Goal: Understand process/instructions: Learn how to perform a task or action

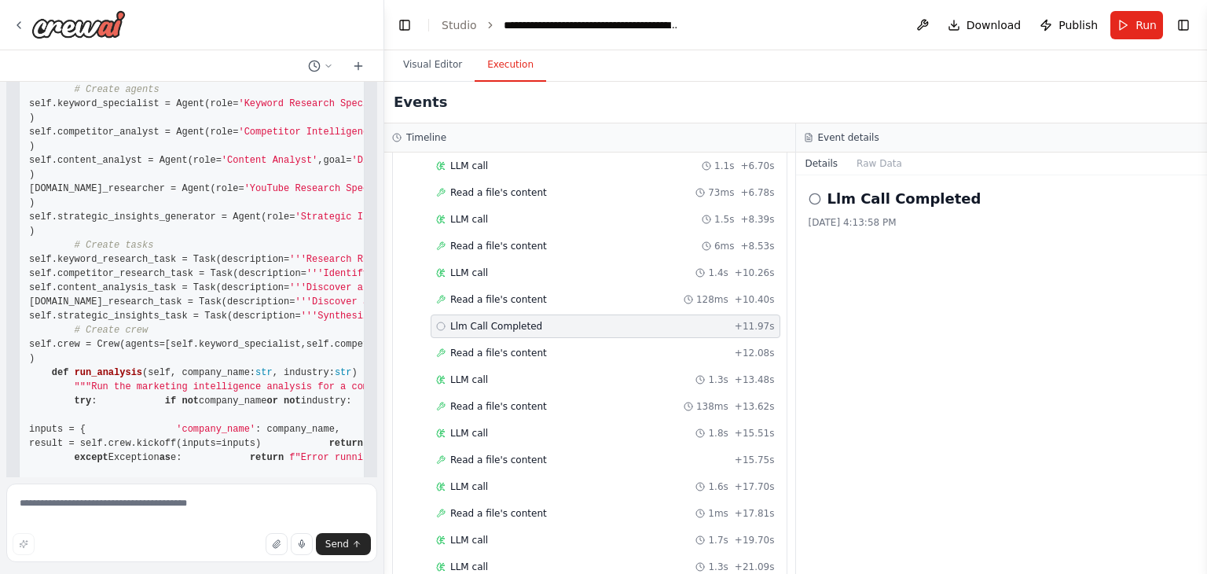
scroll to position [59140, 0]
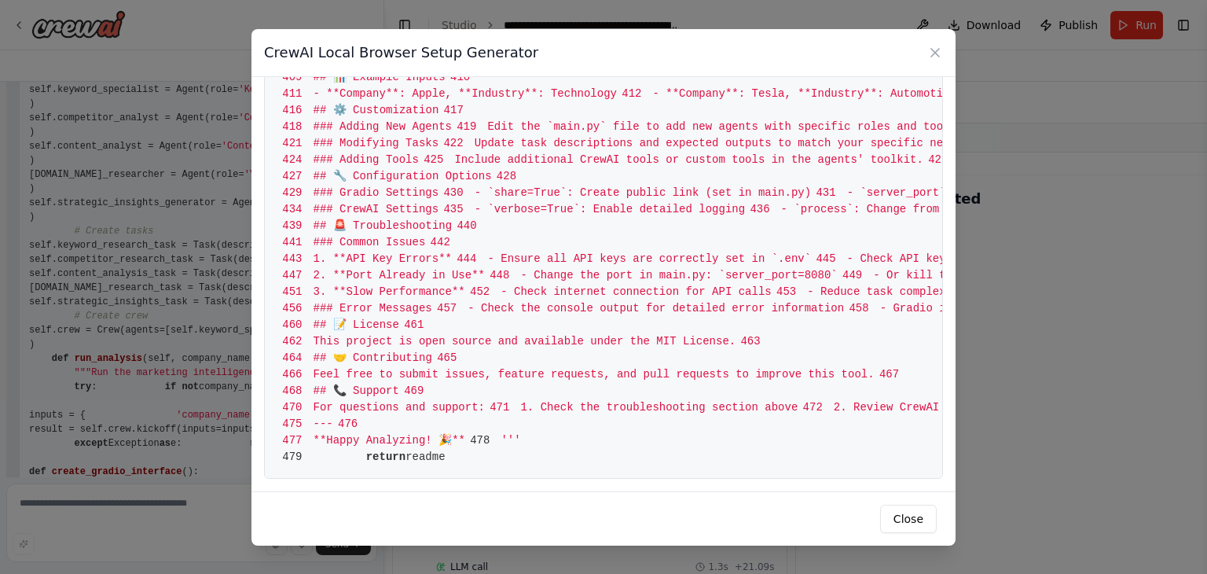
scroll to position [7553, 0]
click at [937, 42] on div "CrewAI Local Browser Setup Generator" at bounding box center [603, 53] width 704 height 48
click at [930, 50] on icon at bounding box center [935, 53] width 16 height 16
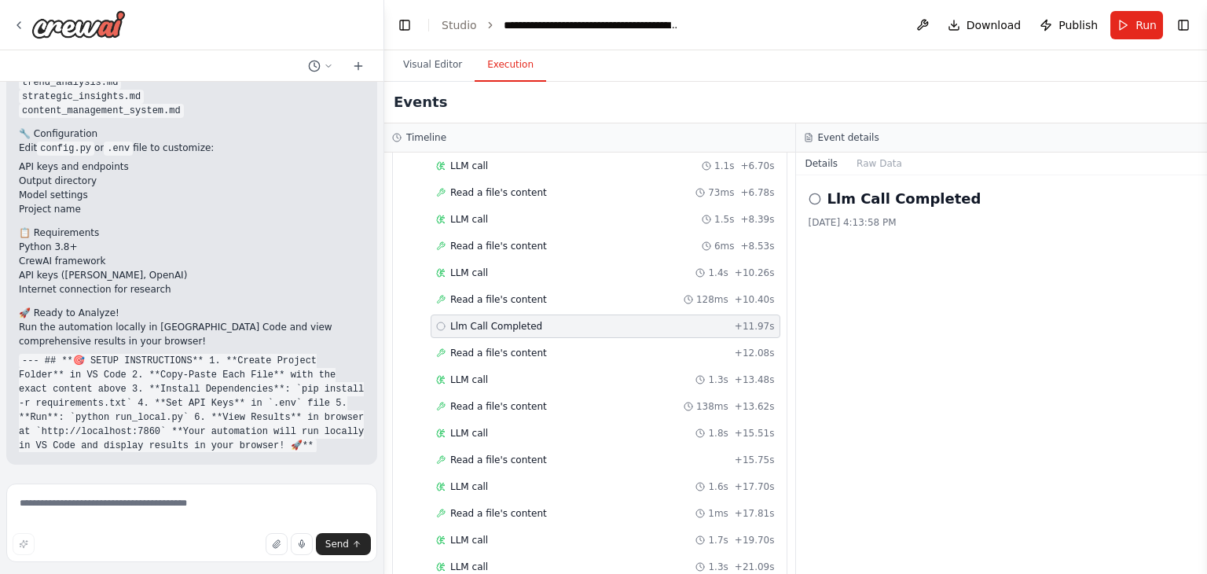
scroll to position [96719, 0]
click at [138, 504] on textarea at bounding box center [191, 522] width 371 height 79
click at [156, 501] on textarea "**********" at bounding box center [191, 522] width 371 height 79
click at [284, 505] on textarea "**********" at bounding box center [191, 522] width 371 height 79
click at [173, 519] on textarea "**********" at bounding box center [191, 522] width 371 height 79
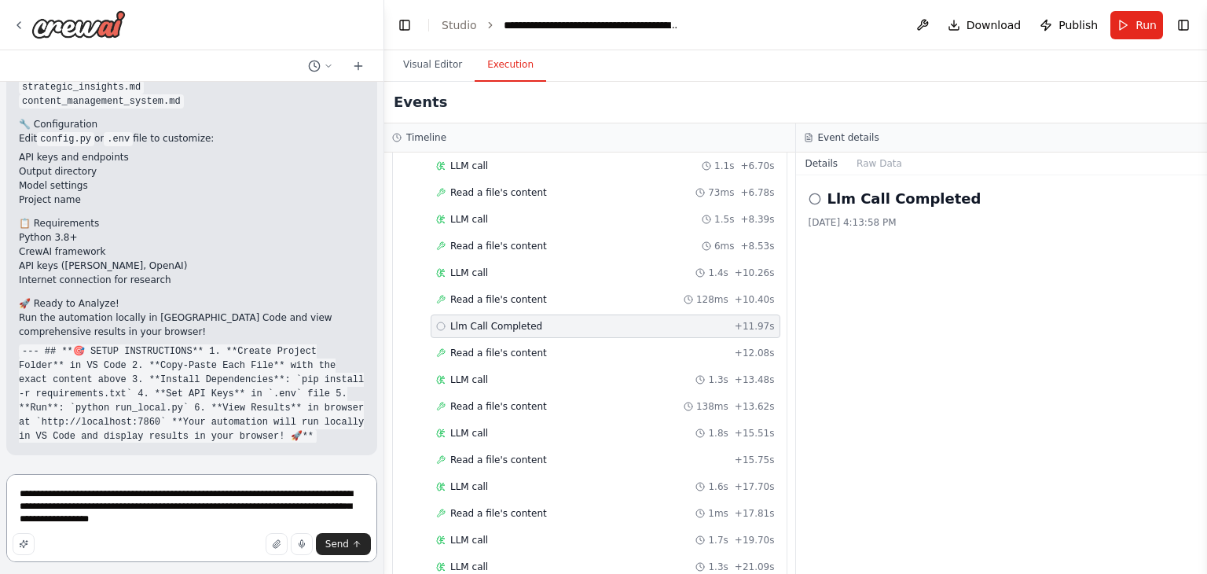
type textarea "**********"
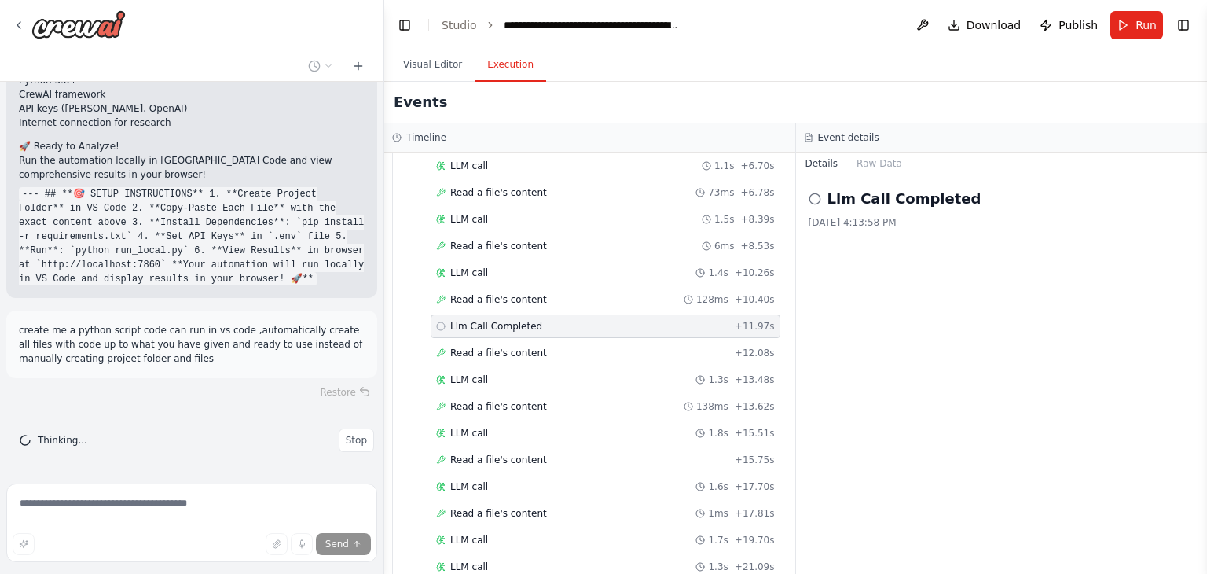
scroll to position [96886, 0]
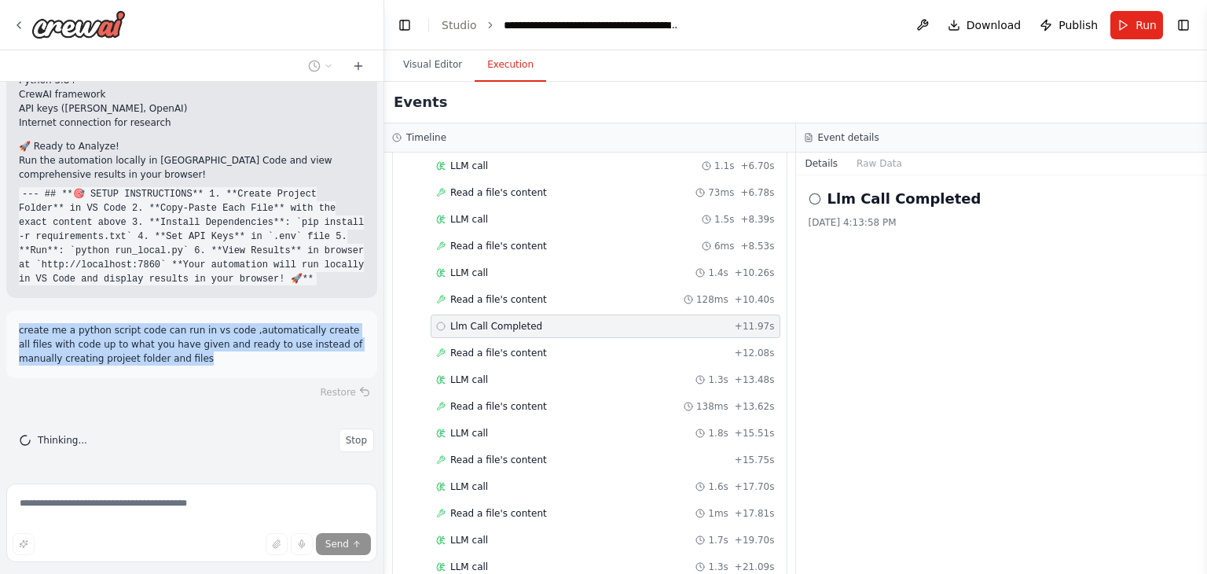
drag, startPoint x: 153, startPoint y: 361, endPoint x: 13, endPoint y: 325, distance: 144.7
click at [13, 325] on div "create me a python script code can run in vs code ,automatically create all fil…" at bounding box center [191, 344] width 371 height 68
copy p "create me a python script code can run in vs code ,automatically create all fil…"
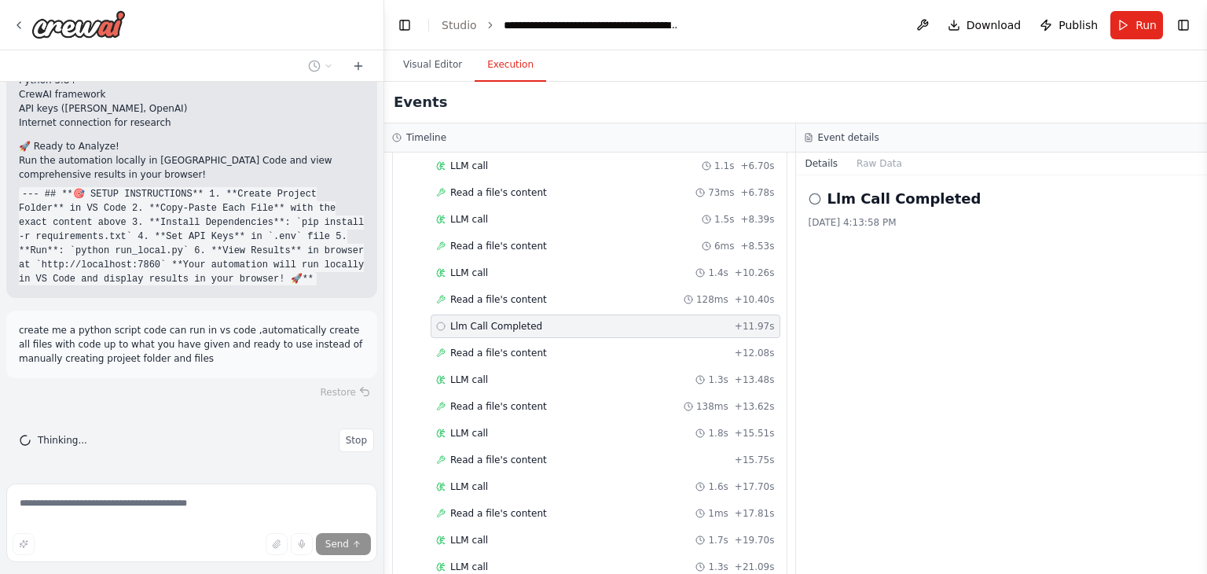
click at [344, 391] on div "Restore" at bounding box center [191, 392] width 371 height 22
click at [346, 435] on span "Stop" at bounding box center [356, 440] width 21 height 13
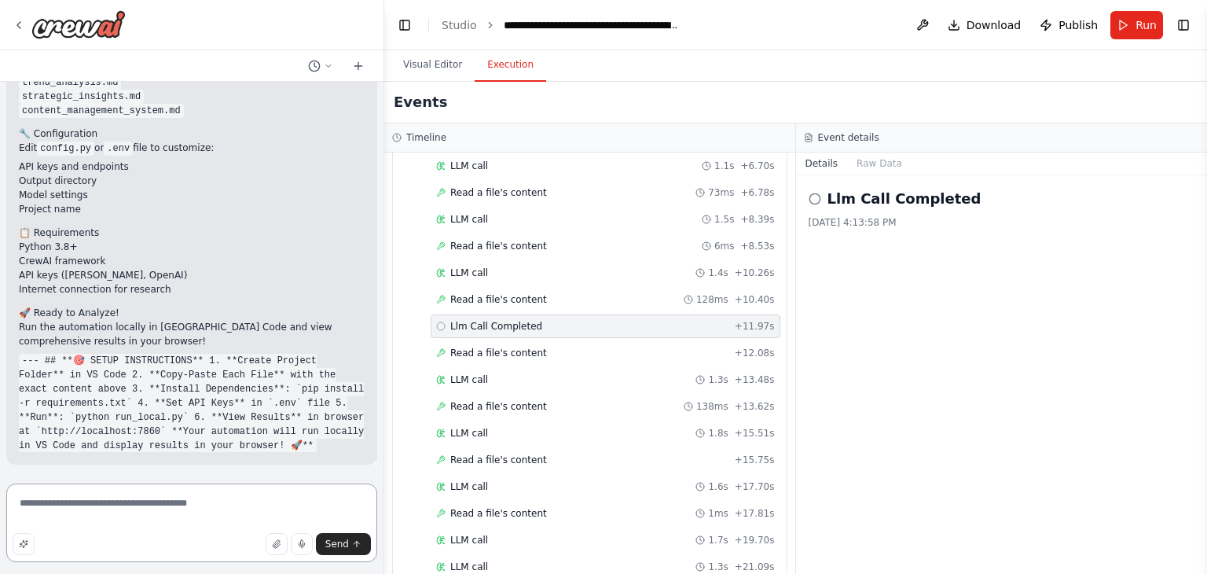
scroll to position [96729, 0]
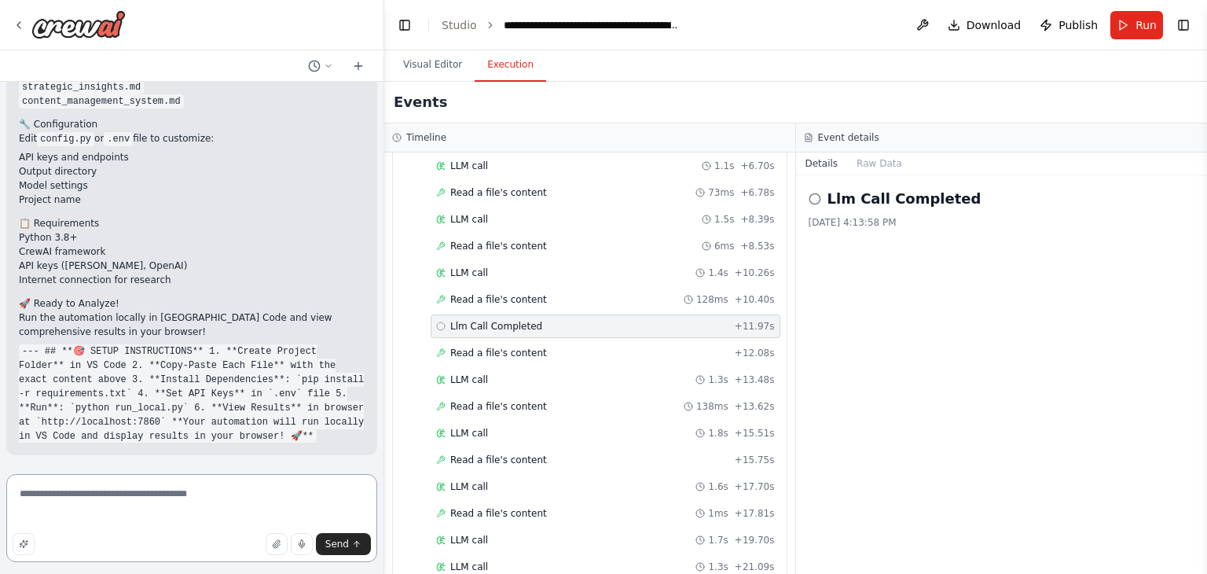
click at [80, 520] on textarea "**********" at bounding box center [191, 518] width 371 height 88
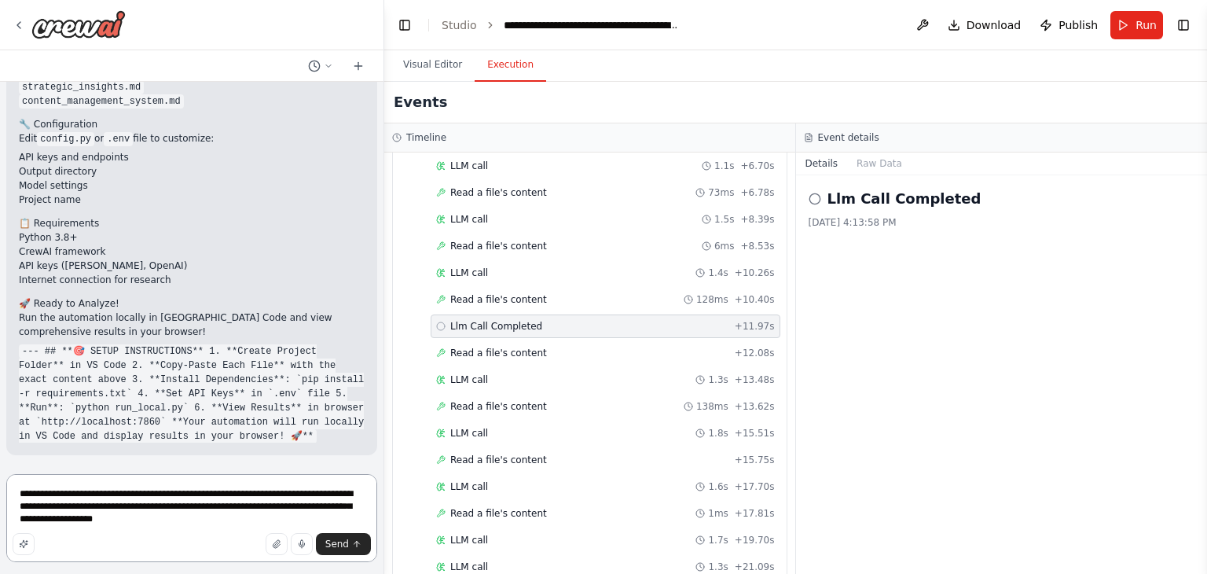
click at [20, 495] on textarea "**********" at bounding box center [191, 518] width 371 height 88
click at [170, 493] on textarea "**********" at bounding box center [191, 518] width 371 height 88
click at [133, 507] on textarea "**********" at bounding box center [191, 518] width 371 height 88
click at [138, 507] on textarea "**********" at bounding box center [191, 518] width 371 height 88
click at [325, 512] on textarea "**********" at bounding box center [191, 518] width 371 height 88
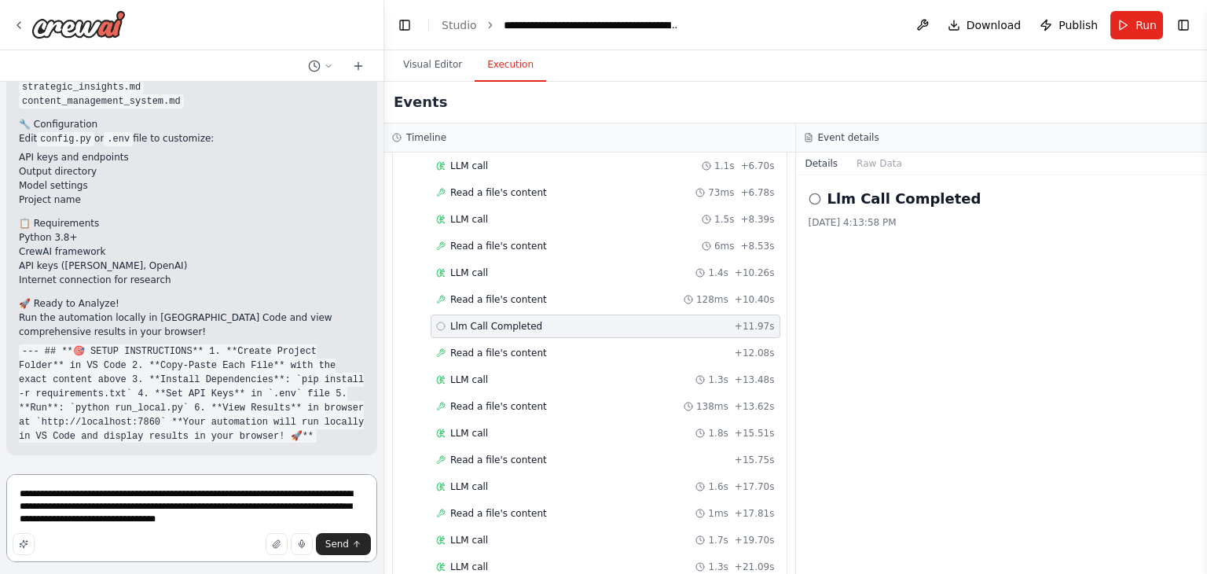
click at [237, 519] on textarea "**********" at bounding box center [191, 518] width 371 height 88
type textarea "**********"
click at [340, 545] on span "Send" at bounding box center [337, 543] width 24 height 13
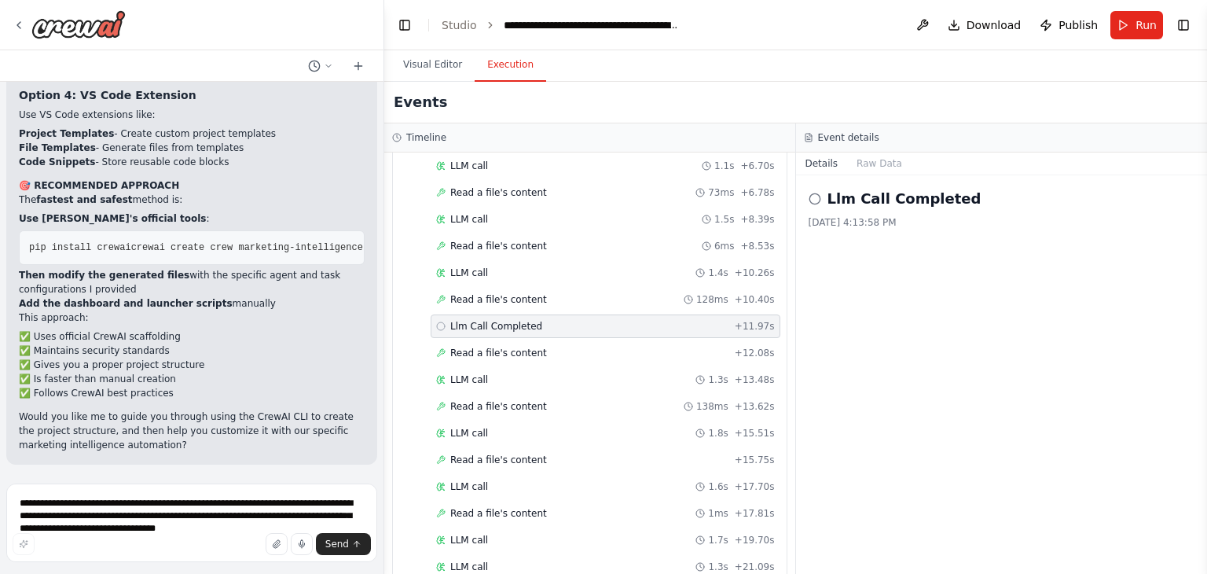
scroll to position [95920, 0]
drag, startPoint x: 167, startPoint y: 359, endPoint x: 16, endPoint y: 358, distance: 150.9
copy code "marketing-intelligence-suite"
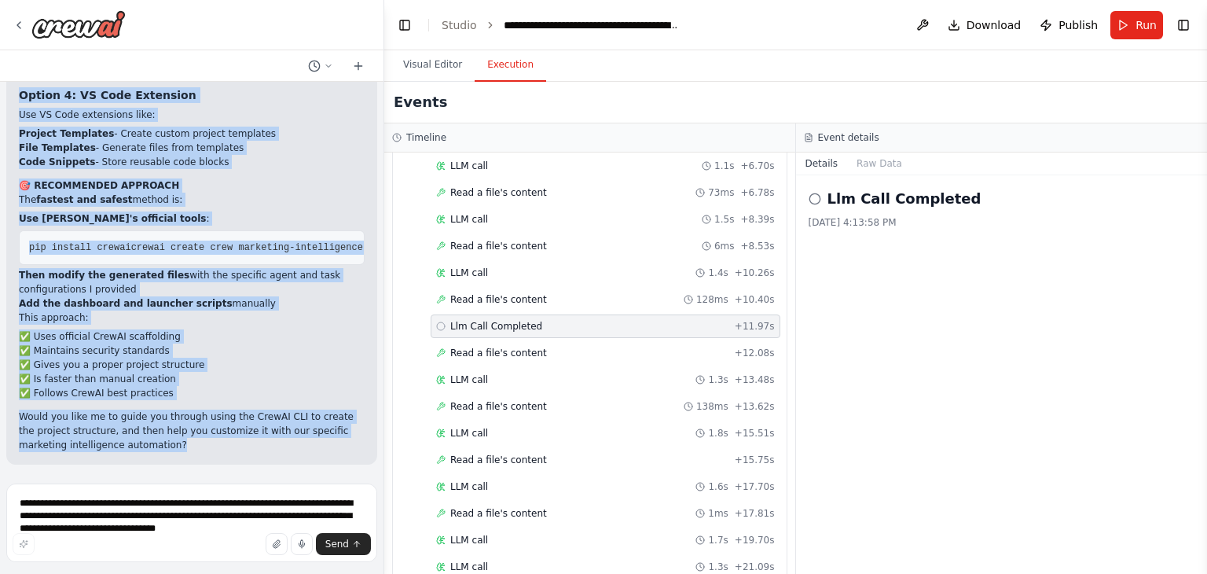
scroll to position [97923, 0]
drag, startPoint x: 28, startPoint y: 180, endPoint x: 193, endPoint y: 314, distance: 211.7
copy code "#!/usr/bin/env python3 """ Marketing Intelligence Suite - File Content Generato…"
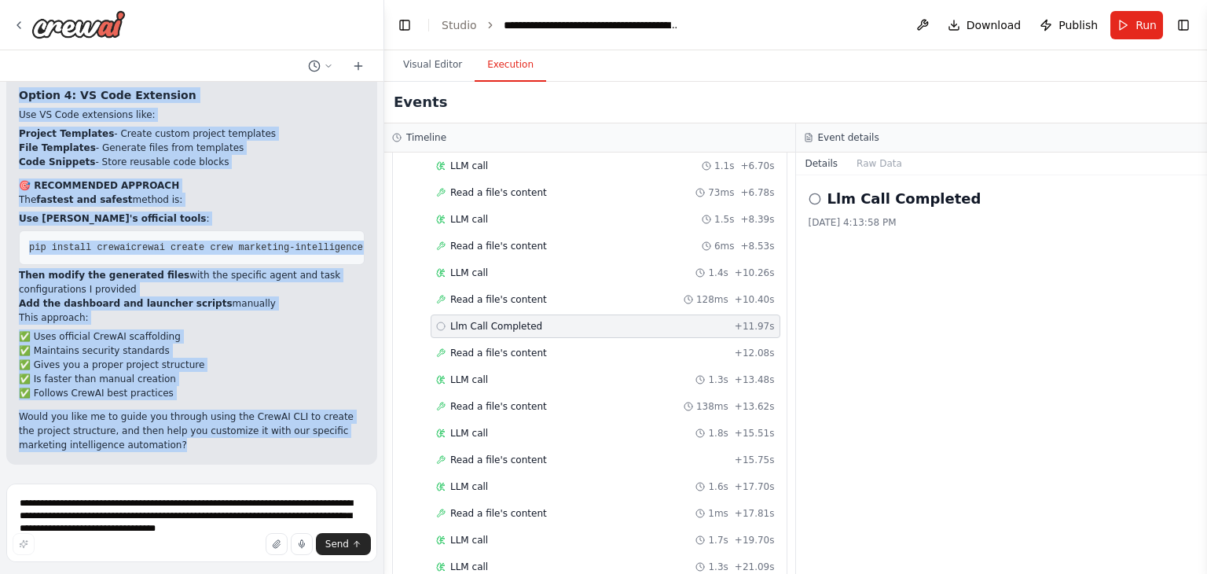
copy code "#!/usr/bin/env python3 """ Marketing Intelligence Suite - File Content Generato…"
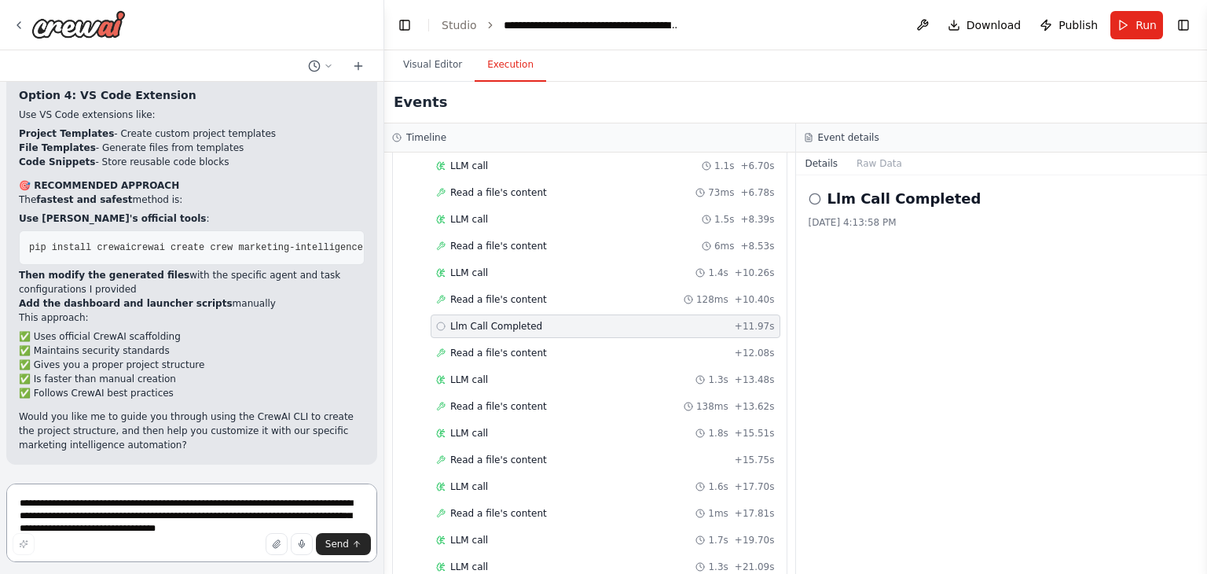
click at [178, 502] on textarea "**********" at bounding box center [191, 522] width 371 height 79
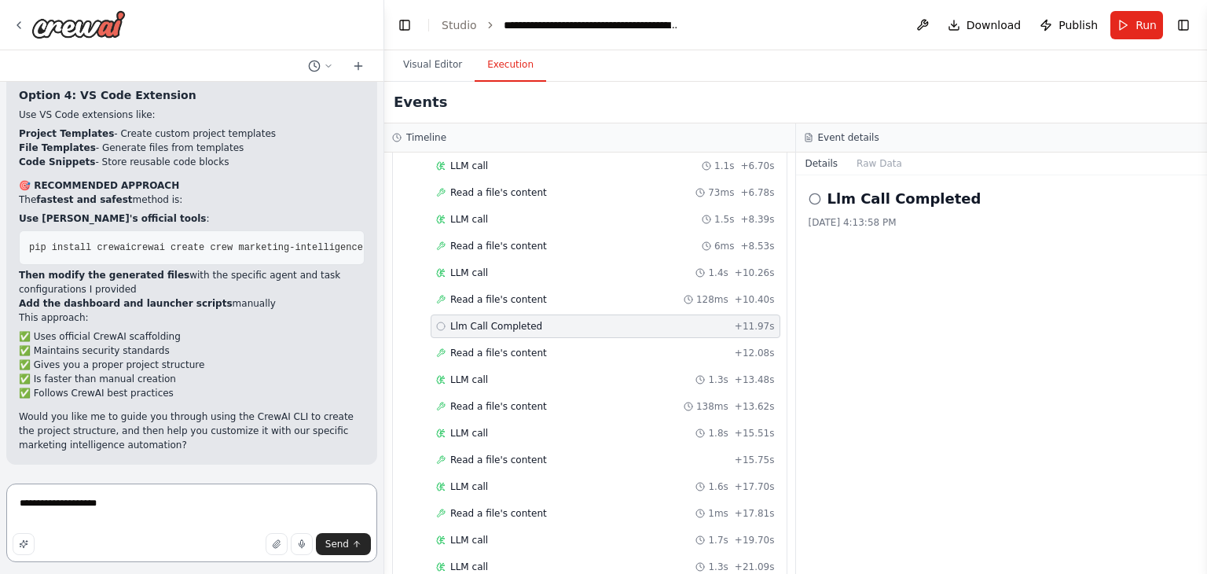
type textarea "**********"
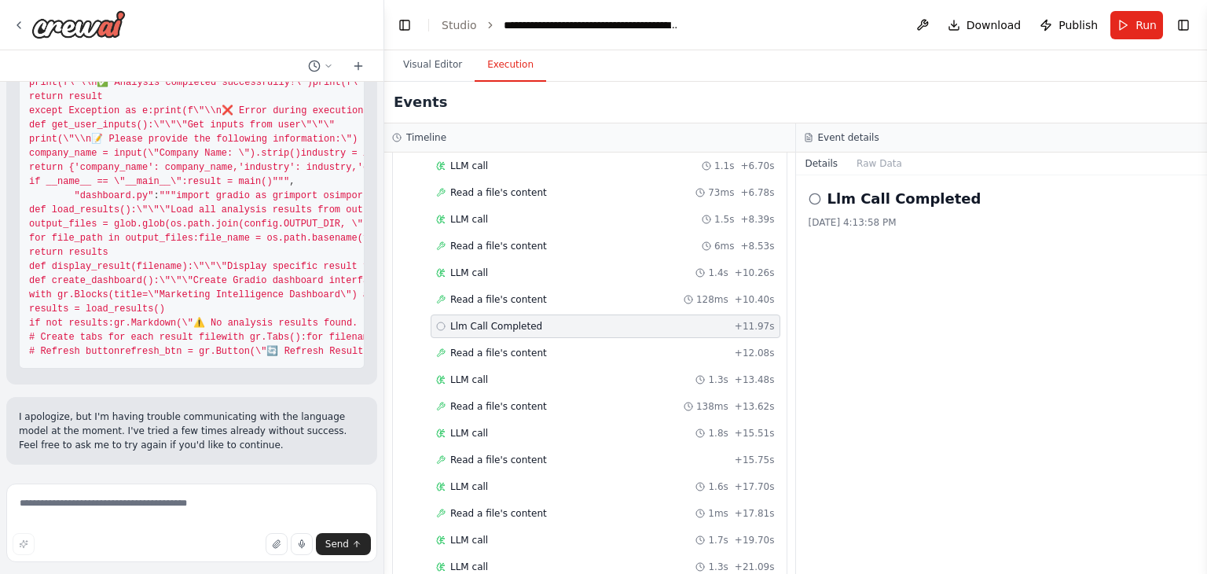
scroll to position [98770, 0]
drag, startPoint x: 261, startPoint y: 316, endPoint x: 167, endPoint y: 313, distance: 94.3
drag, startPoint x: 160, startPoint y: 313, endPoint x: 269, endPoint y: 315, distance: 109.2
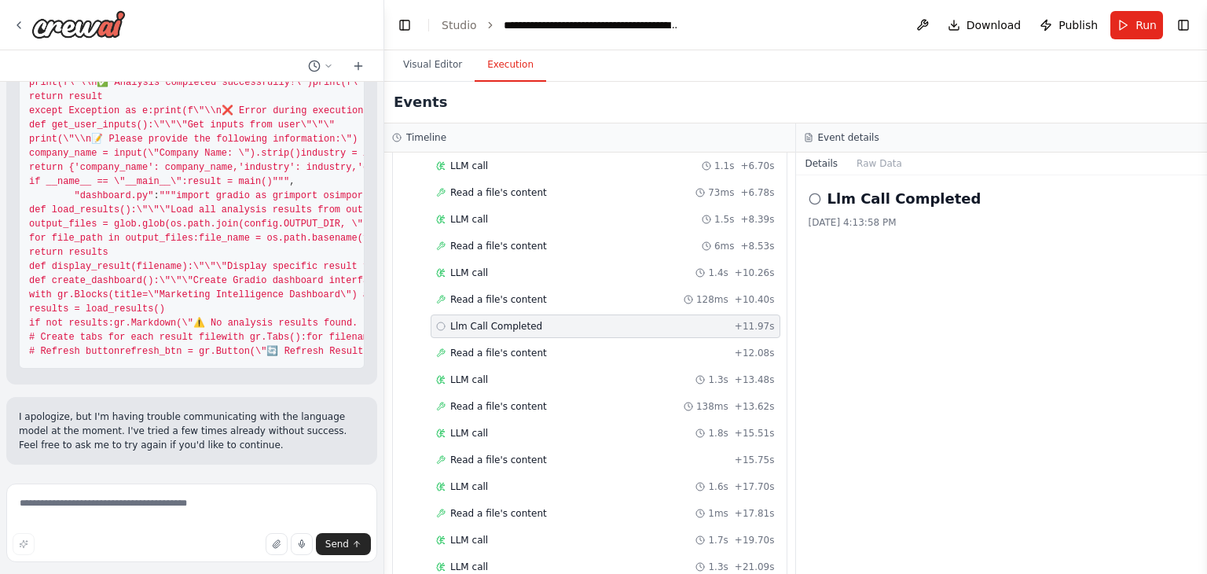
copy code "project_generator.py"
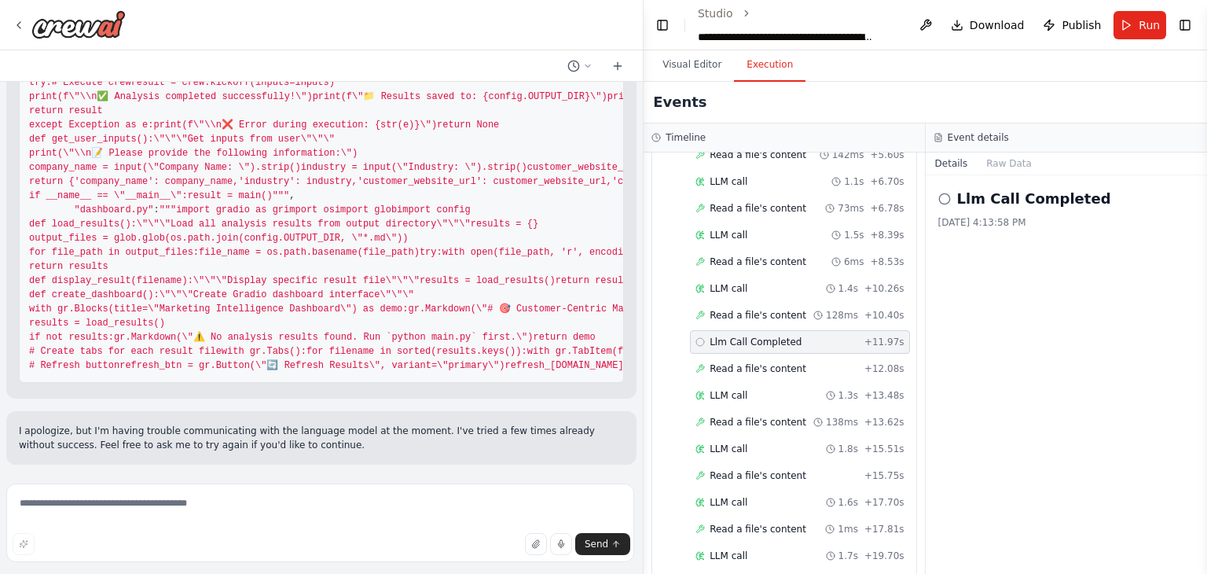
scroll to position [90687, 0]
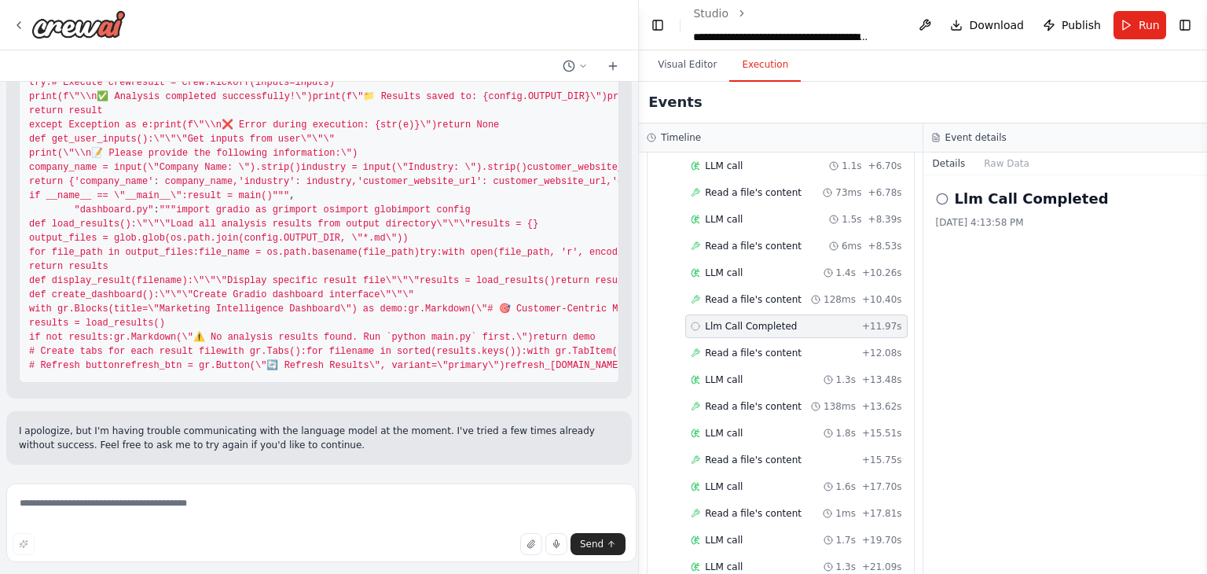
drag, startPoint x: 378, startPoint y: 409, endPoint x: 629, endPoint y: 417, distance: 250.8
click at [629, 417] on div "FastLeads99 Platform Overview Your Keywords, Trends, Insights, and Recommendati…" at bounding box center [603, 287] width 1207 height 574
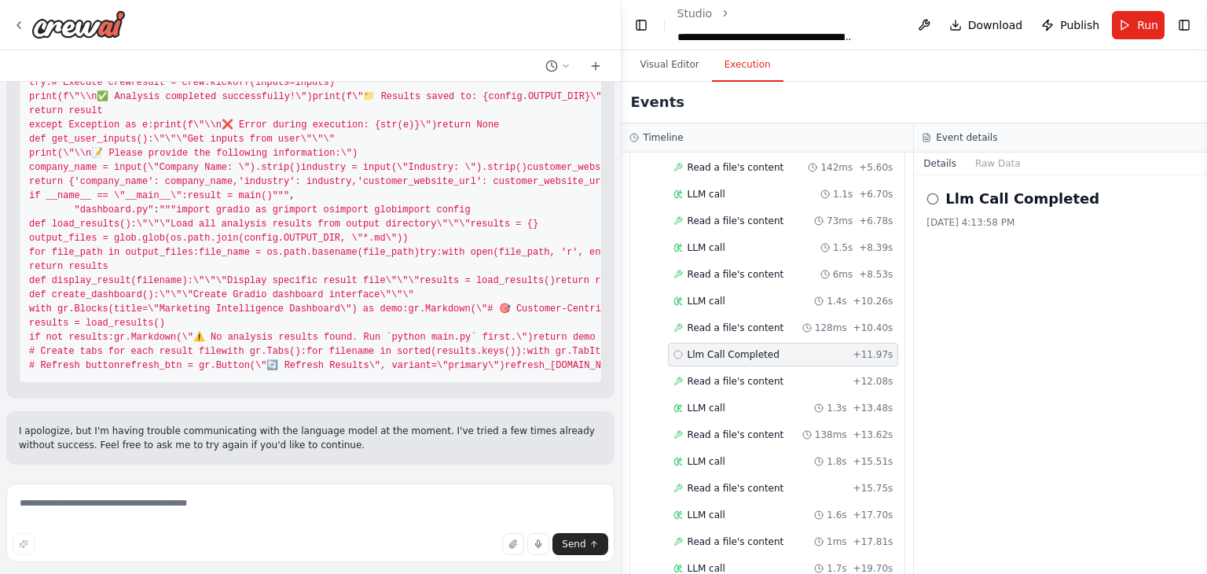
scroll to position [97925, 0]
click at [299, 497] on textarea at bounding box center [310, 522] width 608 height 79
type textarea "*"
type textarea "**********"
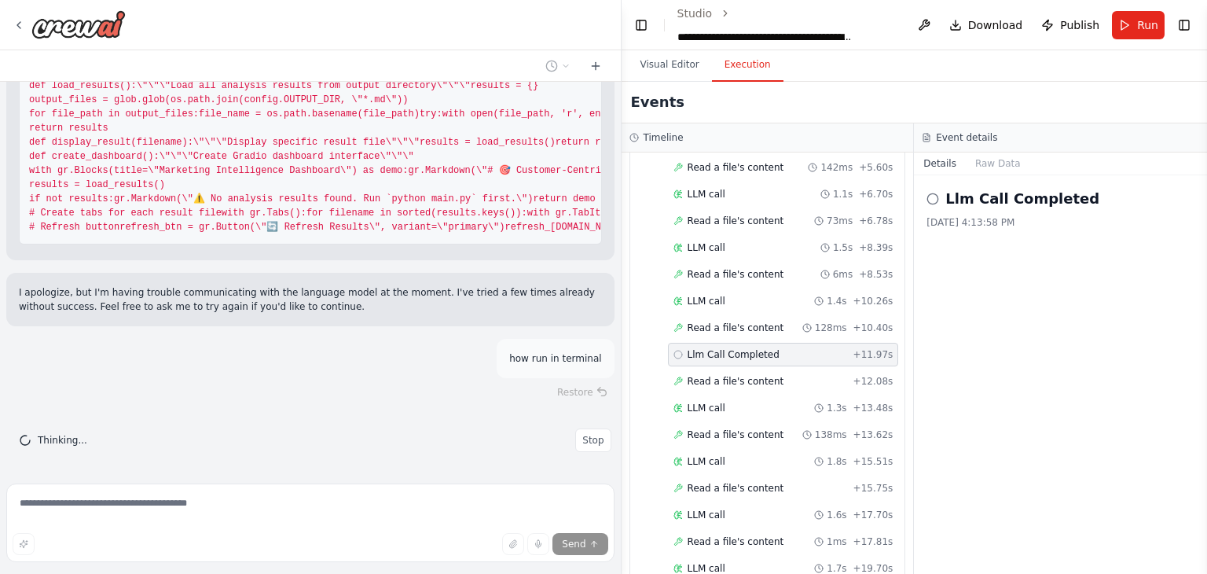
scroll to position [91103, 0]
drag, startPoint x: 27, startPoint y: 211, endPoint x: 252, endPoint y: 460, distance: 336.0
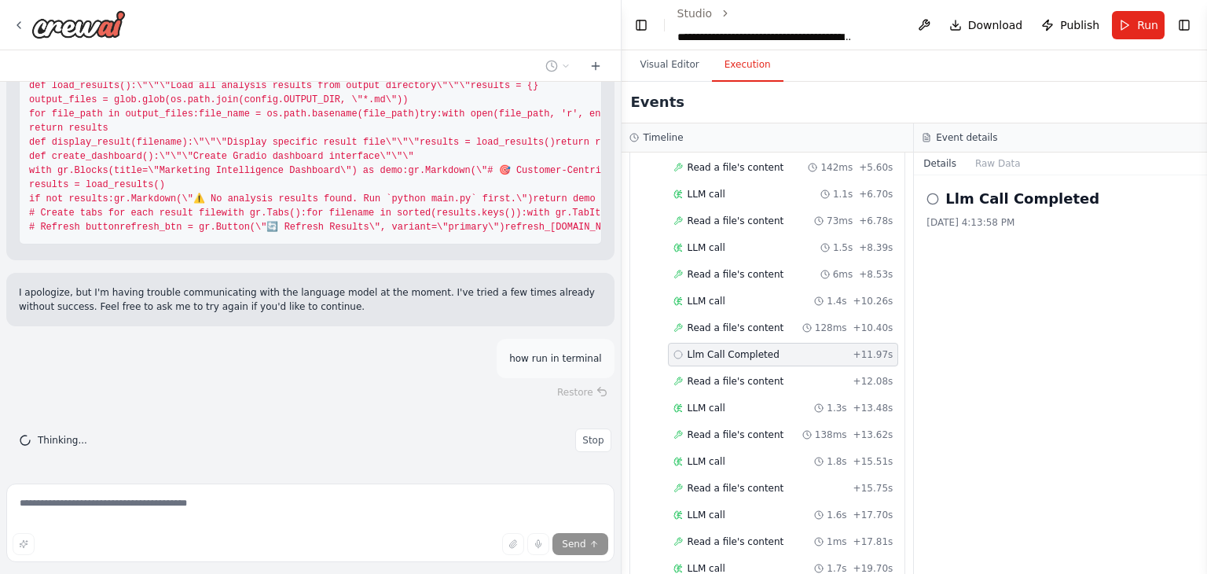
drag, startPoint x: 393, startPoint y: 412, endPoint x: 336, endPoint y: 407, distance: 57.6
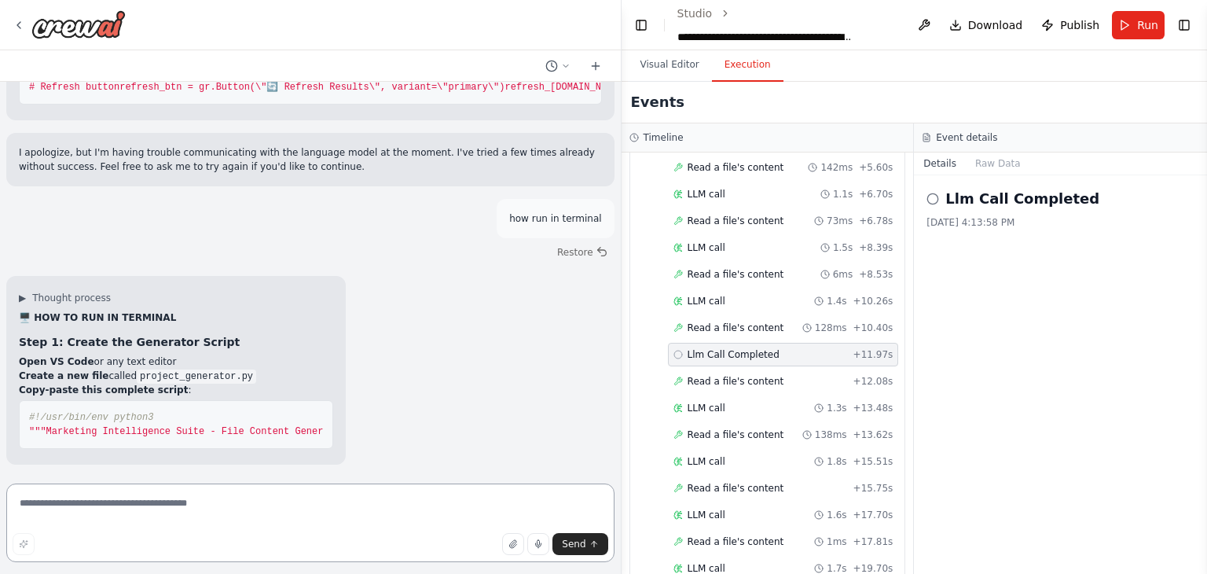
scroll to position [90722, 0]
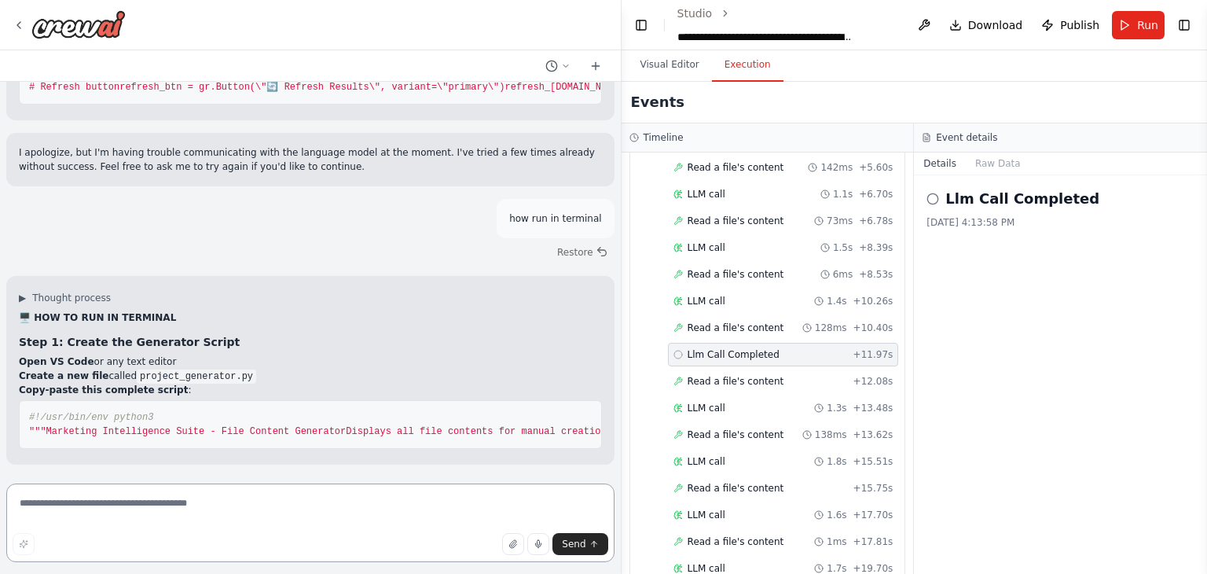
drag, startPoint x: 20, startPoint y: 208, endPoint x: 83, endPoint y: 350, distance: 154.8
click at [83, 350] on div "FastLeads99 Platform Overview Your Keywords, Trends, Insights, and Recommendati…" at bounding box center [310, 279] width 621 height 395
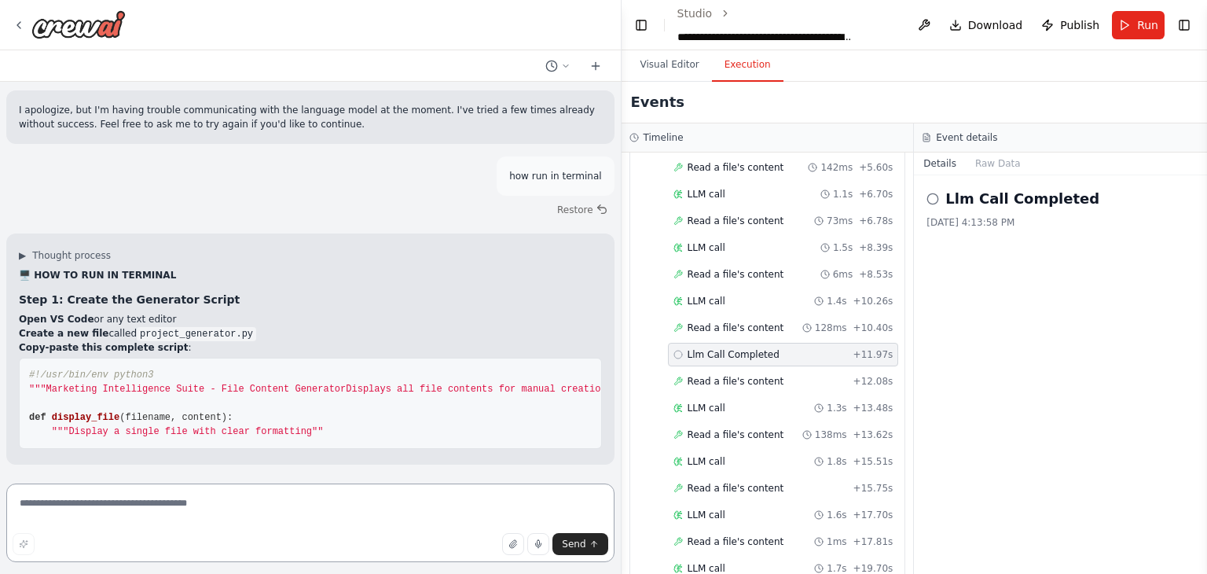
scroll to position [91026, 0]
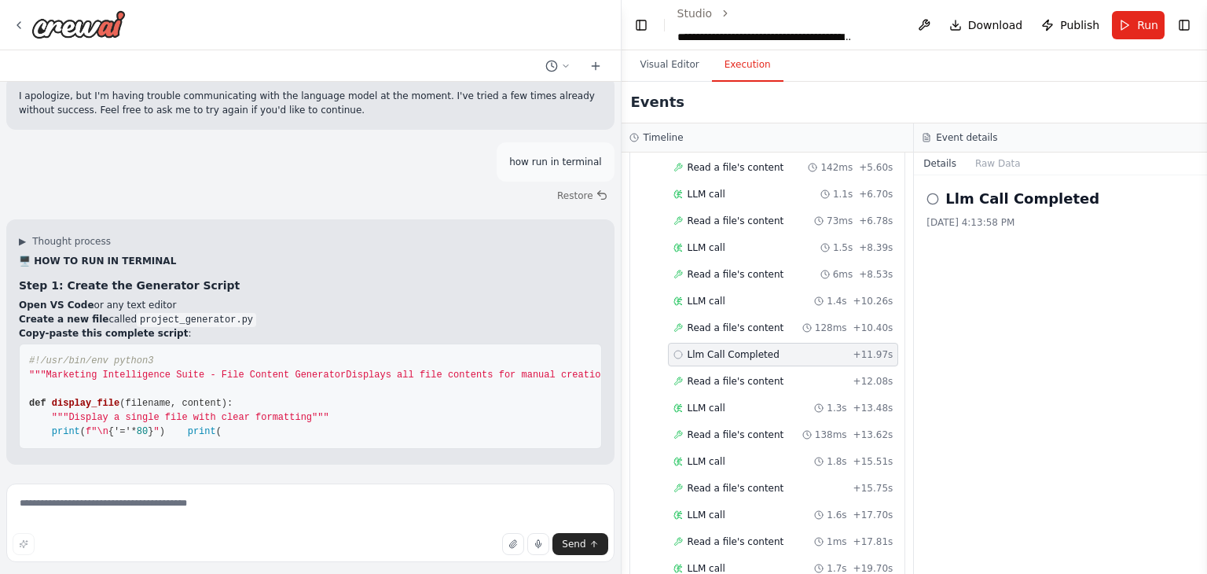
drag, startPoint x: 336, startPoint y: 369, endPoint x: 78, endPoint y: 328, distance: 261.7
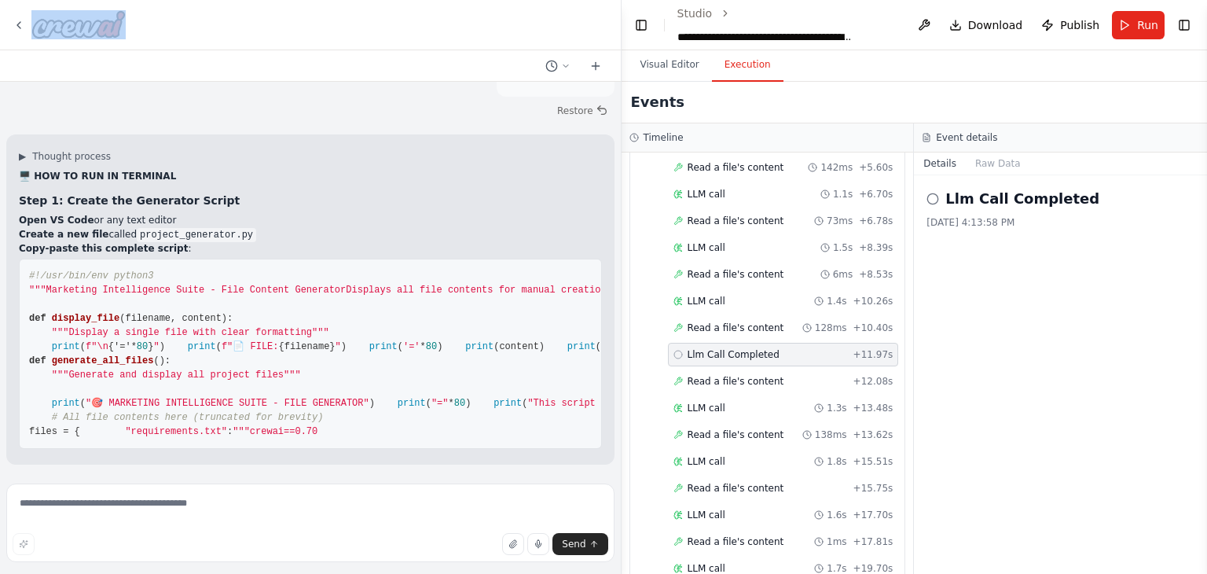
scroll to position [97822, 0]
drag, startPoint x: 25, startPoint y: 292, endPoint x: 229, endPoint y: 457, distance: 262.6
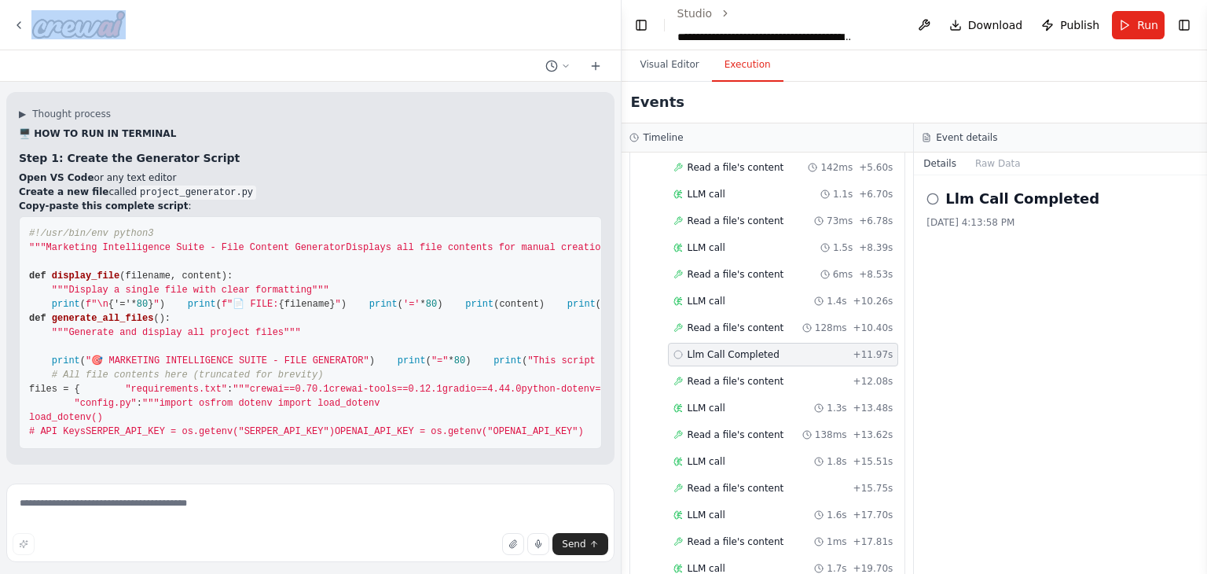
scroll to position [97928, 0]
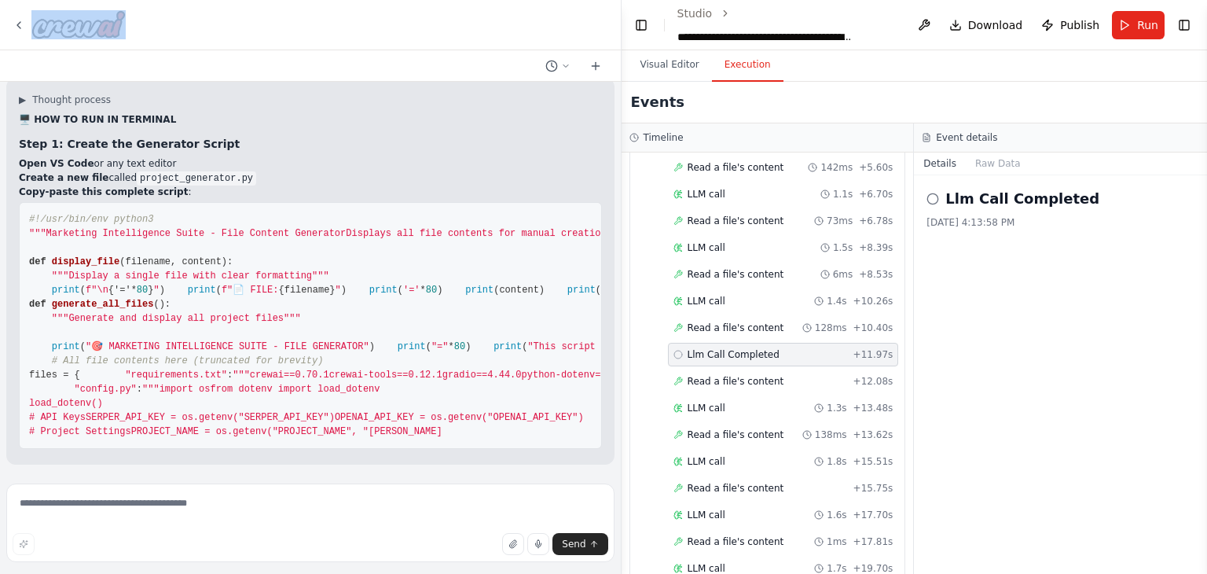
copy code "#!/lor/ips/dol sitame0 """ Consectet Adipiscingel Seddo - Eius Tempori Utlabore…"
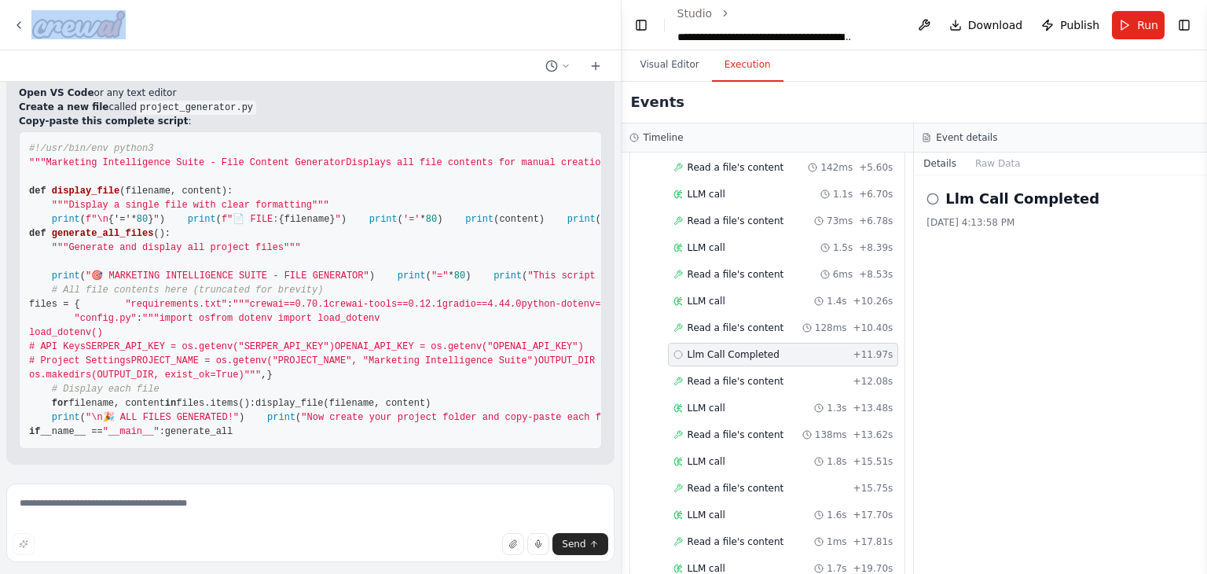
scroll to position [95603, 0]
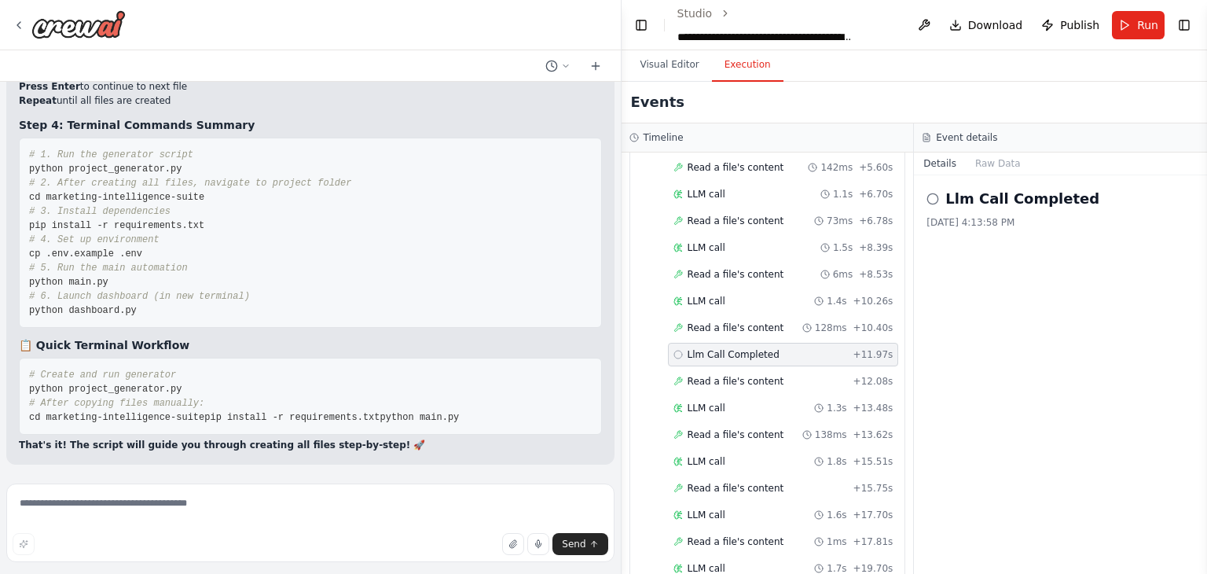
scroll to position [99140, 0]
drag, startPoint x: 26, startPoint y: 285, endPoint x: 284, endPoint y: 149, distance: 292.1
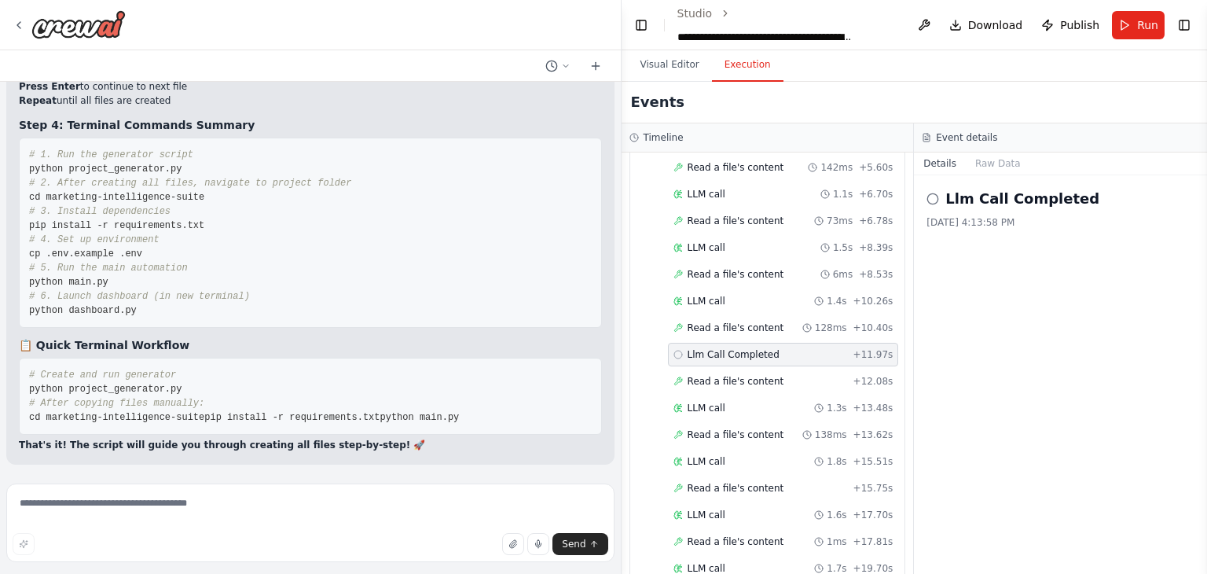
copy code "#!/lor/ips/dol sitame0 """ Consectet Adipiscingel Seddo - Eius Tempori Utlabore…"
drag, startPoint x: 28, startPoint y: 222, endPoint x: 157, endPoint y: 219, distance: 128.9
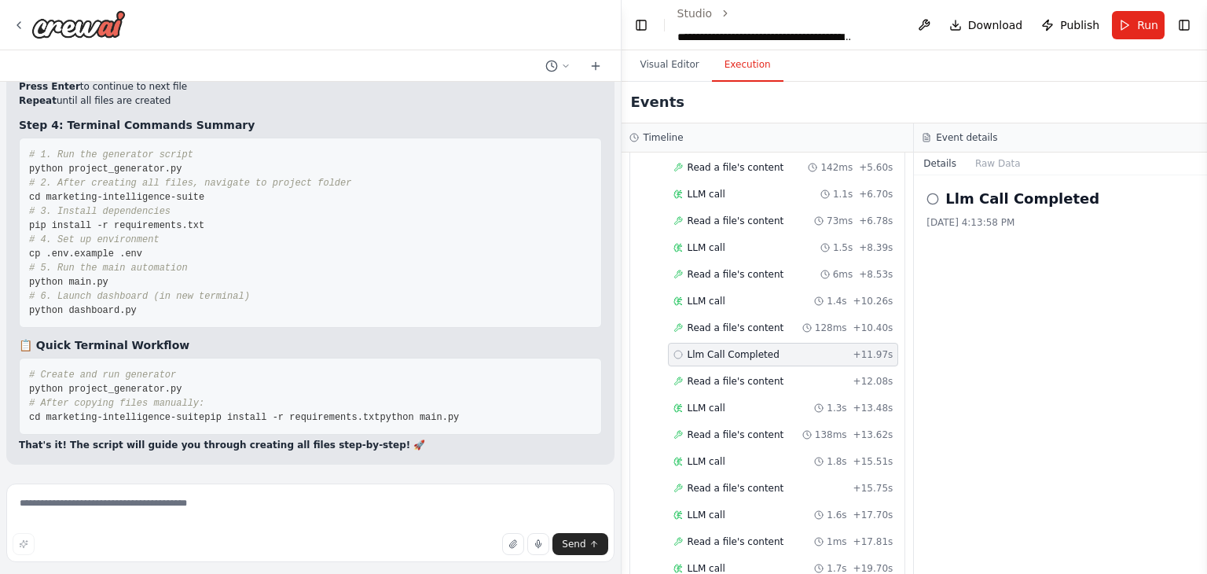
copy span "cd /path/to/your/script"
drag, startPoint x: 22, startPoint y: 318, endPoint x: 176, endPoint y: 317, distance: 154.0
copy span "python project_generator.py"
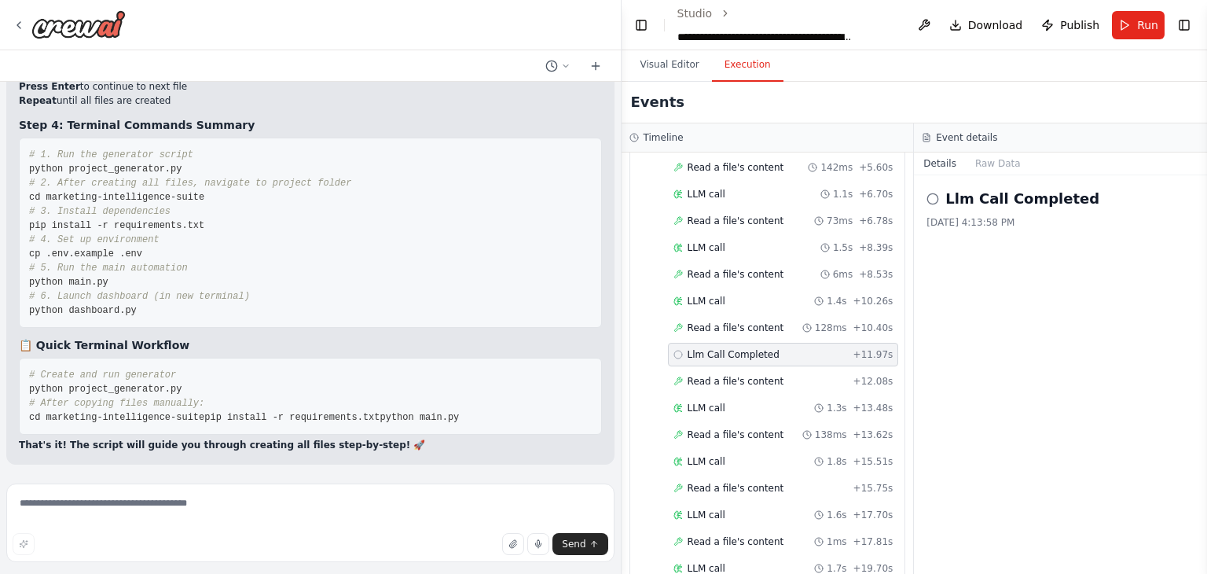
scroll to position [99623, 0]
drag, startPoint x: 27, startPoint y: 303, endPoint x: 172, endPoint y: 301, distance: 145.4
click at [172, 301] on pre "# 1. Run the generator script python project_generator.py # 2. After creating a…" at bounding box center [310, 233] width 583 height 190
copy span "python project_generator.py"
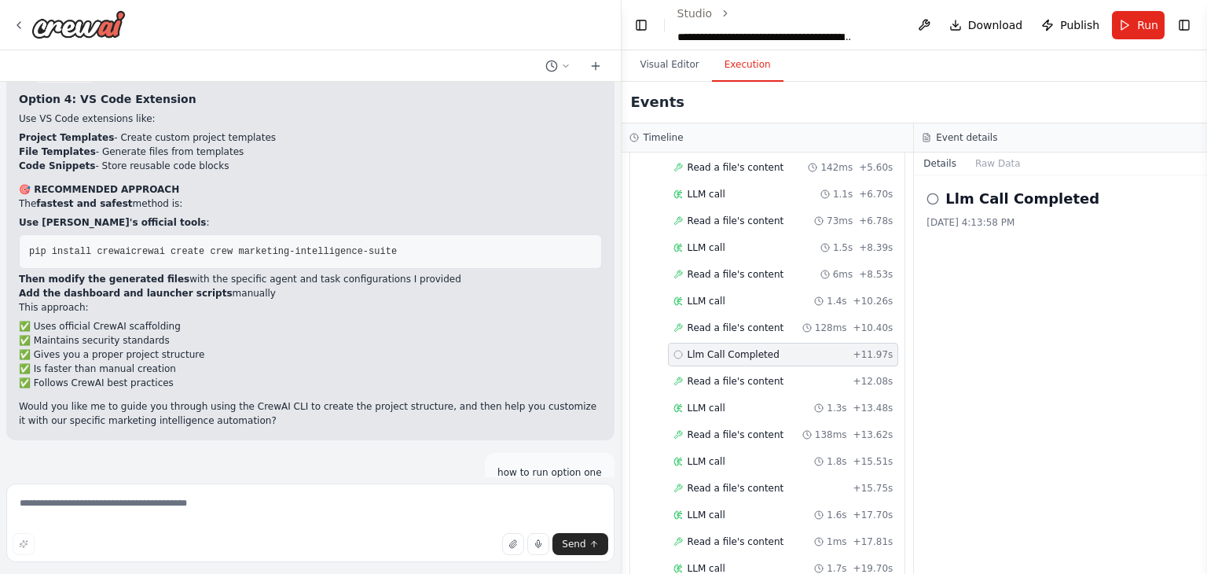
scroll to position [80306, 0]
drag, startPoint x: 28, startPoint y: 253, endPoint x: 141, endPoint y: 255, distance: 112.4
copy strong "requirements.txt"
drag, startPoint x: 27, startPoint y: 284, endPoint x: 135, endPoint y: 402, distance: 160.2
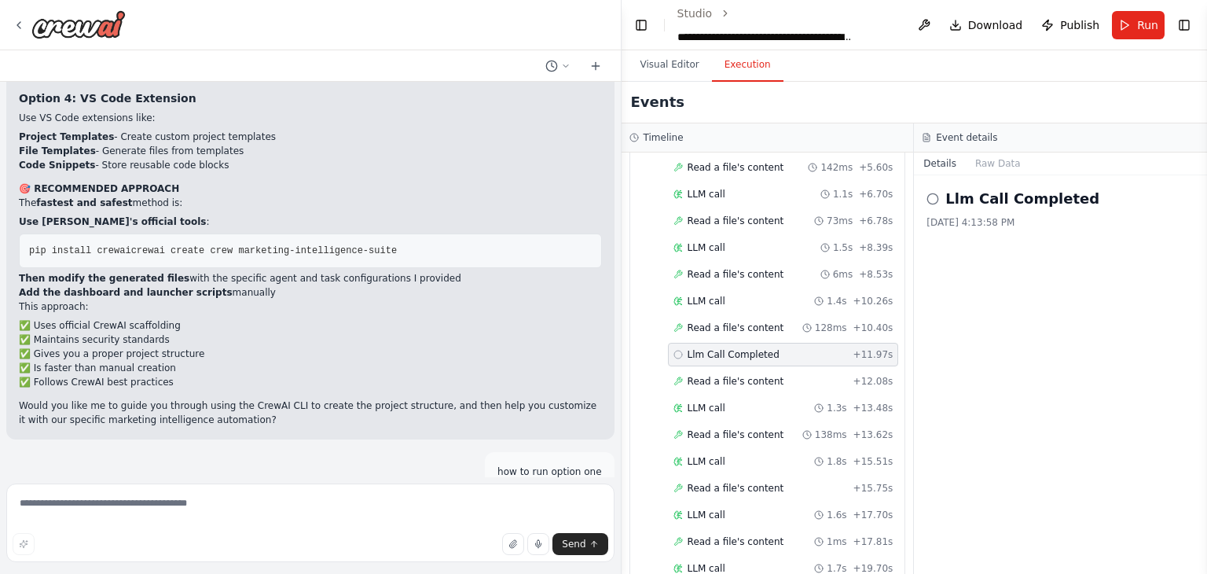
copy code "crewai==0.70.1 crewai-tools==0.12.1 gradio==4.44.0 python-dotenv==1.0.0 request…"
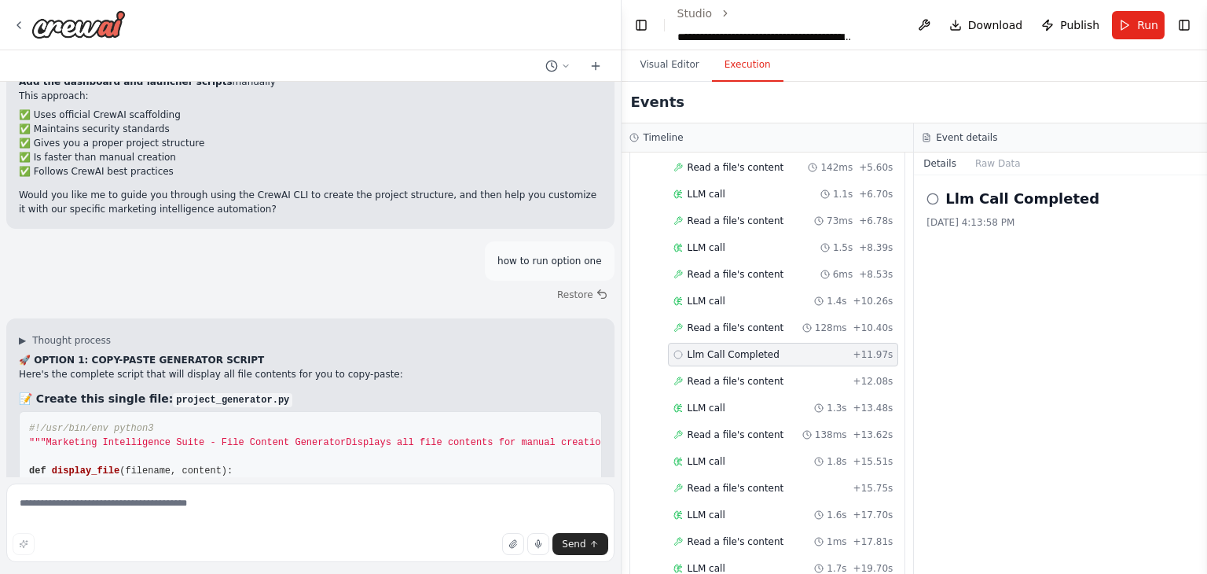
scroll to position [80520, 0]
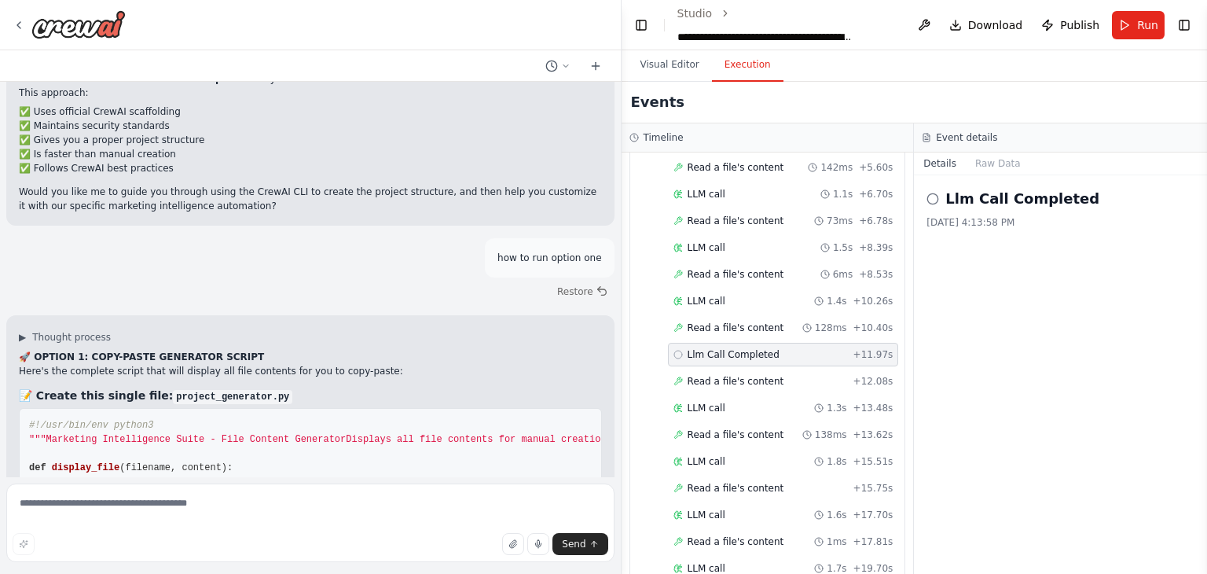
drag, startPoint x: 139, startPoint y: 392, endPoint x: 24, endPoint y: 247, distance: 185.7
copy code "# API Keys SERPER_API_KEY=your_serper_api_key_here OPENAI_API_KEY=your_openai_a…"
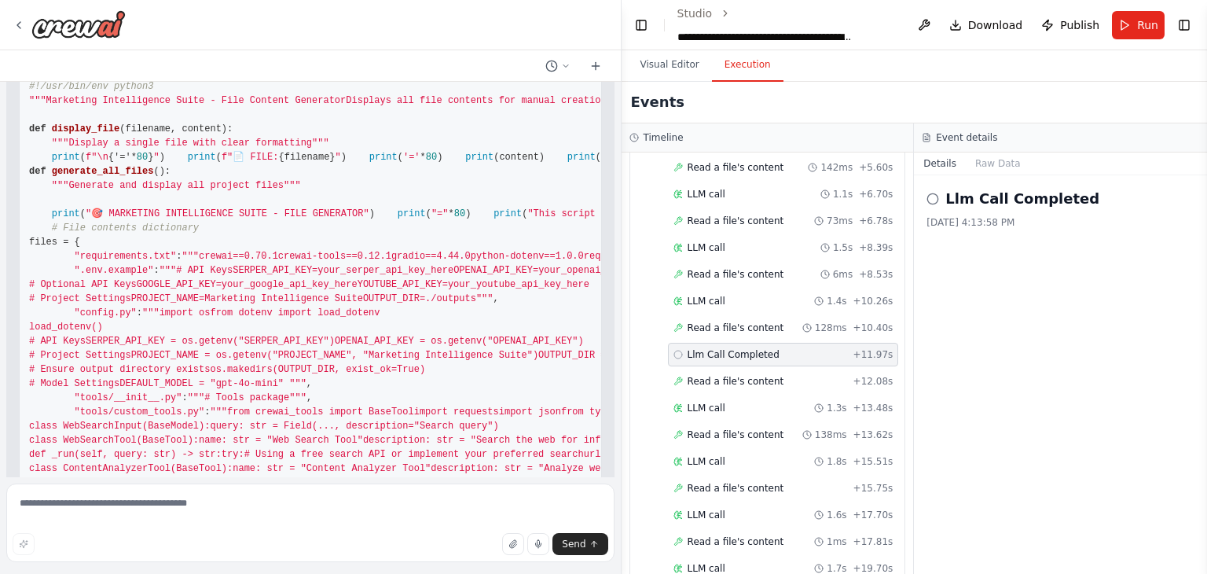
scroll to position [80859, 0]
drag, startPoint x: 187, startPoint y: 358, endPoint x: 106, endPoint y: 140, distance: 232.2
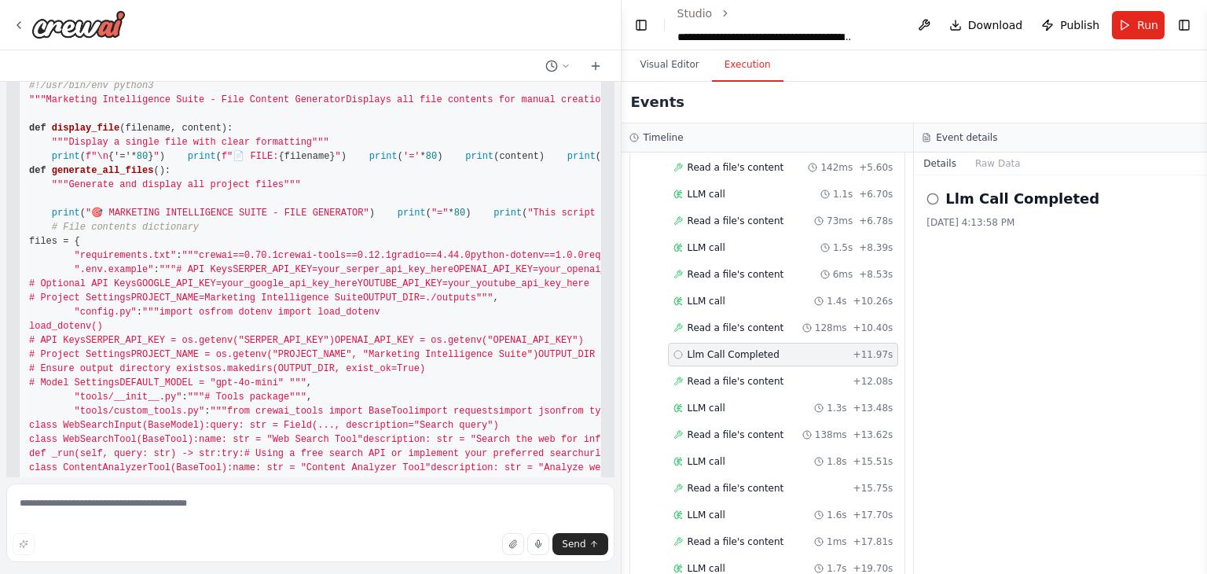
drag, startPoint x: 28, startPoint y: 112, endPoint x: 202, endPoint y: 356, distance: 299.2
copy code "import os from dotenv import load_dotenv load_dotenv() # API Keys SERPER_API_KE…"
drag, startPoint x: 29, startPoint y: 392, endPoint x: 163, endPoint y: 376, distance: 134.6
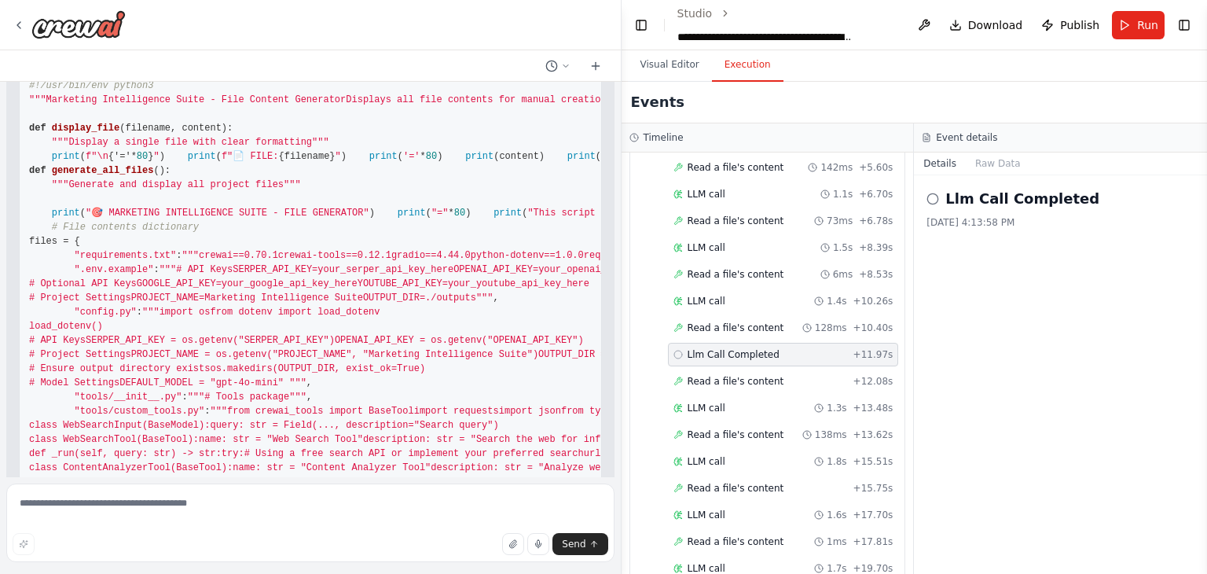
copy strong "tools/custom_tools.py"
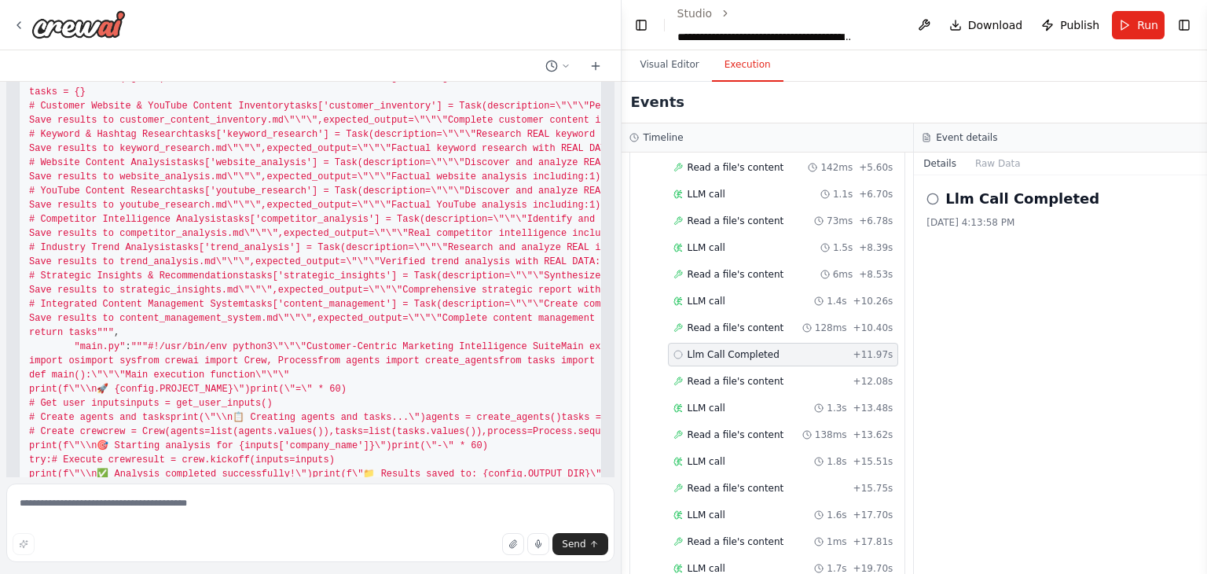
scroll to position [81497, 0]
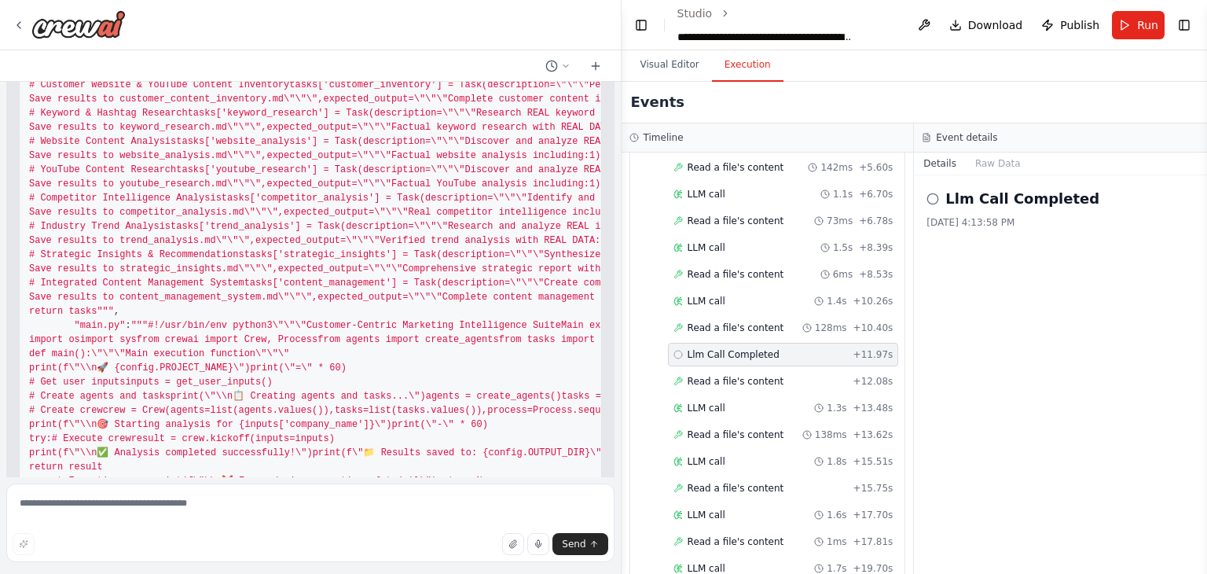
drag, startPoint x: 25, startPoint y: 179, endPoint x: 289, endPoint y: 271, distance: 279.6
copy code "from crewai_tools import BaseTool import requests import json from typing impor…"
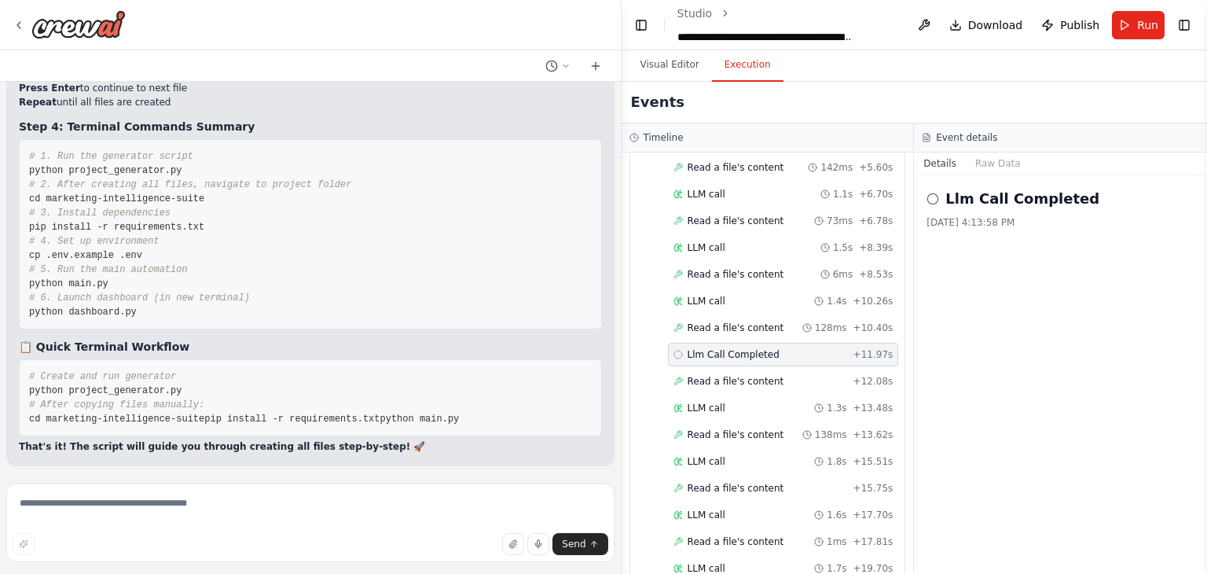
scroll to position [82957, 0]
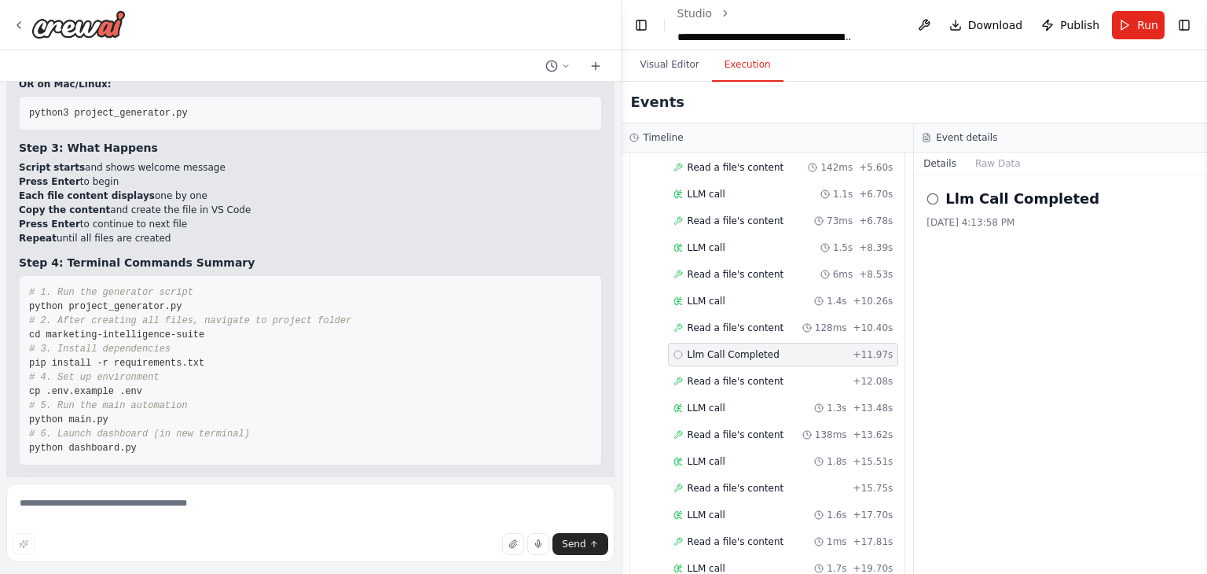
drag, startPoint x: 24, startPoint y: 235, endPoint x: 292, endPoint y: 178, distance: 274.0
copy code "from crewai import Agent from tools.custom_tools import WebSearchTool, ContentA…"
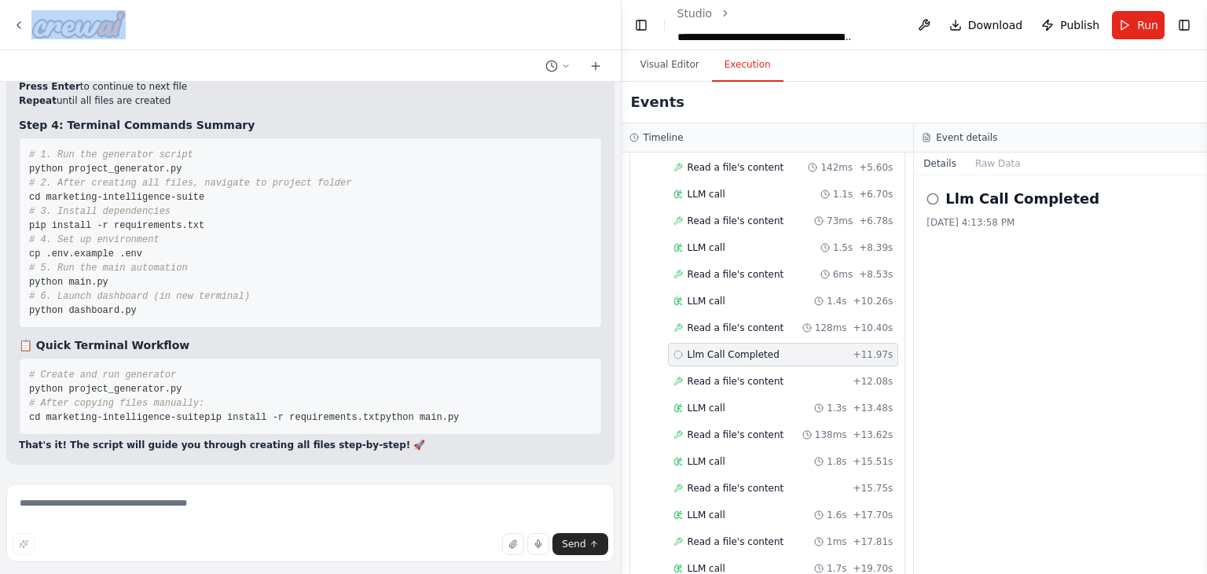
scroll to position [85337, 0]
drag, startPoint x: 27, startPoint y: 259, endPoint x: 303, endPoint y: 252, distance: 275.9
copy code "from crewai import Task import config import os def create_tasks ( agents ): ""…"
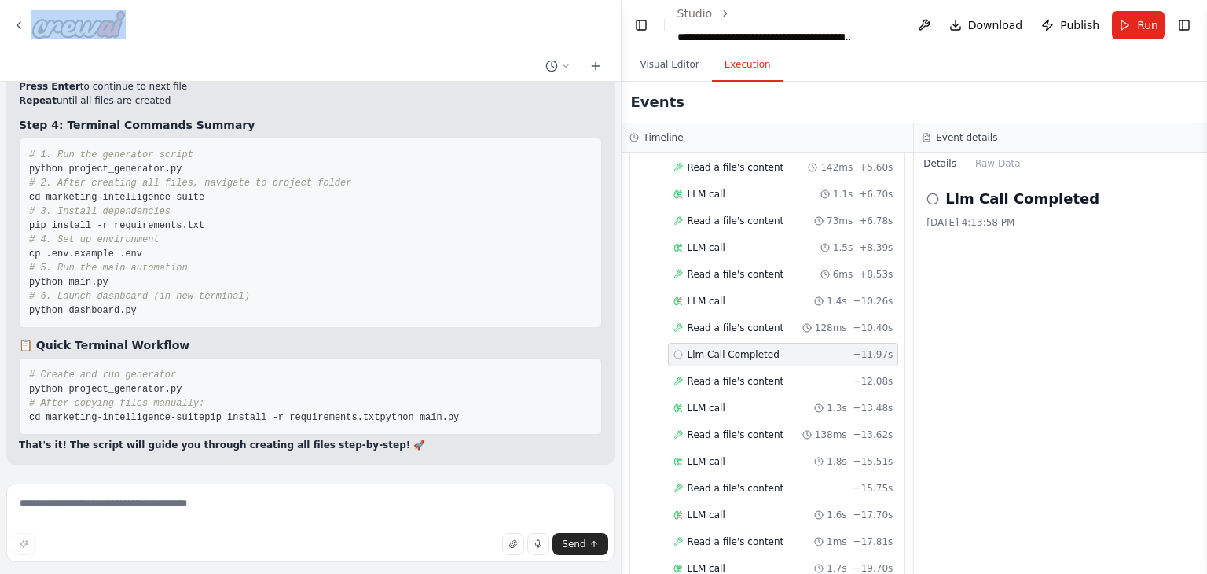
drag, startPoint x: 28, startPoint y: 330, endPoint x: 202, endPoint y: 266, distance: 185.7
copy code "#!/usr/bin/env python3 """ Customer-Centric Marketing Intelligence Suite Main e…"
drag, startPoint x: 27, startPoint y: 328, endPoint x: 213, endPoint y: 332, distance: 186.3
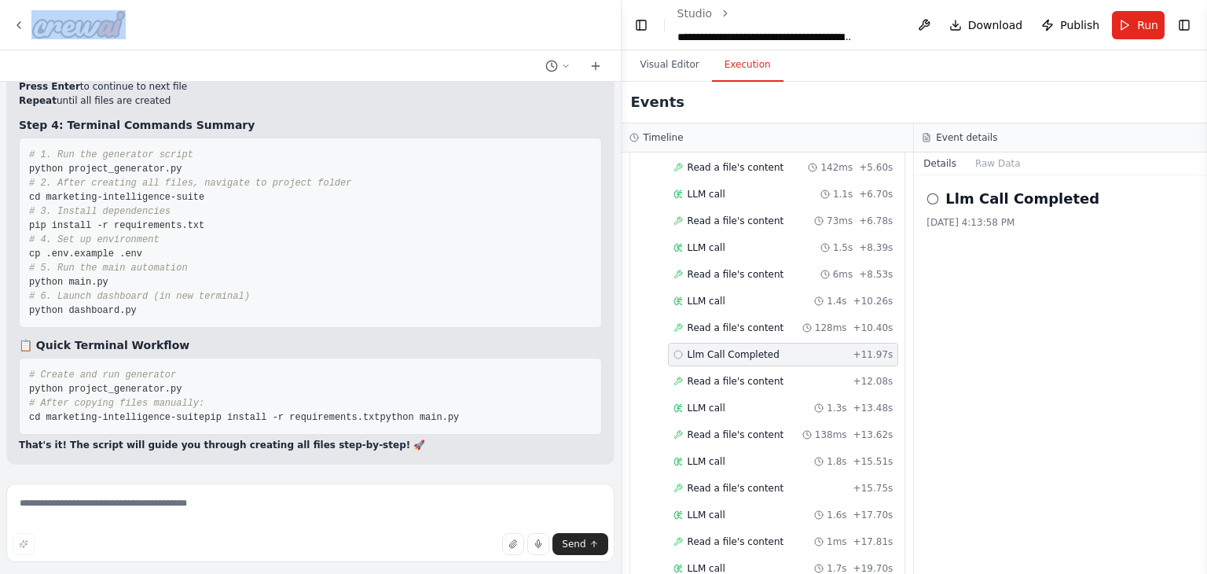
copy code "import gradio as gr import os import glob import config def load_results (): ""…"
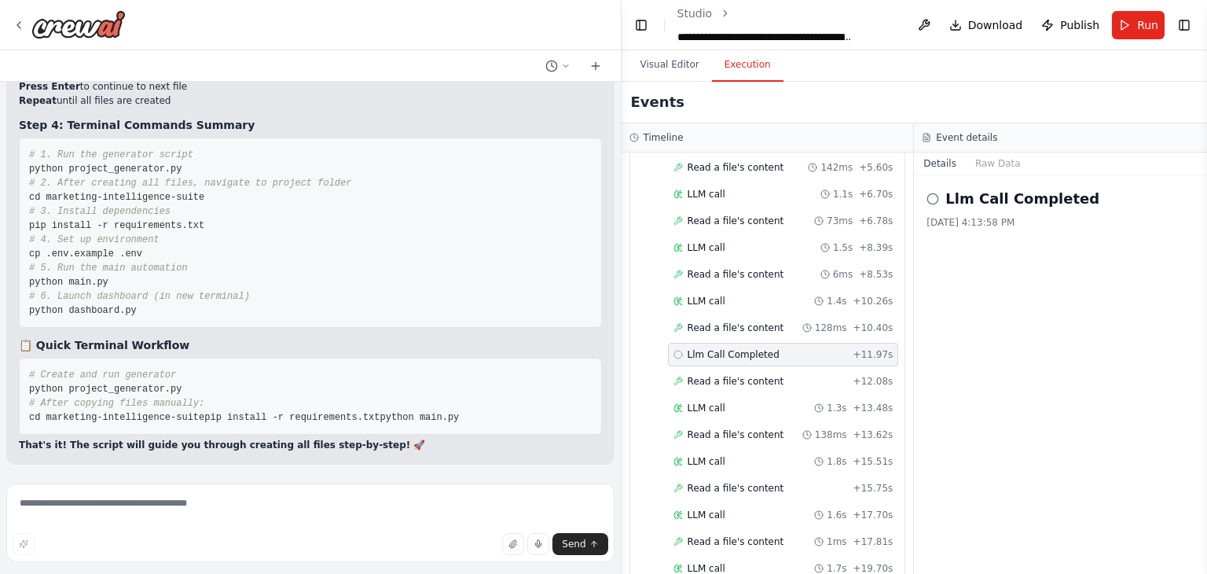
drag, startPoint x: 24, startPoint y: 230, endPoint x: 192, endPoint y: 182, distance: 174.9
drag, startPoint x: 28, startPoint y: 236, endPoint x: 167, endPoint y: 287, distance: 148.2
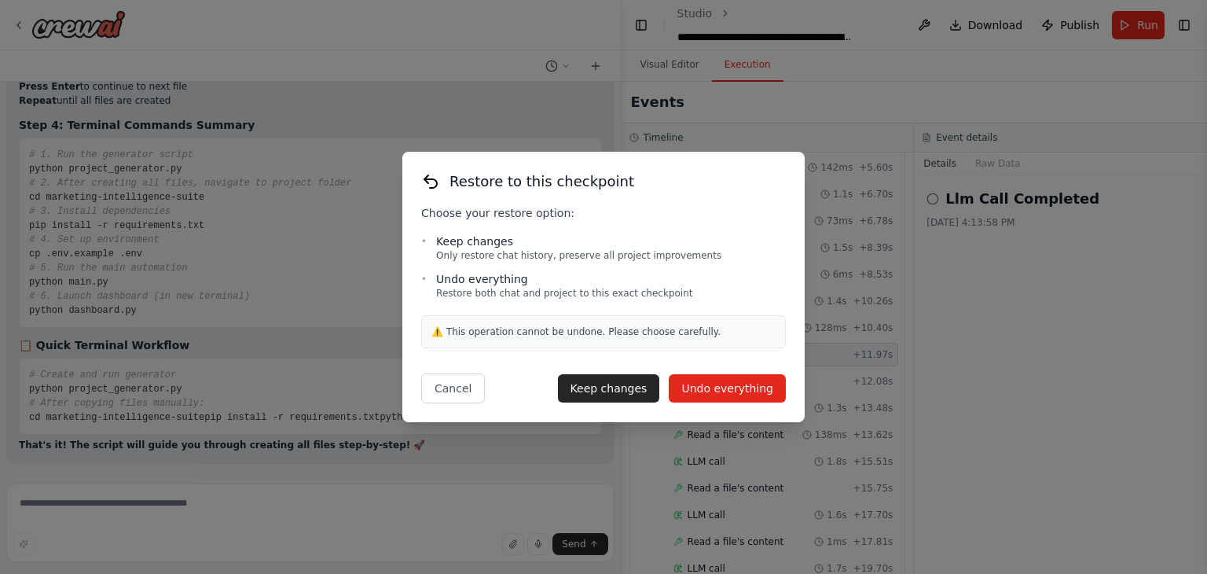
click at [696, 393] on button "Undo everything" at bounding box center [727, 388] width 117 height 28
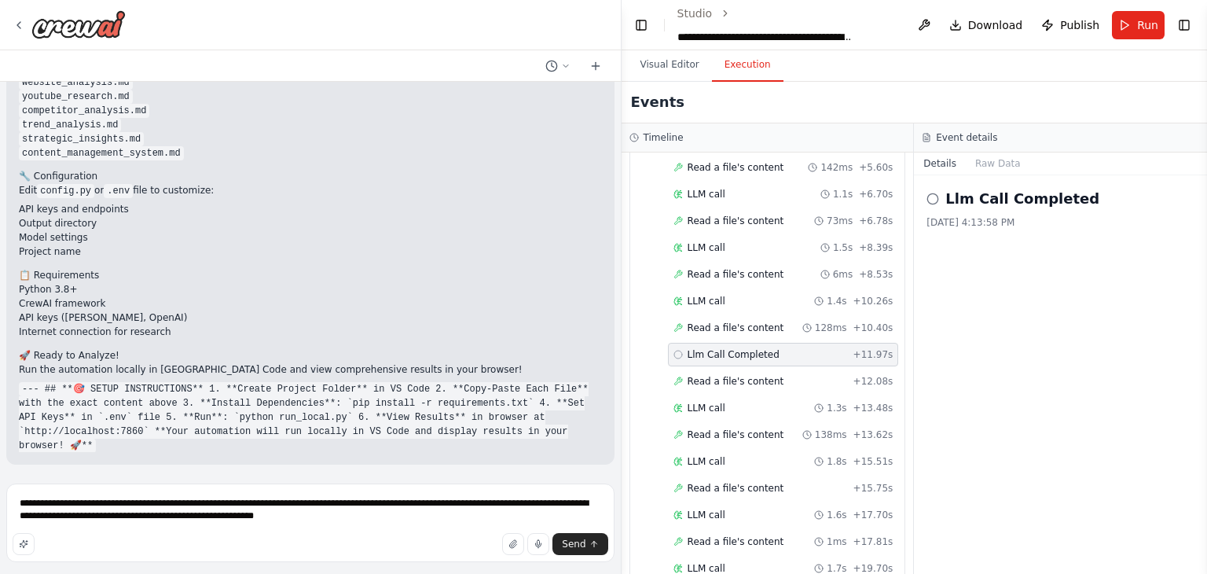
scroll to position [87874, 0]
click at [328, 522] on textarea "**********" at bounding box center [310, 522] width 608 height 79
drag, startPoint x: 315, startPoint y: 521, endPoint x: 25, endPoint y: 474, distance: 293.8
click at [25, 474] on div "FastLeads99 Platform Overview Your Keywords, Trends, Insights, and Recommendati…" at bounding box center [311, 287] width 622 height 574
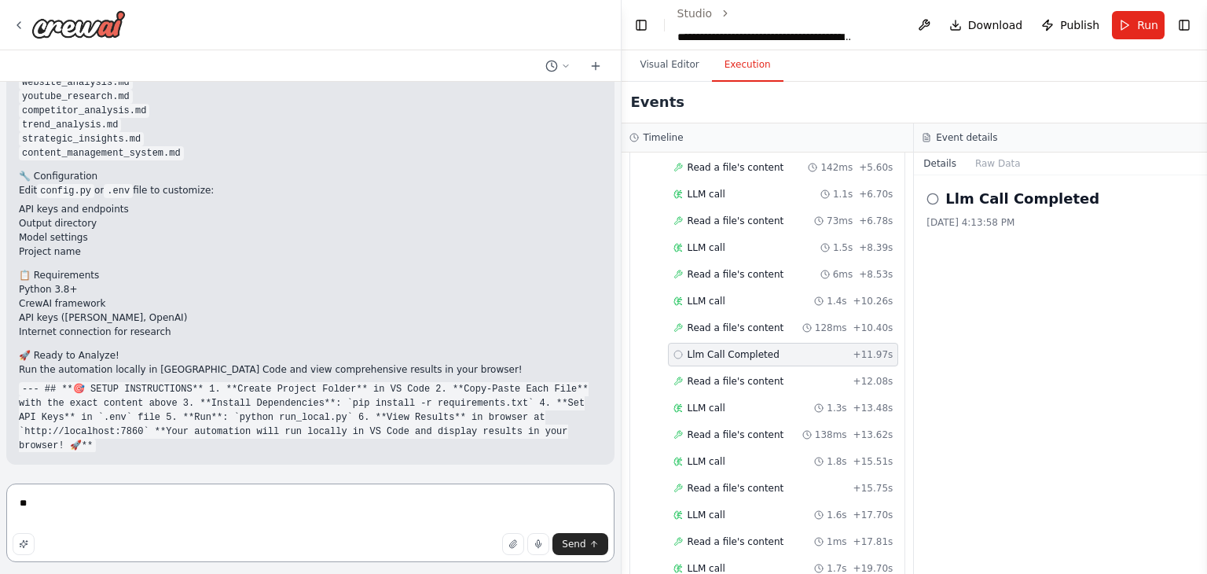
type textarea "*"
click at [31, 501] on textarea at bounding box center [310, 522] width 608 height 79
paste textarea "**********"
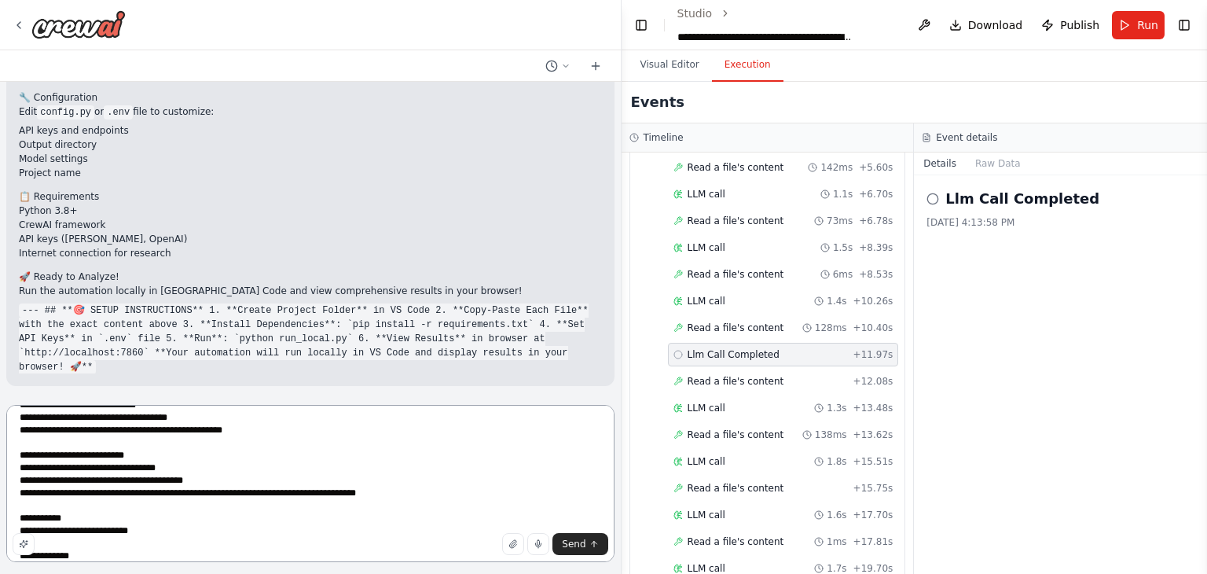
scroll to position [221, 0]
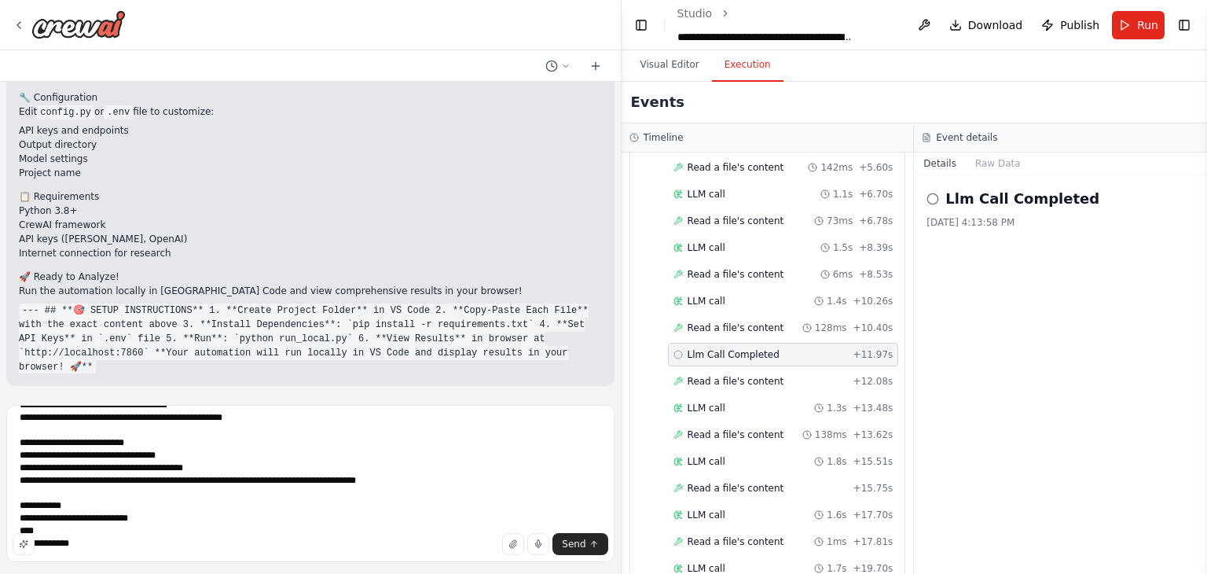
click at [97, 541] on div "Send" at bounding box center [311, 544] width 596 height 22
click at [61, 541] on div "Send" at bounding box center [311, 544] width 596 height 22
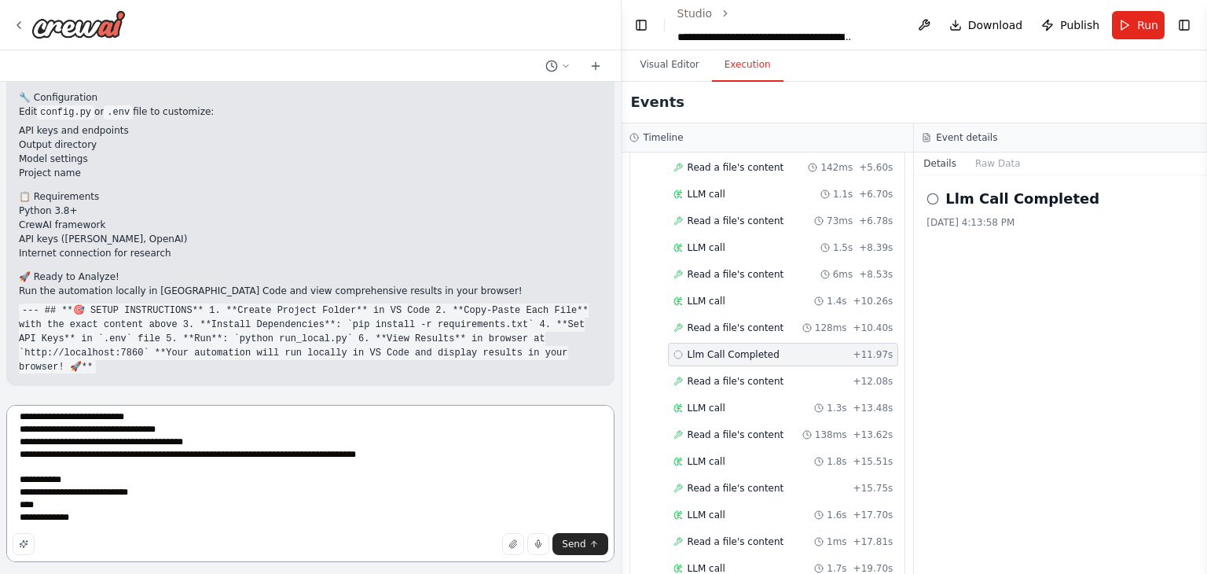
click at [101, 511] on textarea "**********" at bounding box center [310, 483] width 608 height 157
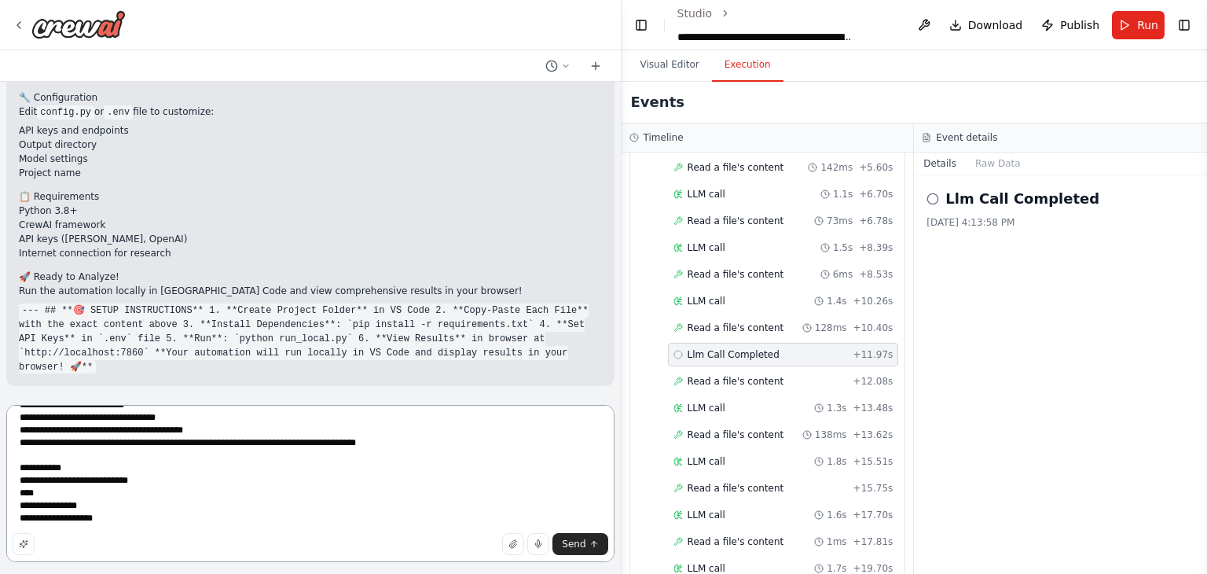
type textarea "**********"
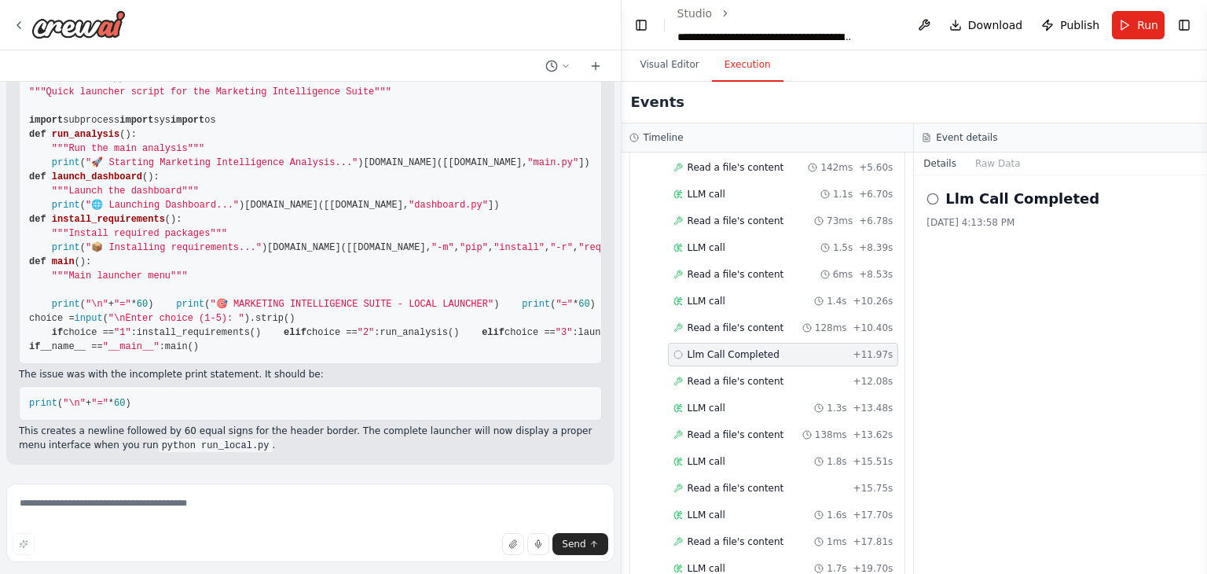
scroll to position [89108, 0]
click at [297, 538] on div "Send" at bounding box center [311, 544] width 596 height 22
click at [268, 512] on textarea at bounding box center [310, 522] width 608 height 79
click at [44, 504] on textarea "**********" at bounding box center [310, 522] width 608 height 79
click at [214, 504] on textarea "**********" at bounding box center [310, 522] width 608 height 79
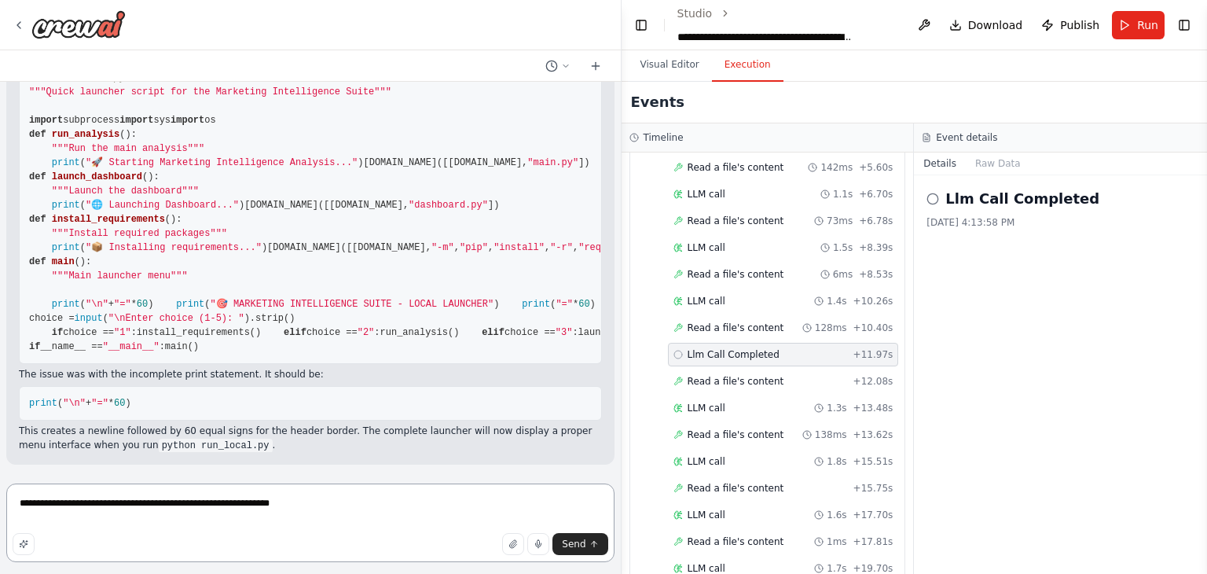
type textarea "**********"
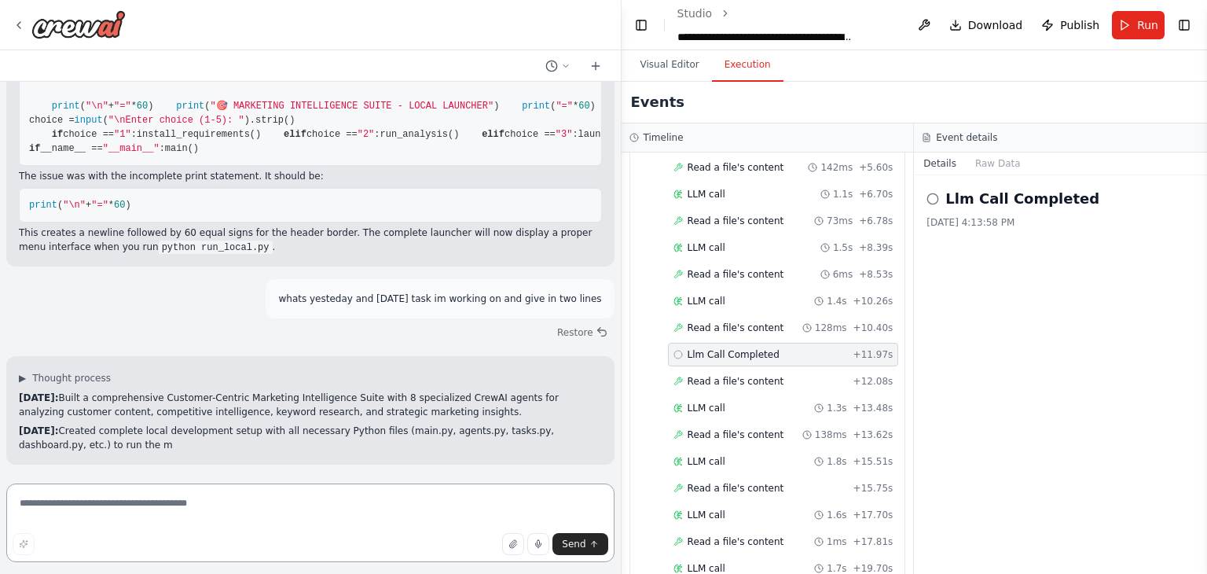
scroll to position [90448, 0]
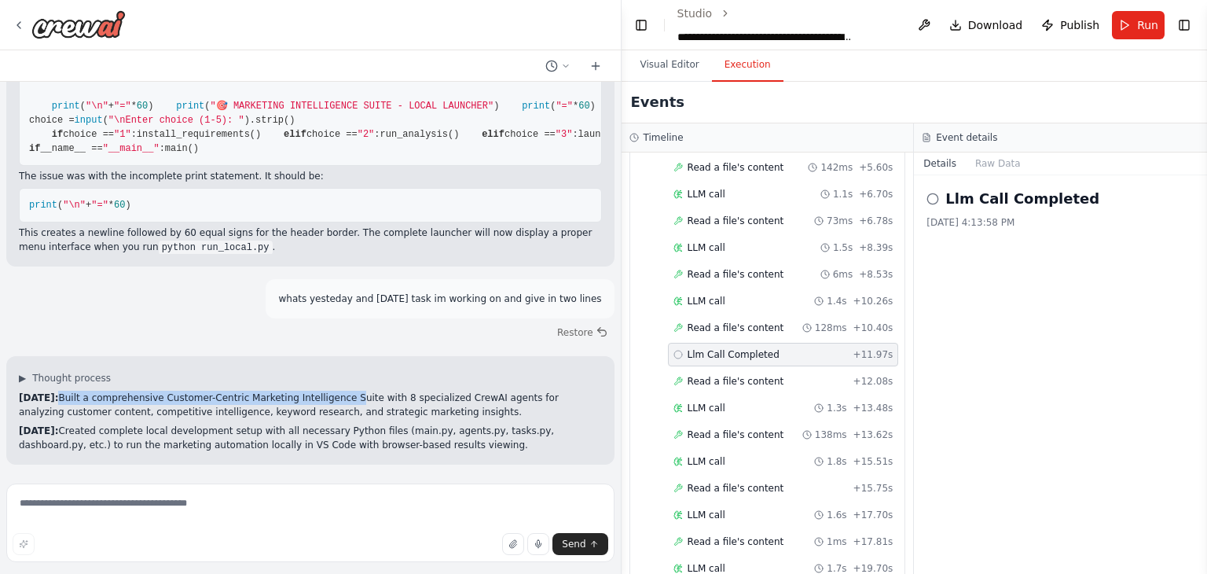
drag, startPoint x: 64, startPoint y: 398, endPoint x: 331, endPoint y: 399, distance: 266.4
click at [331, 399] on p "Yesterday: Built a comprehensive Customer-Centric Marketing Intelligence Suite …" at bounding box center [310, 405] width 583 height 28
drag, startPoint x: 427, startPoint y: 400, endPoint x: 384, endPoint y: 408, distance: 43.9
click at [384, 408] on p "Yesterday: Built a comprehensive Customer-Centric Marketing Intelligence Suite …" at bounding box center [310, 405] width 583 height 28
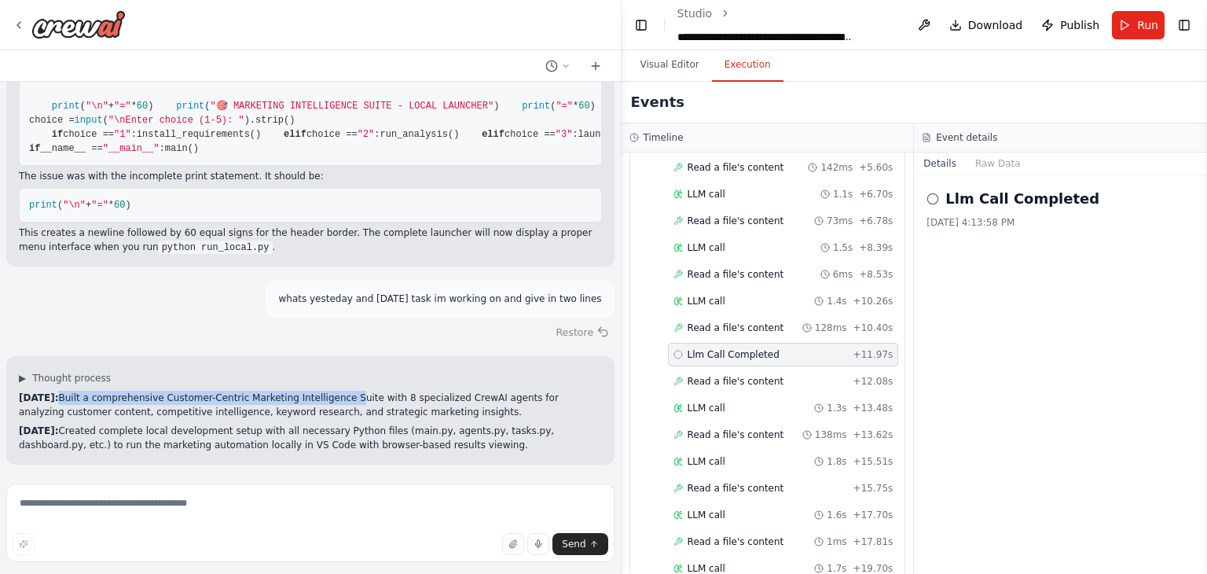
click at [563, 343] on button "Restore" at bounding box center [582, 332] width 67 height 23
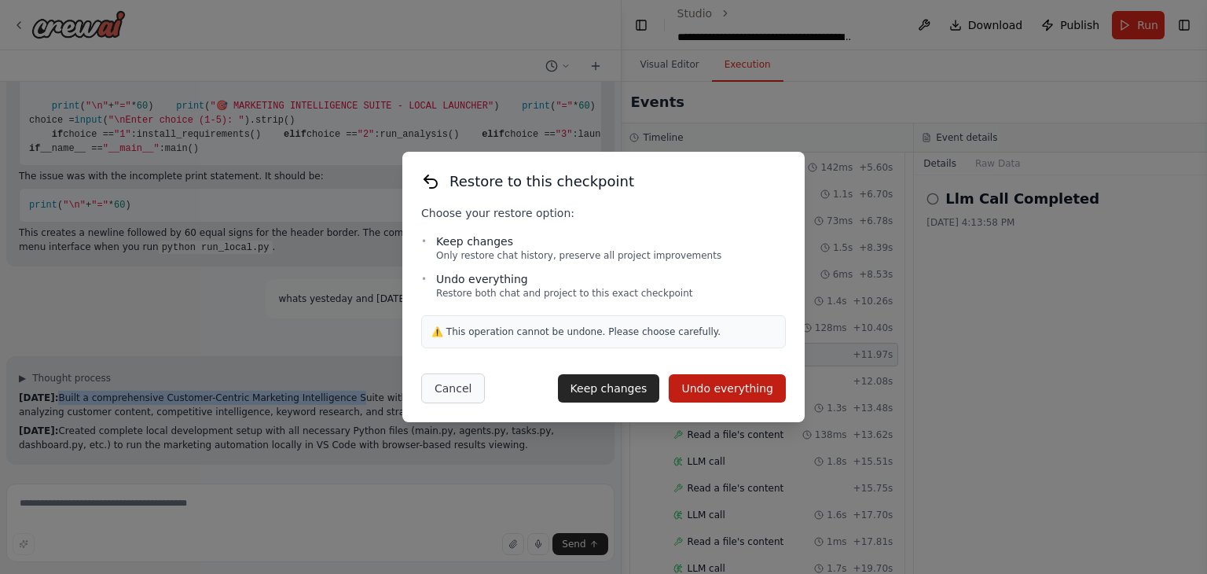
click at [446, 390] on button "Cancel" at bounding box center [453, 388] width 64 height 30
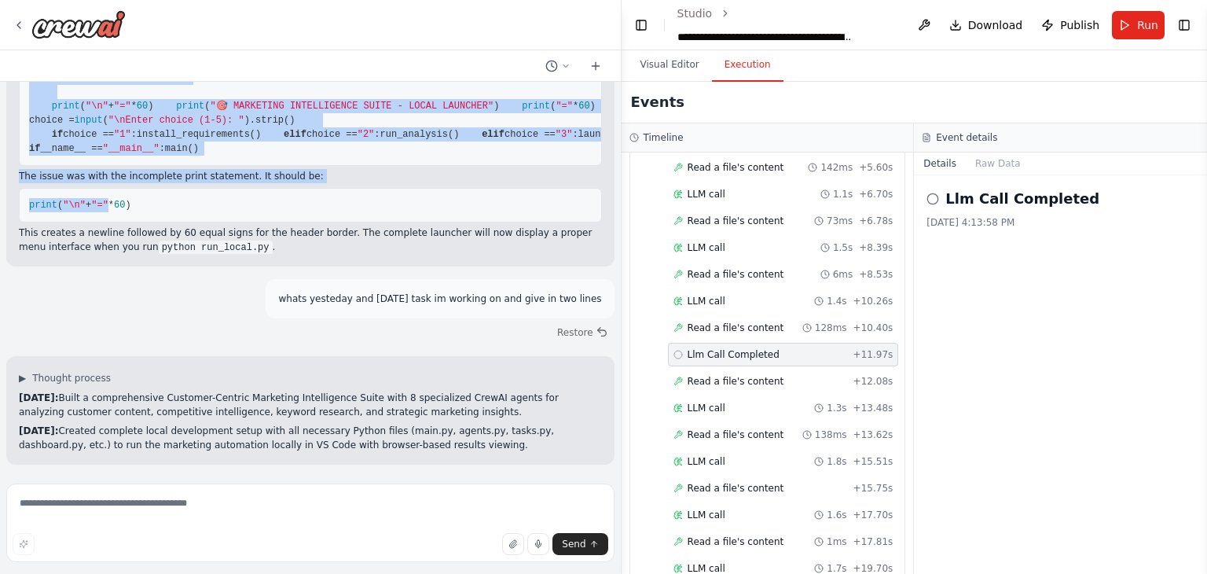
scroll to position [90218, 0]
drag, startPoint x: 28, startPoint y: 182, endPoint x: 160, endPoint y: 387, distance: 244.6
click at [160, 166] on pre "#!/usr/bin/env python3 """ Quick launcher script for the Marketing Intelligence…" at bounding box center [310, 13] width 583 height 303
click at [446, 166] on pre "#!/usr/bin/env python3 """ Quick launcher script for the Marketing Intelligence…" at bounding box center [310, 13] width 583 height 303
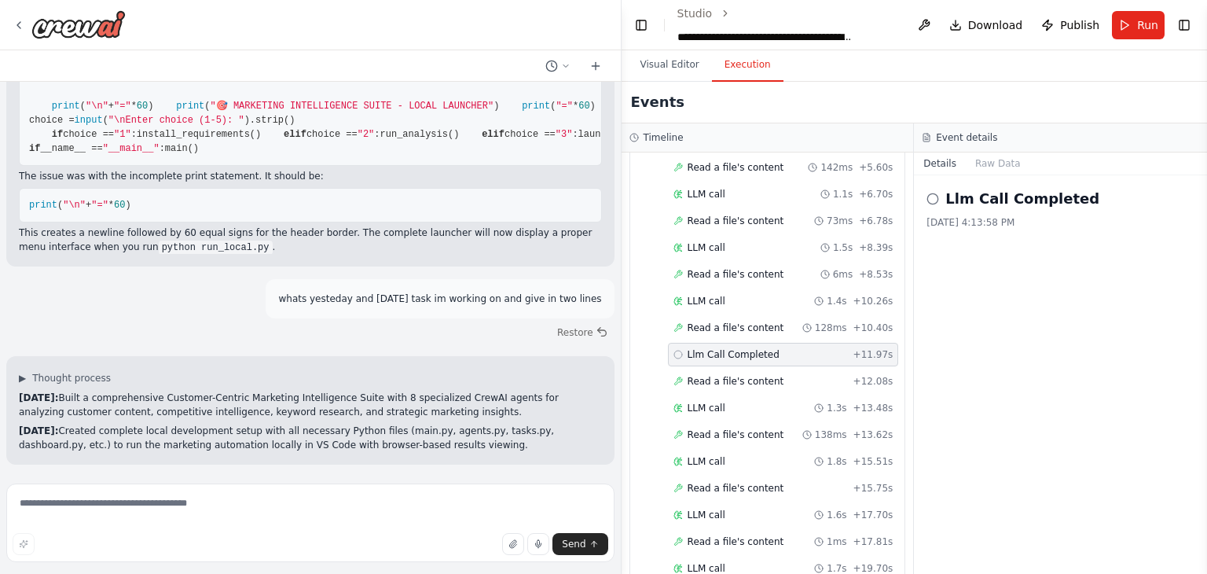
scroll to position [90447, 0]
click at [557, 328] on button "Restore" at bounding box center [582, 332] width 67 height 23
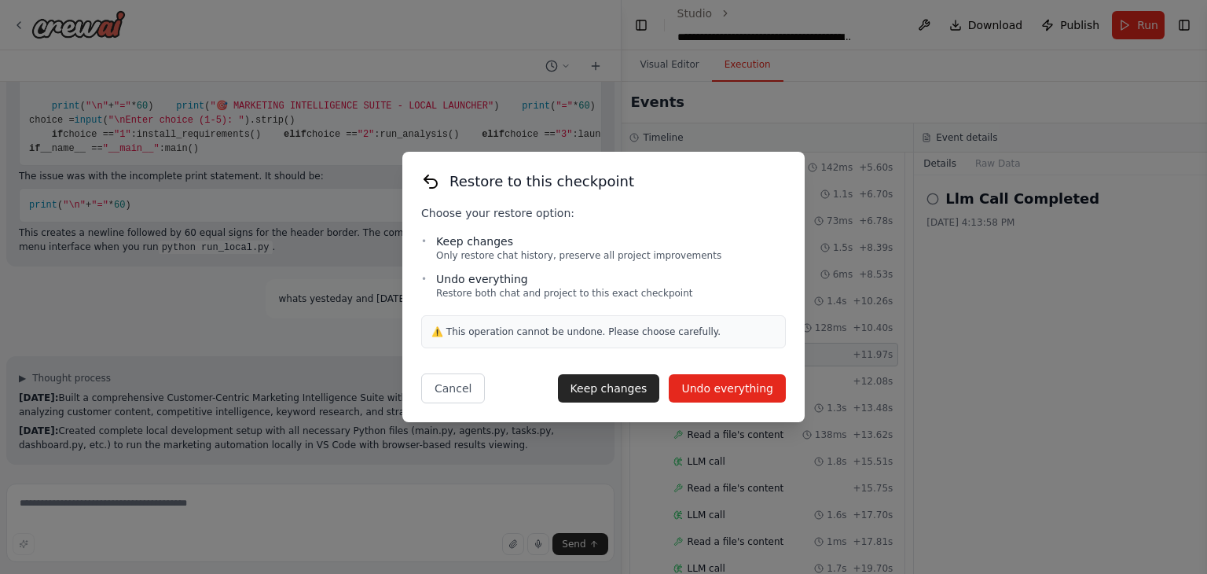
click at [703, 390] on button "Undo everything" at bounding box center [727, 388] width 117 height 28
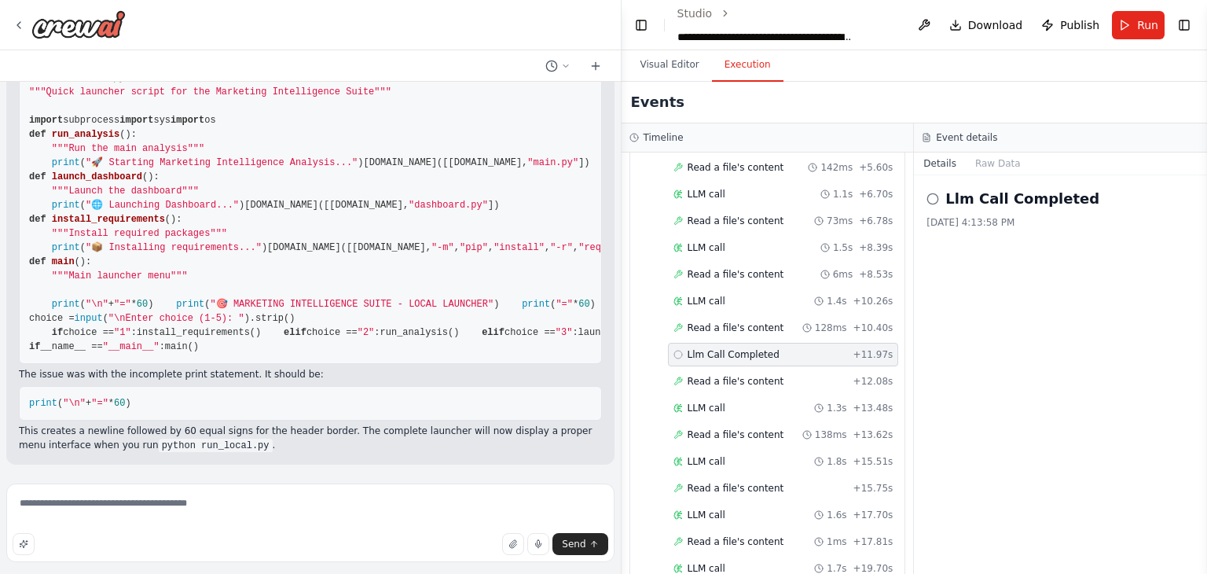
scroll to position [88277, 0]
drag, startPoint x: 25, startPoint y: 210, endPoint x: 136, endPoint y: 210, distance: 110.8
drag, startPoint x: 127, startPoint y: 211, endPoint x: 28, endPoint y: 209, distance: 99.0
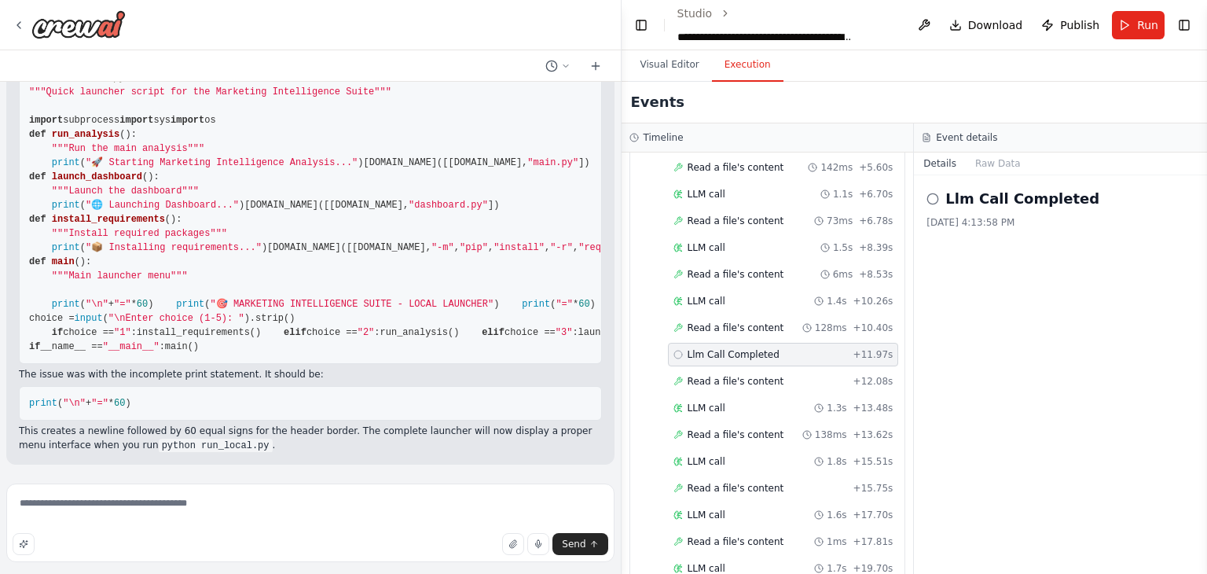
drag, startPoint x: 104, startPoint y: 256, endPoint x: 26, endPoint y: 250, distance: 78.0
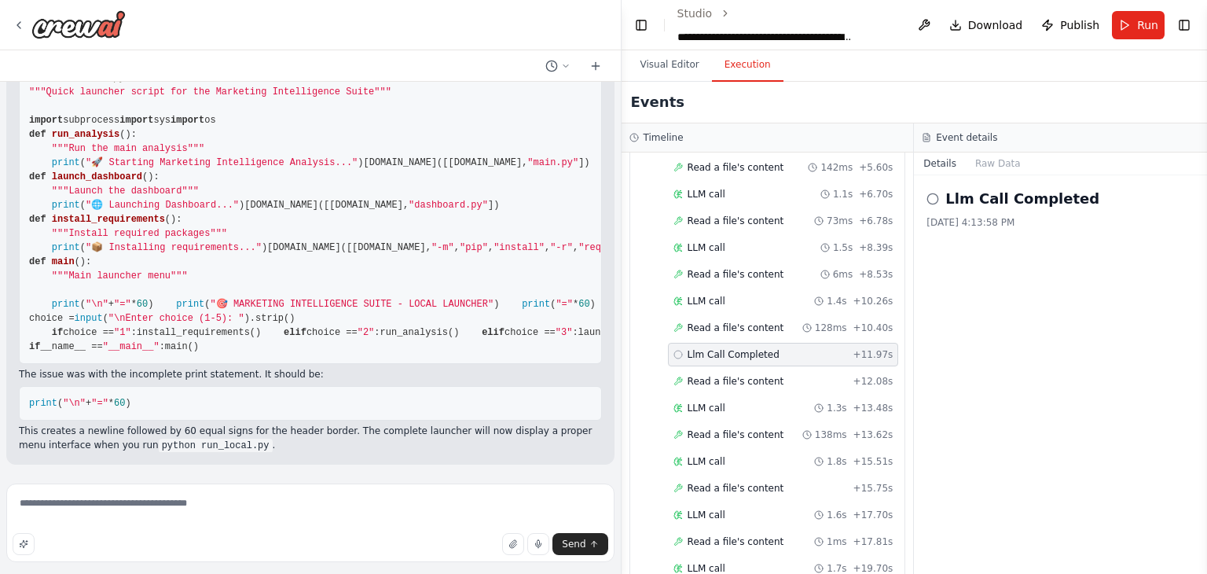
scroll to position [90250, 0]
click at [196, 510] on textarea "**********" at bounding box center [310, 522] width 608 height 79
drag, startPoint x: 310, startPoint y: 501, endPoint x: 1, endPoint y: 504, distance: 308.8
click at [1, 504] on div "FastLeads99 Platform Overview Your Keywords, Trends, Insights, and Recommendati…" at bounding box center [311, 287] width 622 height 574
type textarea "**********"
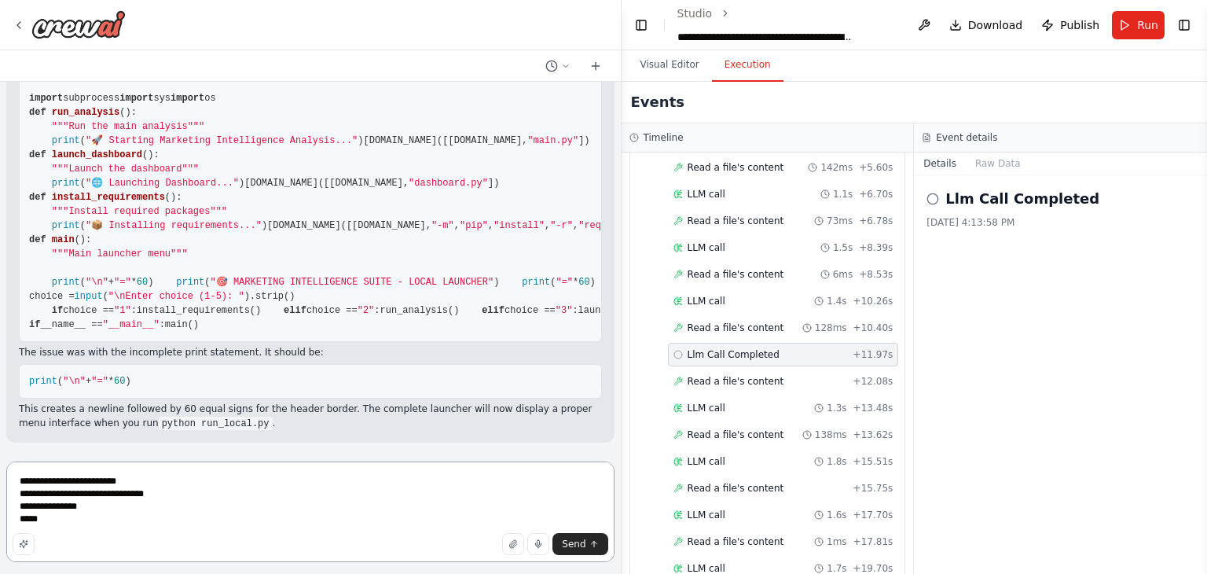
type textarea "**********"
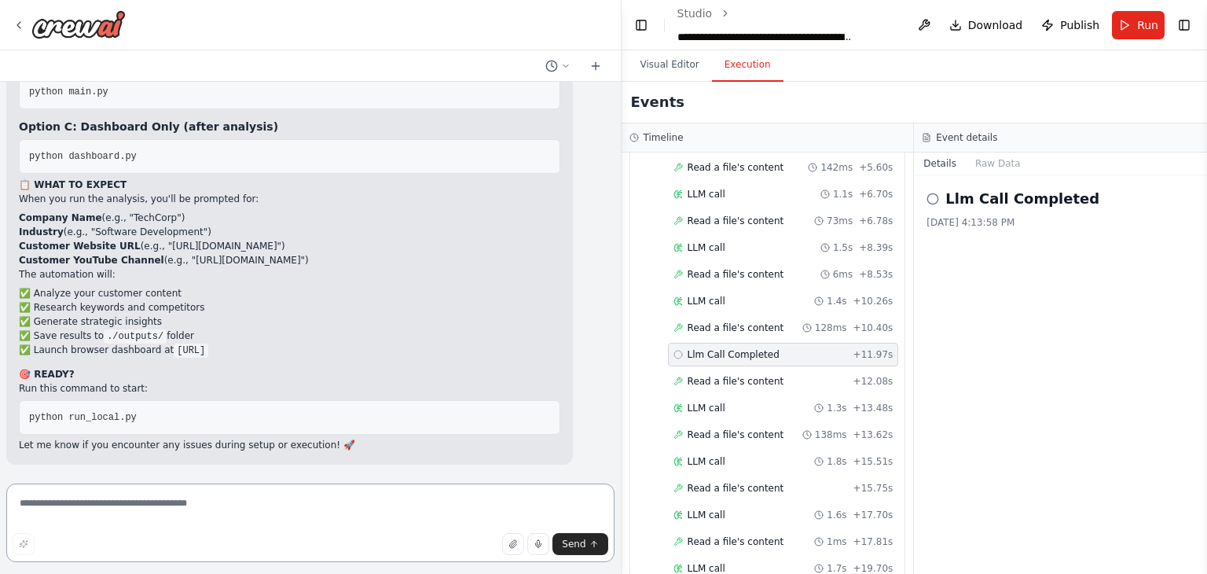
scroll to position [90728, 0]
drag, startPoint x: 28, startPoint y: 180, endPoint x: 189, endPoint y: 183, distance: 160.3
click at [158, 501] on textarea at bounding box center [310, 522] width 608 height 79
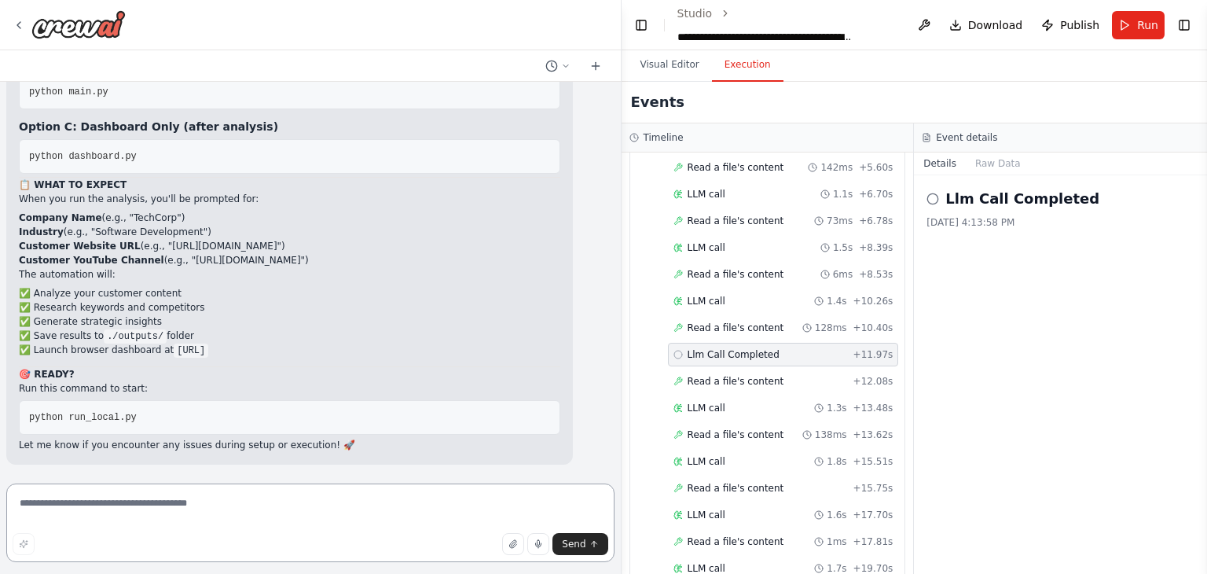
paste textarea "**********"
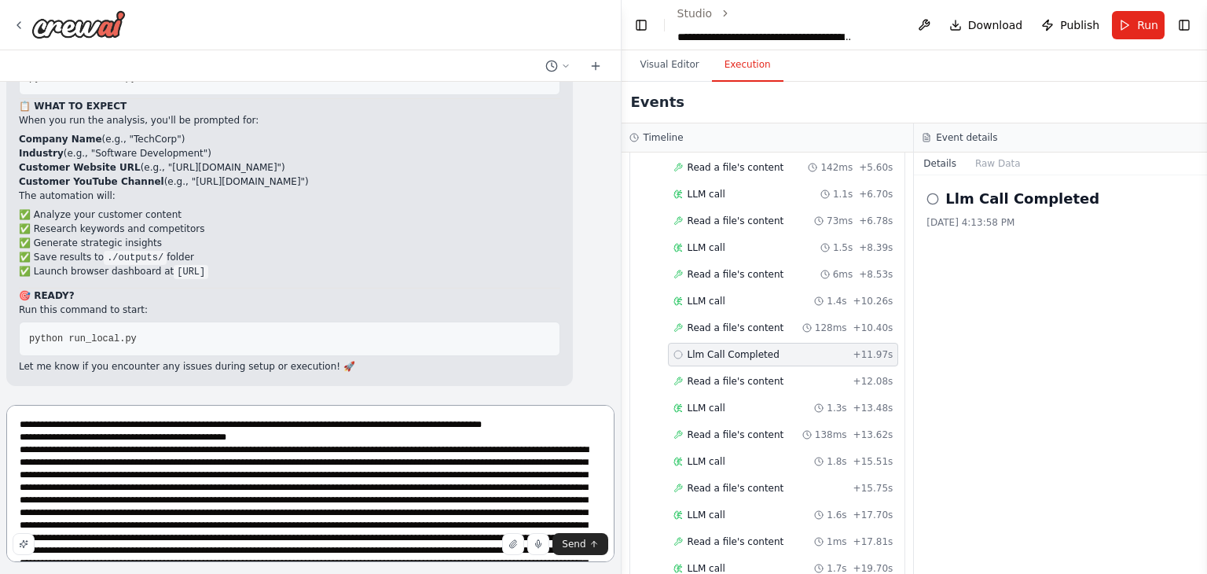
scroll to position [435, 0]
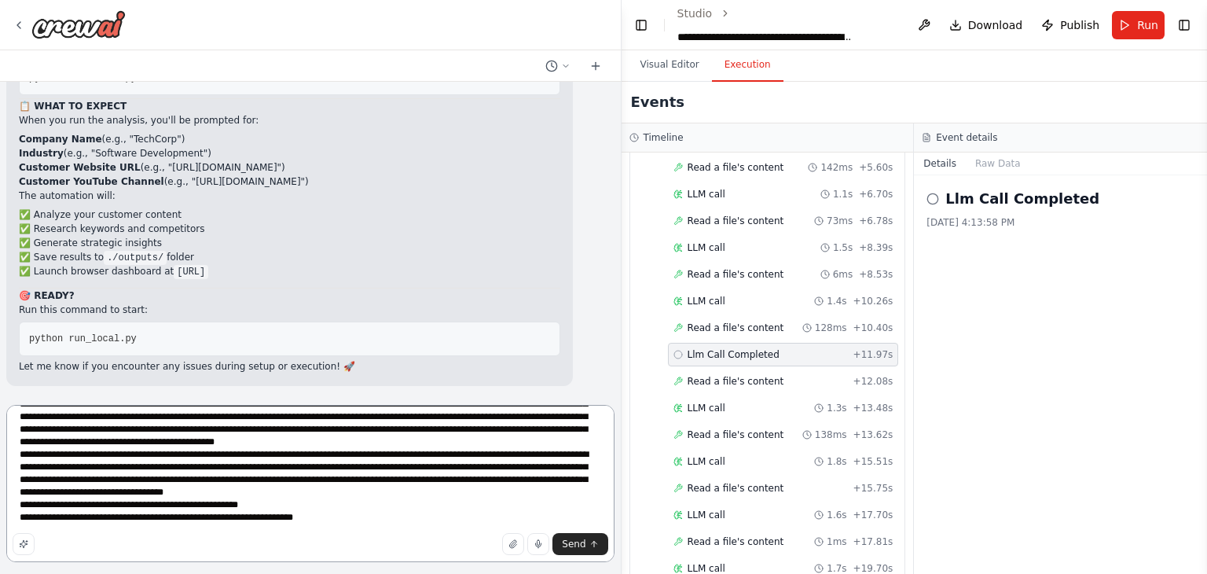
type textarea "**********"
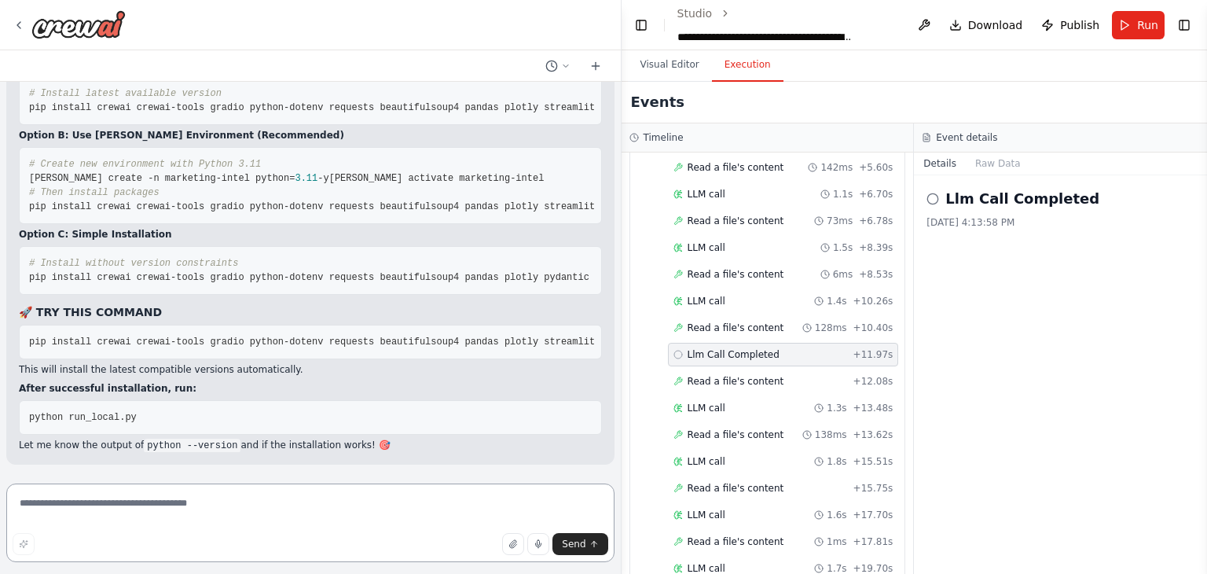
scroll to position [92967, 0]
click at [391, 503] on textarea at bounding box center [310, 522] width 608 height 79
type textarea "**********"
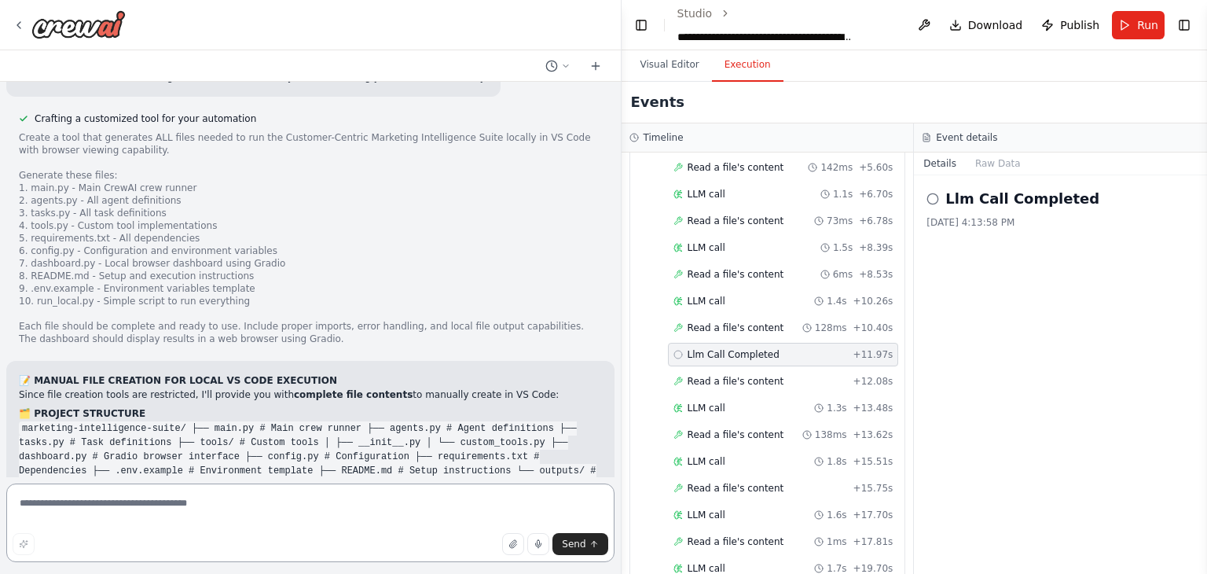
scroll to position [93019, 0]
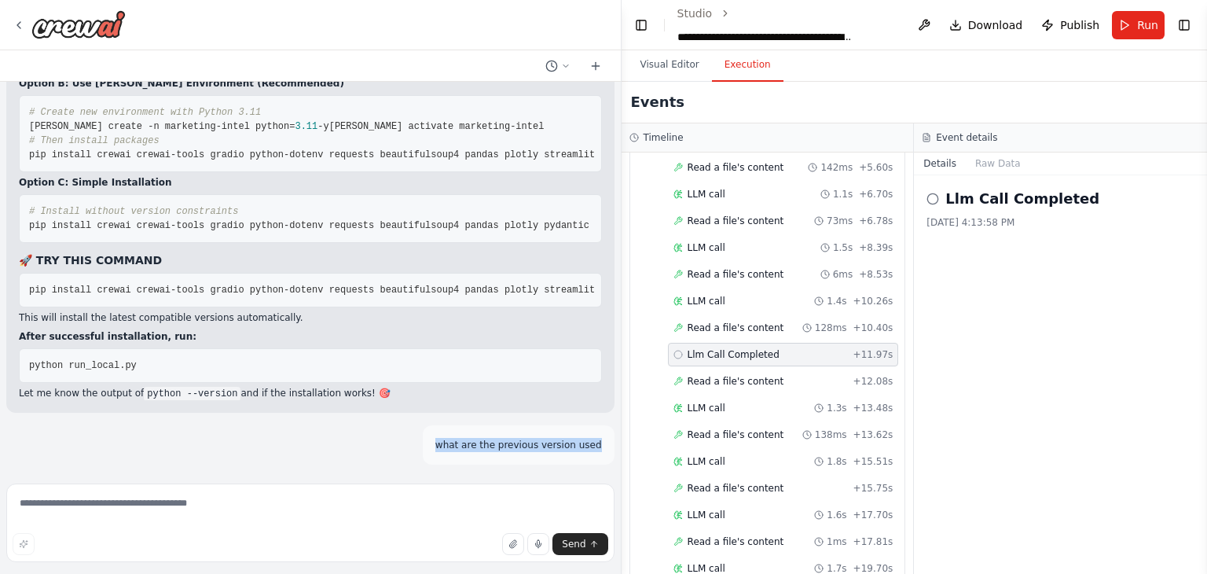
drag, startPoint x: 589, startPoint y: 445, endPoint x: 434, endPoint y: 456, distance: 155.2
click at [434, 456] on div "what are the previous version used" at bounding box center [519, 444] width 192 height 39
click at [360, 445] on div "what are the previous version used" at bounding box center [310, 444] width 608 height 39
click at [267, 526] on textarea at bounding box center [310, 522] width 608 height 79
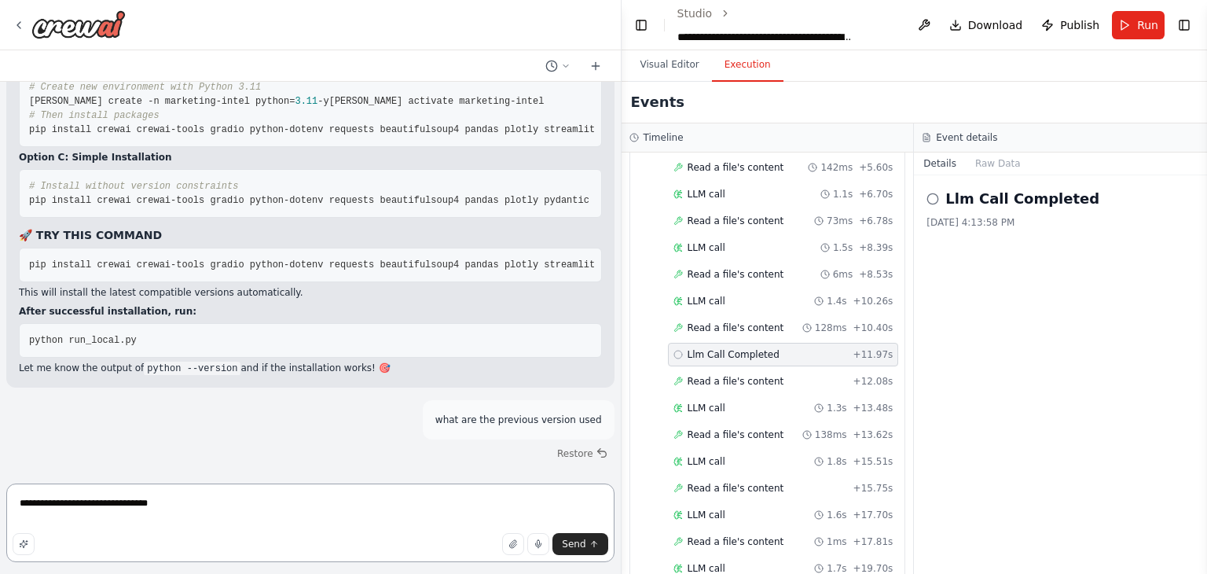
type textarea "**********"
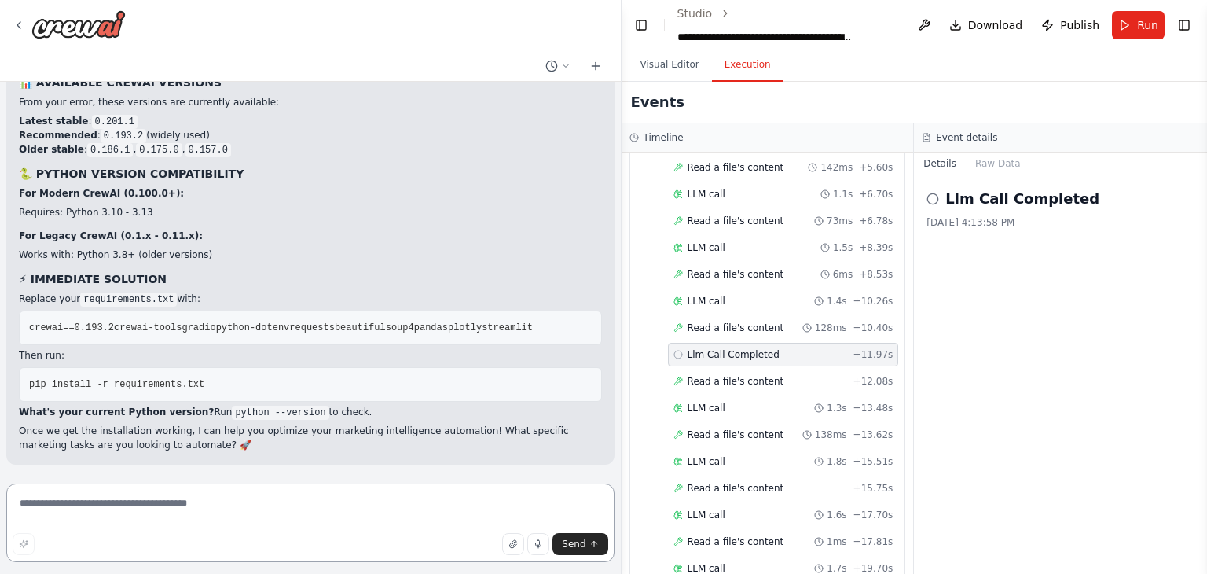
scroll to position [93741, 0]
click at [405, 504] on textarea at bounding box center [310, 522] width 608 height 79
click at [271, 525] on textarea "**********" at bounding box center [310, 522] width 608 height 79
click at [72, 502] on textarea "**********" at bounding box center [310, 522] width 608 height 79
type textarea "**********"
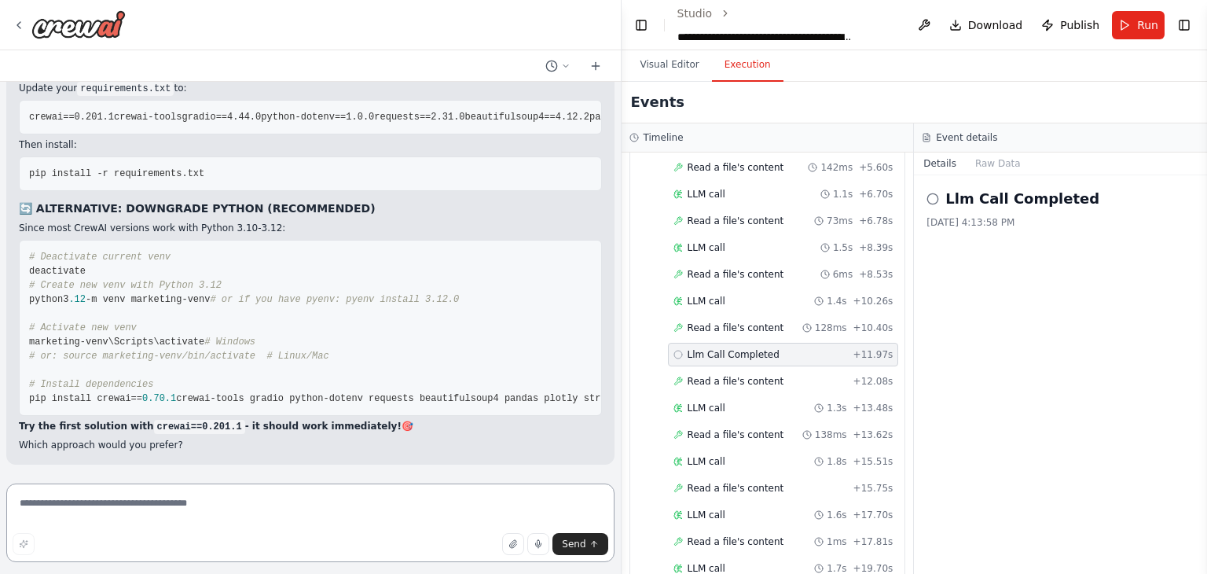
scroll to position [94277, 0]
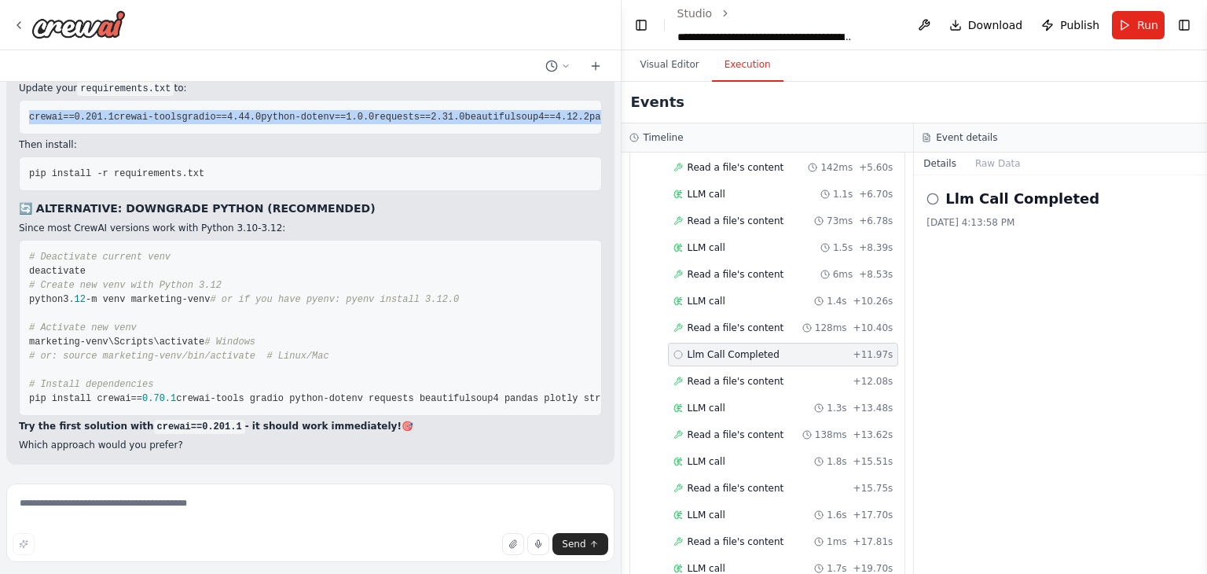
drag, startPoint x: 28, startPoint y: 237, endPoint x: 173, endPoint y: 353, distance: 185.1
click at [173, 134] on pre "crewai==0.201.1 crewai-tools gradio==4.44.0 python-dotenv==1.0.0 requests==2.31…" at bounding box center [310, 117] width 583 height 35
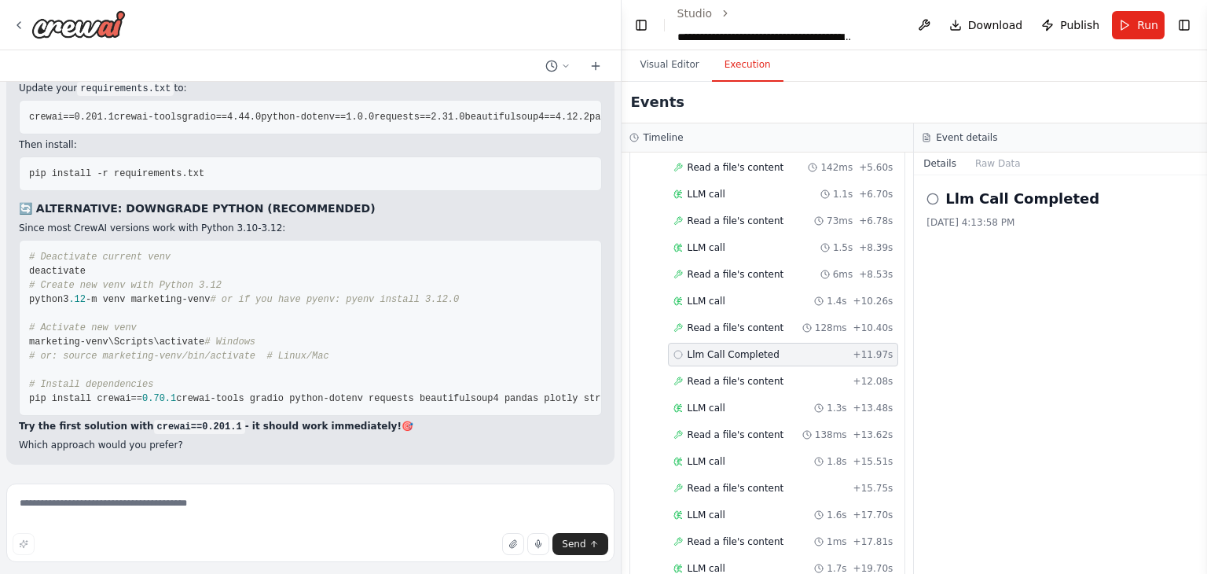
click at [217, 235] on p "Since most CrewAI versions work with Python 3.10-3.12:" at bounding box center [310, 228] width 583 height 14
click at [288, 235] on p "Since most CrewAI versions work with Python 3.10-3.12:" at bounding box center [310, 228] width 583 height 14
drag, startPoint x: 204, startPoint y: 405, endPoint x: 28, endPoint y: 405, distance: 176.0
click at [28, 405] on pre "# Deactivate current venv deactivate # Create new venv with Python 3.12 python3…" at bounding box center [310, 328] width 583 height 176
click at [163, 378] on pre "# Deactivate current venv deactivate # Create new venv with Python 3.12 python3…" at bounding box center [310, 328] width 583 height 176
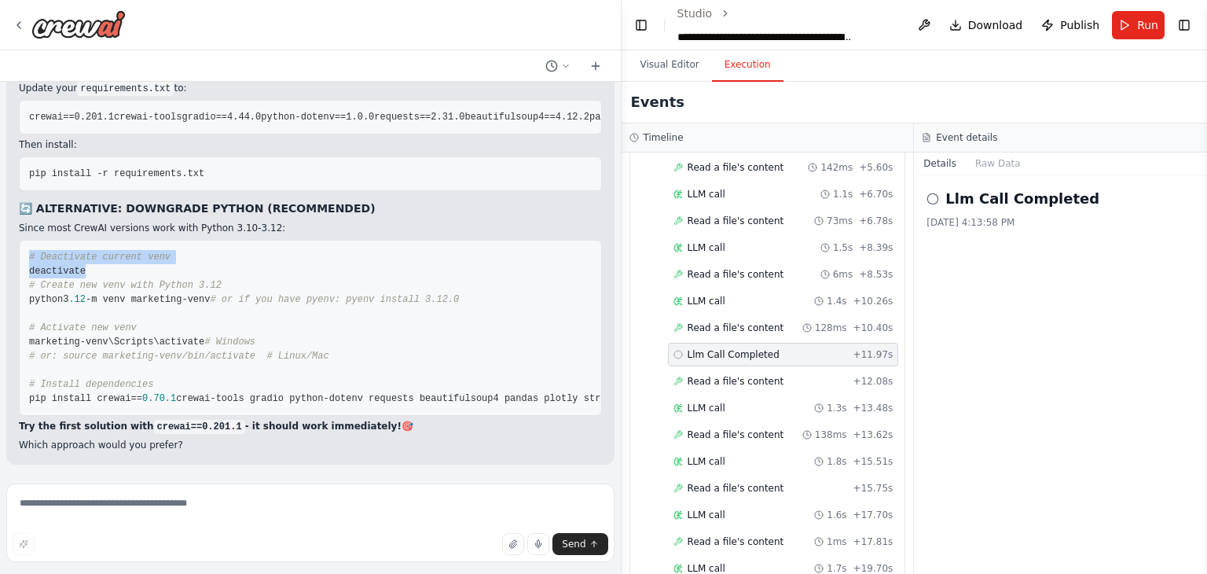
drag, startPoint x: 84, startPoint y: 365, endPoint x: 24, endPoint y: 347, distance: 63.1
click at [24, 347] on pre "# Deactivate current venv deactivate # Create new venv with Python 3.12 python3…" at bounding box center [310, 328] width 583 height 176
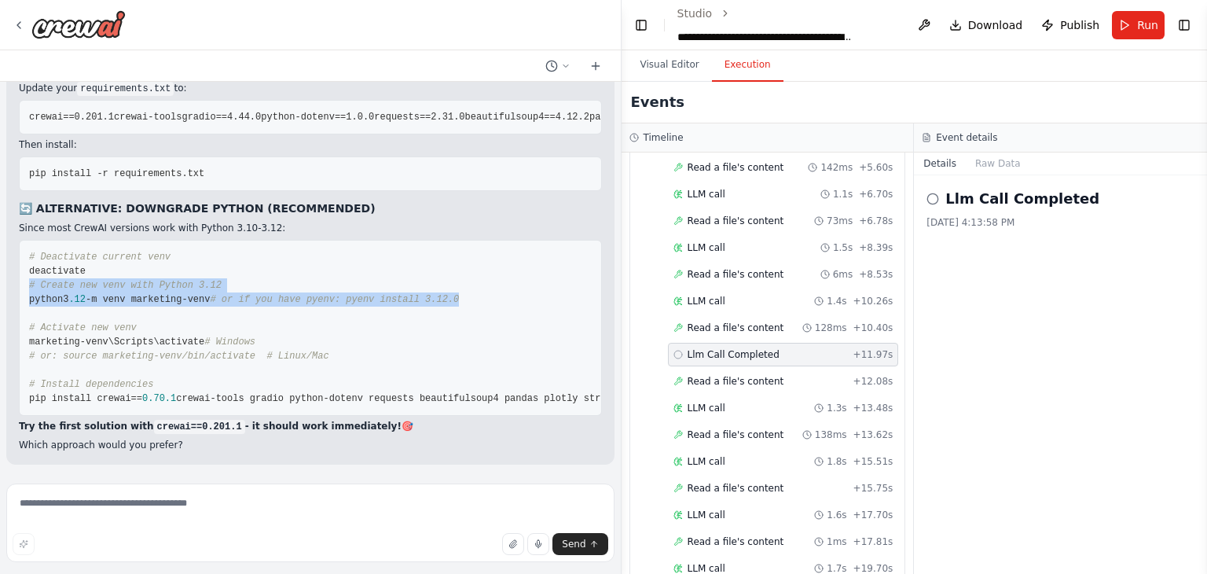
drag, startPoint x: 27, startPoint y: 387, endPoint x: 271, endPoint y: 416, distance: 246.1
click at [271, 416] on pre "# Deactivate current venv deactivate # Create new venv with Python 3.12 python3…" at bounding box center [310, 328] width 583 height 176
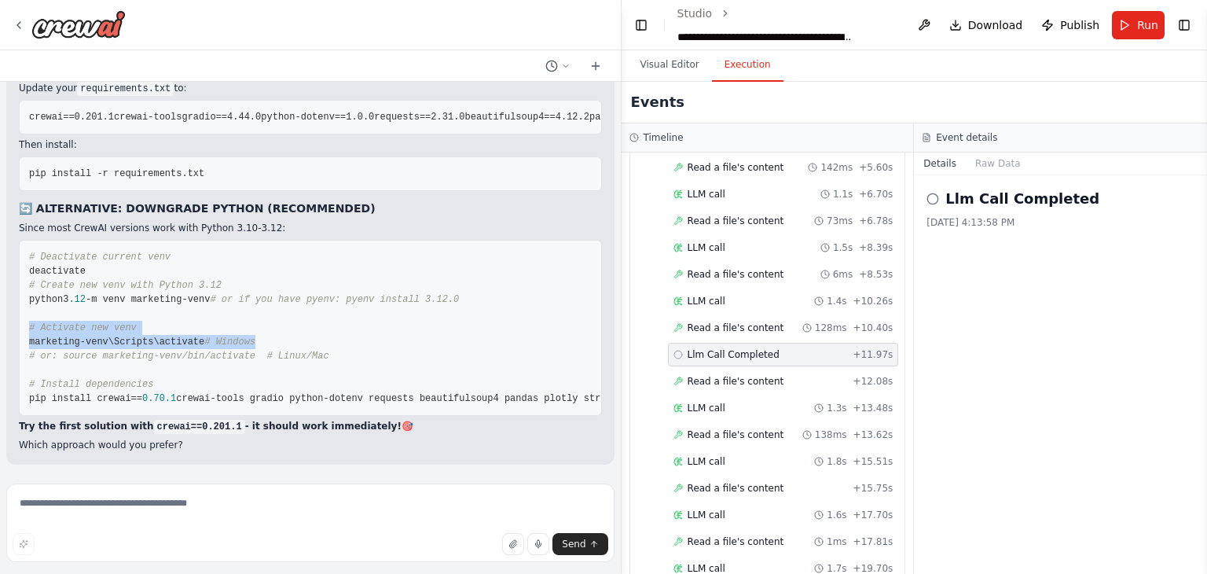
drag, startPoint x: 28, startPoint y: 378, endPoint x: 292, endPoint y: 391, distance: 265.1
click at [292, 391] on pre "# Deactivate current venv deactivate # Create new venv with Python 3.12 python3…" at bounding box center [310, 328] width 583 height 176
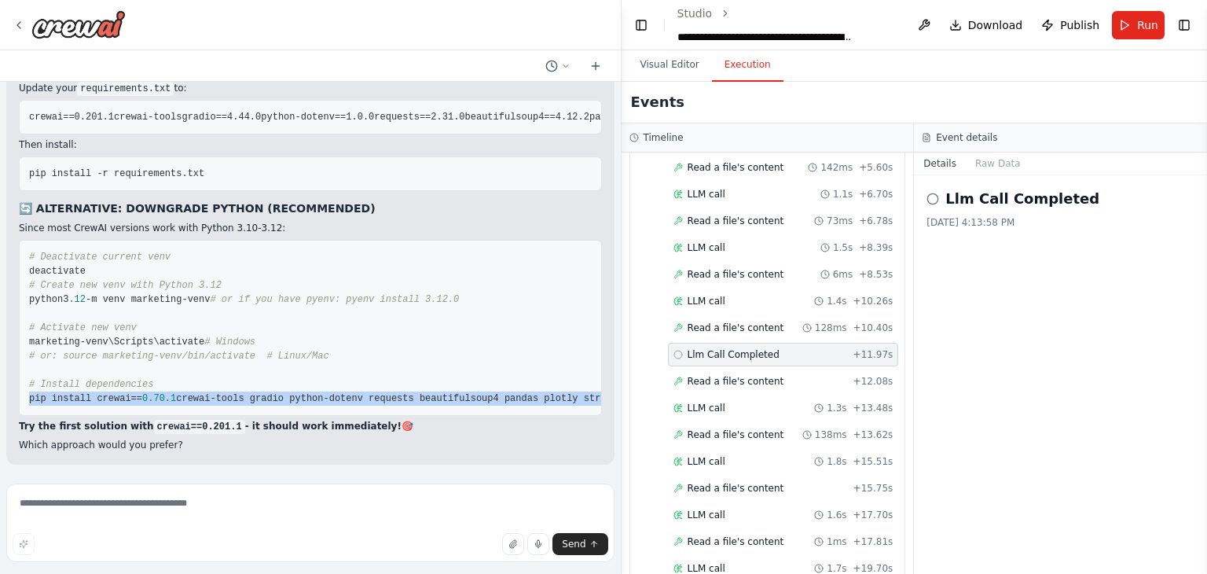
scroll to position [0, 9]
drag, startPoint x: 27, startPoint y: 431, endPoint x: 591, endPoint y: 429, distance: 564.2
click at [591, 429] on div "▶ Thought process 🎯 PYTHON 3.13.7 COMPATIBILITY ISSUE SOLVED Your Python 3.13.7…" at bounding box center [310, 173] width 608 height 581
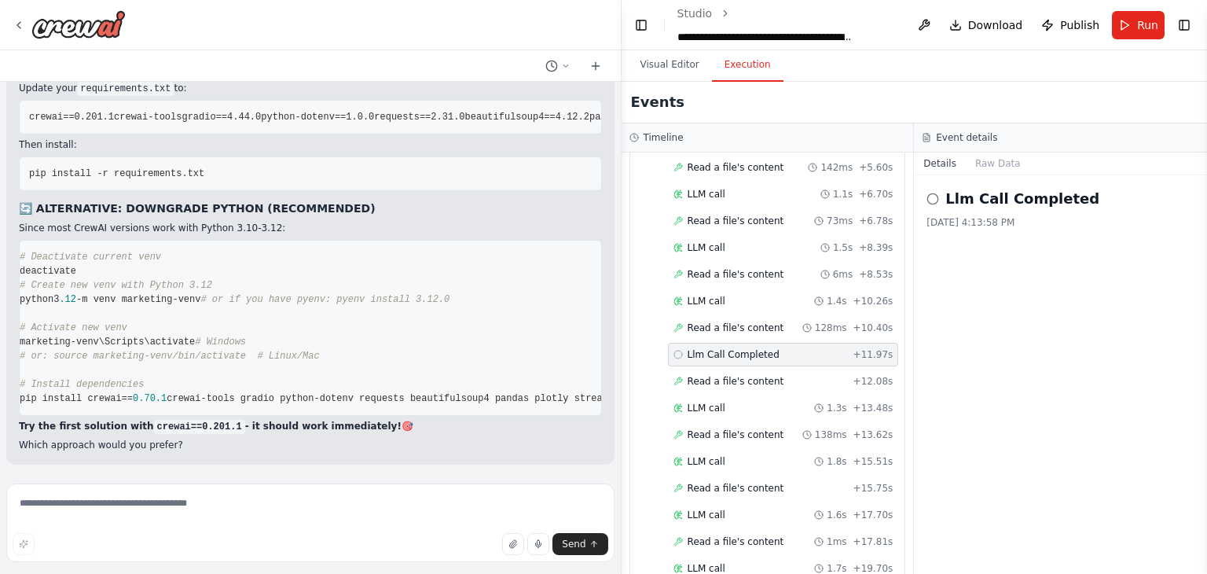
click at [468, 347] on pre "# Deactivate current venv deactivate # Create new venv with Python 3.12 python3…" at bounding box center [310, 328] width 583 height 176
drag, startPoint x: 25, startPoint y: 176, endPoint x: 214, endPoint y: 174, distance: 188.6
click at [214, 174] on pre "pip install -r requirements.txt" at bounding box center [310, 173] width 583 height 35
paste textarea "**********"
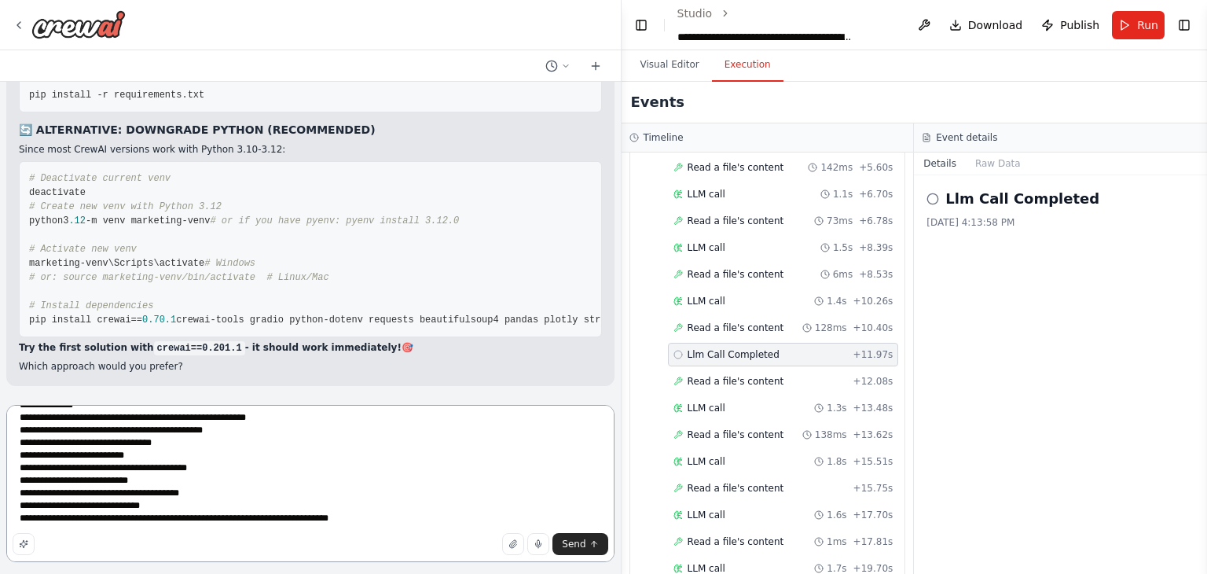
scroll to position [259, 0]
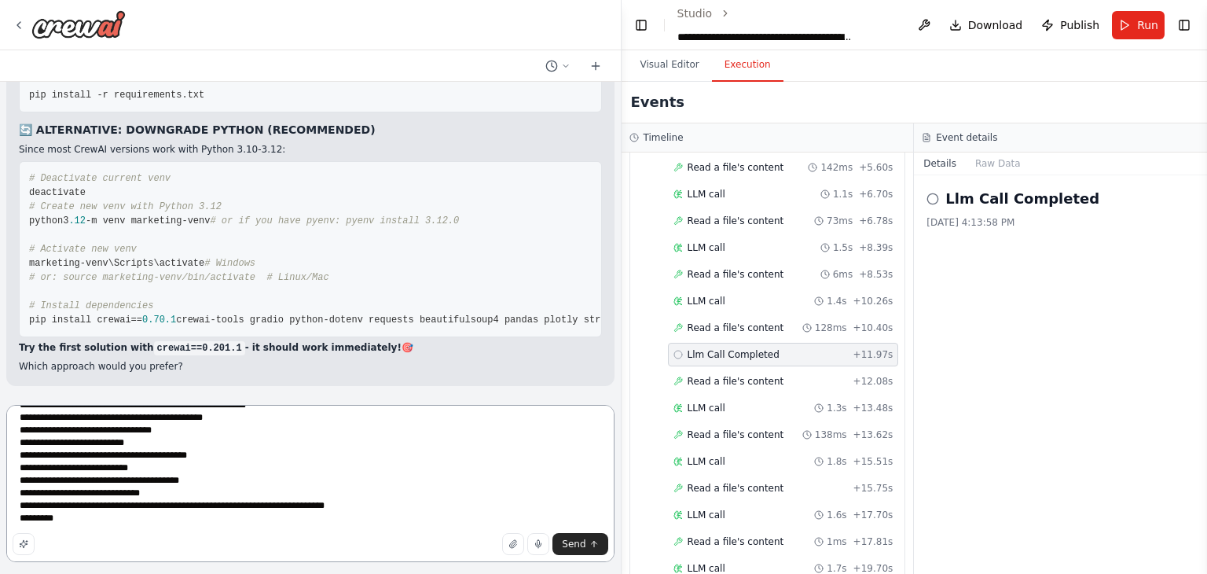
type textarea "**********"
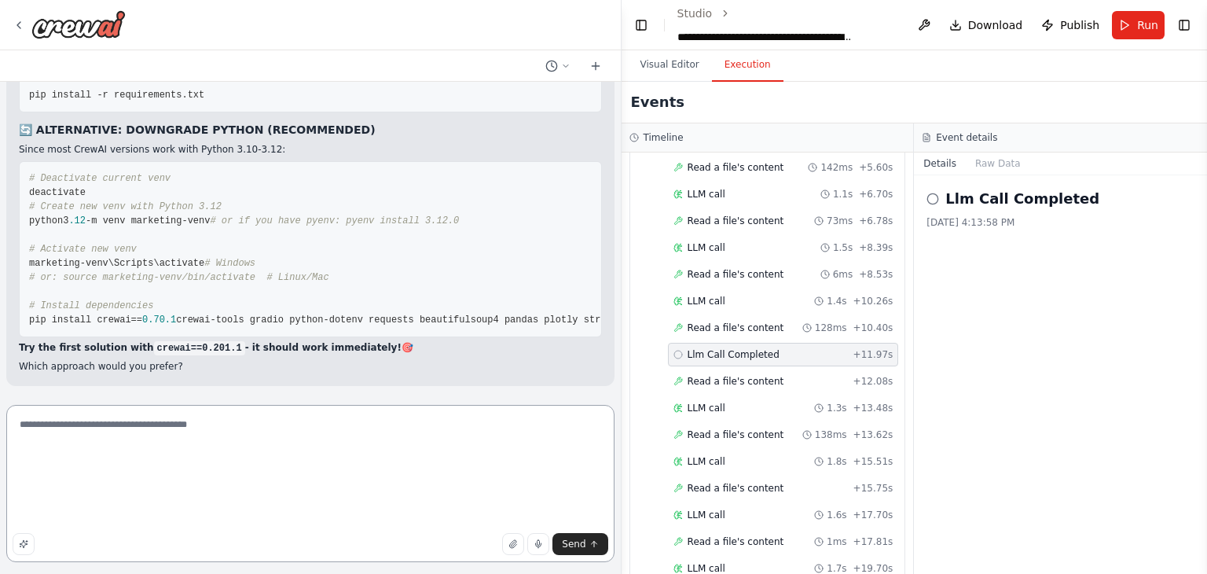
scroll to position [0, 0]
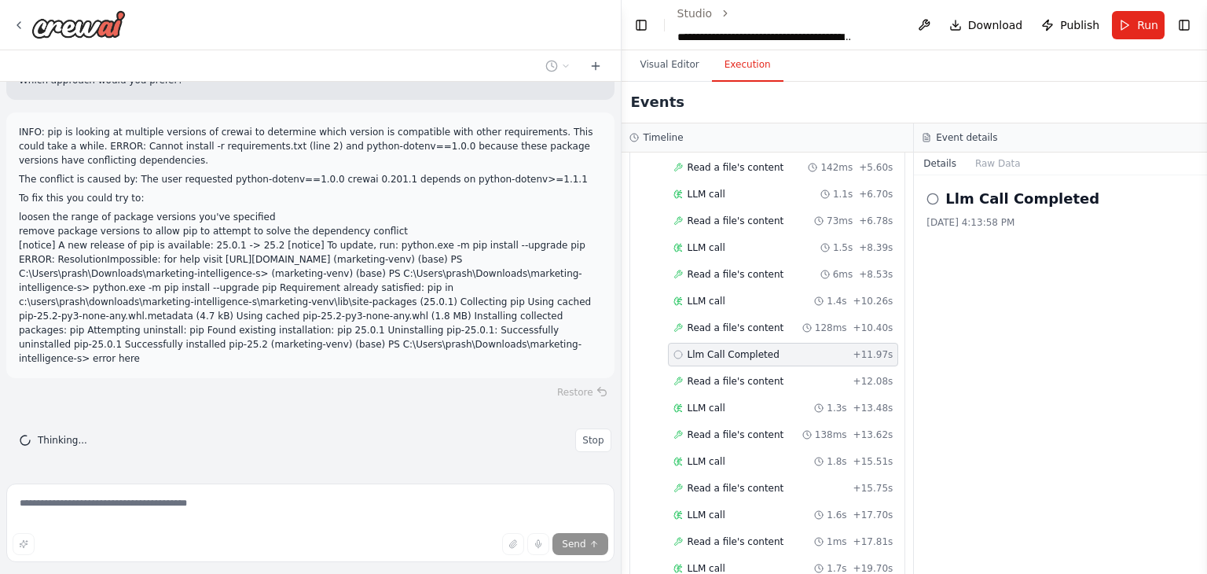
drag, startPoint x: 465, startPoint y: 341, endPoint x: 447, endPoint y: 290, distance: 54.2
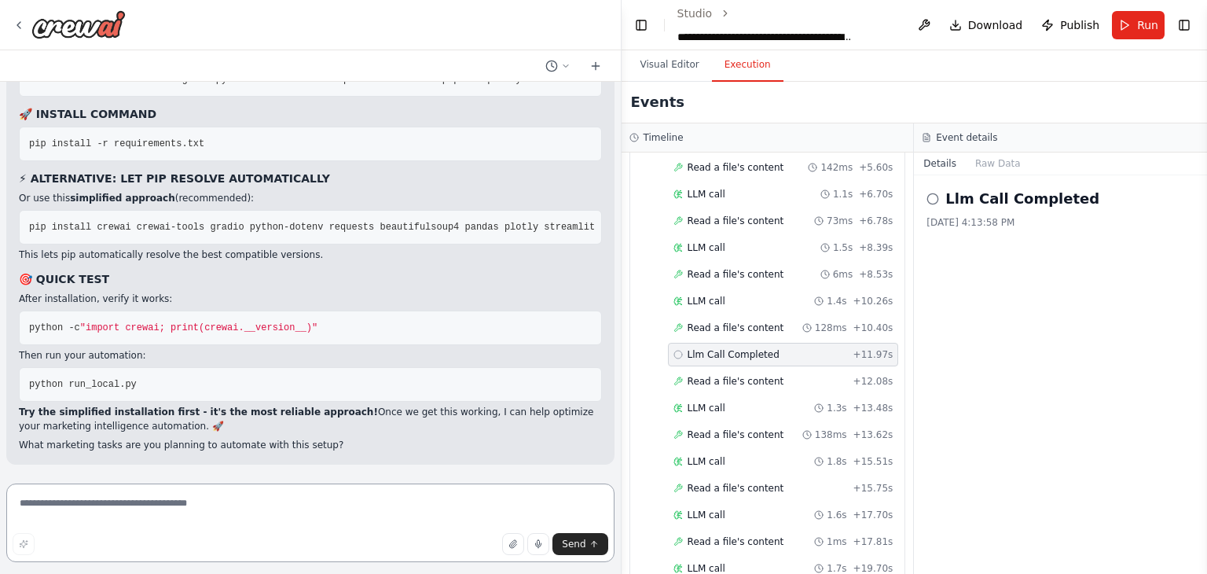
scroll to position [95215, 0]
drag, startPoint x: 79, startPoint y: 342, endPoint x: 26, endPoint y: 215, distance: 137.8
click at [26, 97] on pre "crewai==0.201.1 crewai-tools gradio python-dotenv>=1.1.1 requests beautifulsoup…" at bounding box center [310, 79] width 583 height 35
drag, startPoint x: 190, startPoint y: 315, endPoint x: 22, endPoint y: 318, distance: 168.2
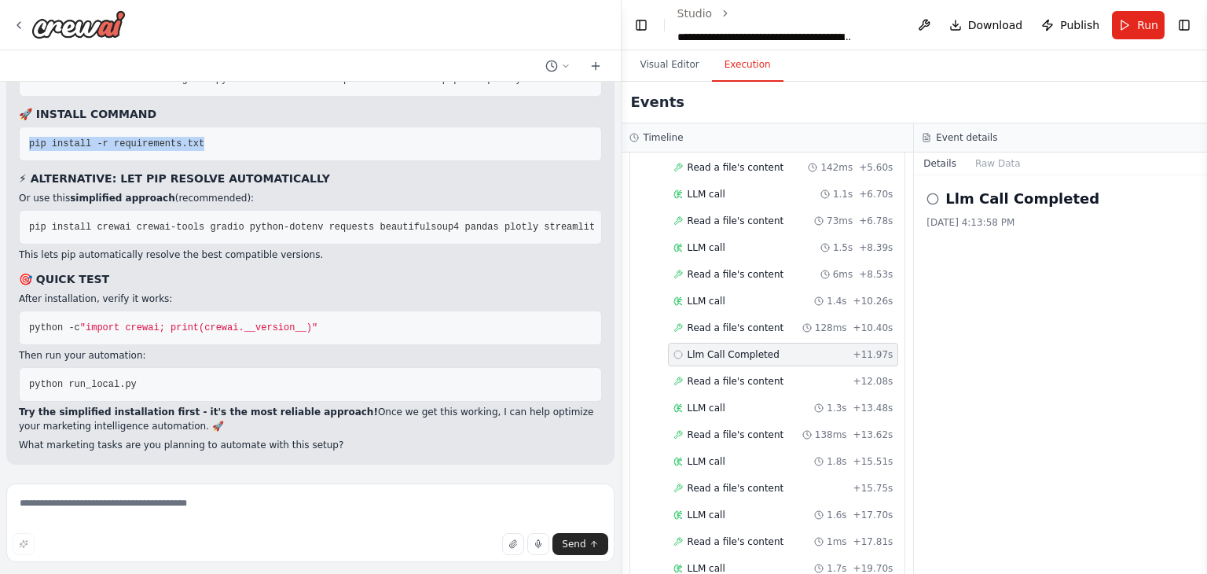
click at [22, 161] on pre "pip install -r requirements.txt" at bounding box center [310, 144] width 583 height 35
click at [401, 161] on pre "pip install -r requirements.txt" at bounding box center [310, 144] width 583 height 35
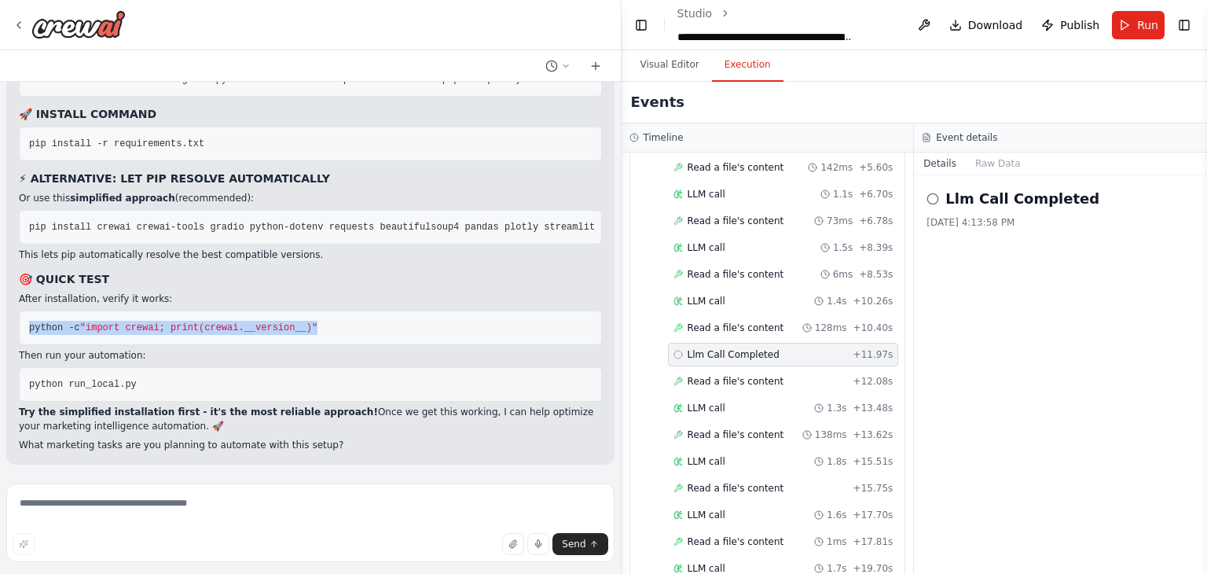
drag, startPoint x: 28, startPoint y: 327, endPoint x: 302, endPoint y: 321, distance: 273.5
click at [302, 321] on pre "python -c "import crewai; print(crewai.__version__)"" at bounding box center [310, 327] width 583 height 35
drag, startPoint x: 128, startPoint y: 381, endPoint x: 29, endPoint y: 387, distance: 99.2
click at [29, 387] on pre "python run_local.py" at bounding box center [310, 384] width 583 height 35
click at [439, 510] on textarea at bounding box center [310, 522] width 608 height 79
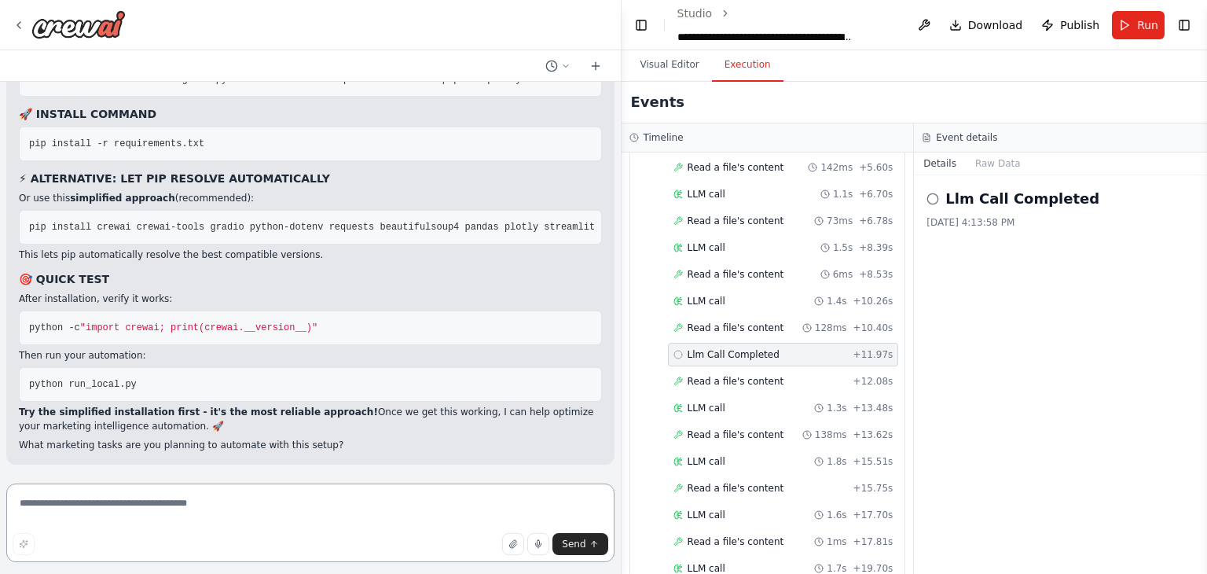
paste textarea "**********"
type textarea "*"
paste textarea "**********"
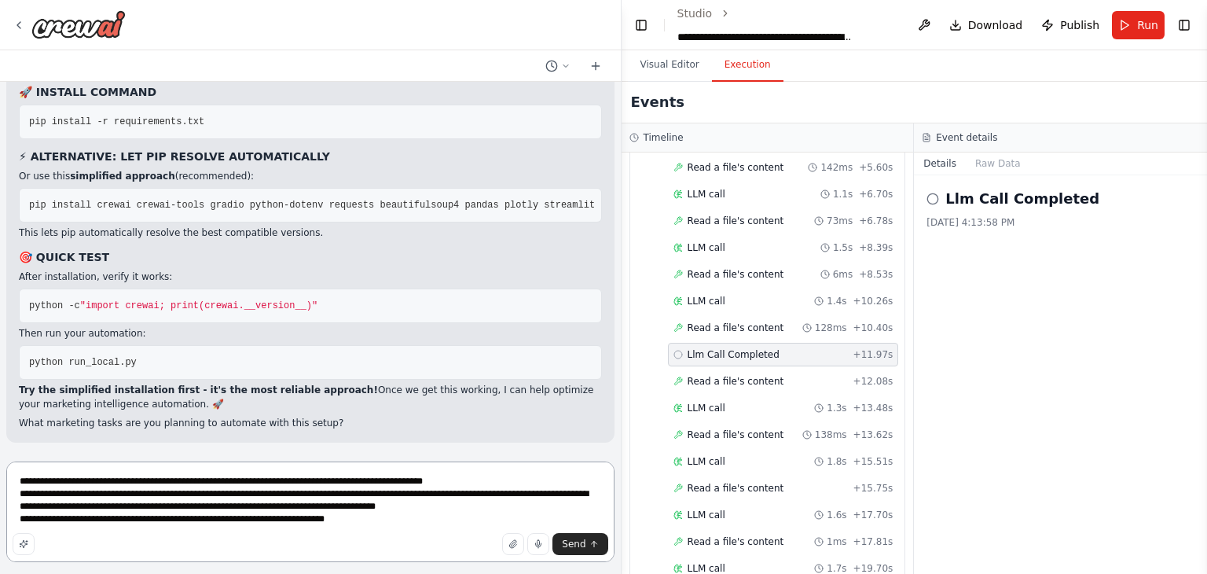
scroll to position [95500, 0]
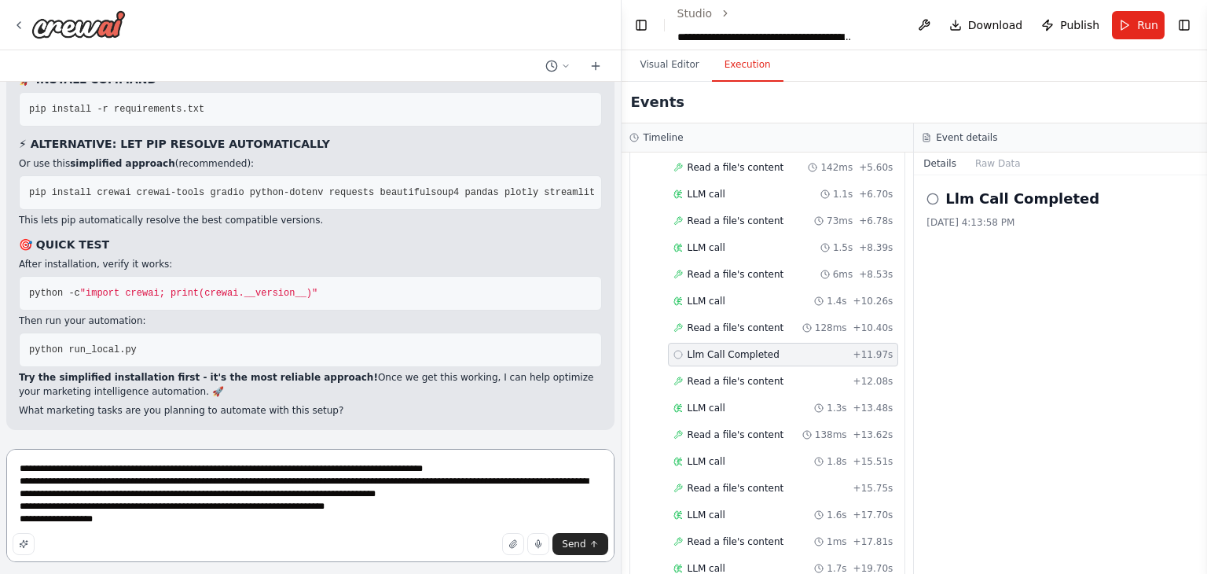
type textarea "**********"
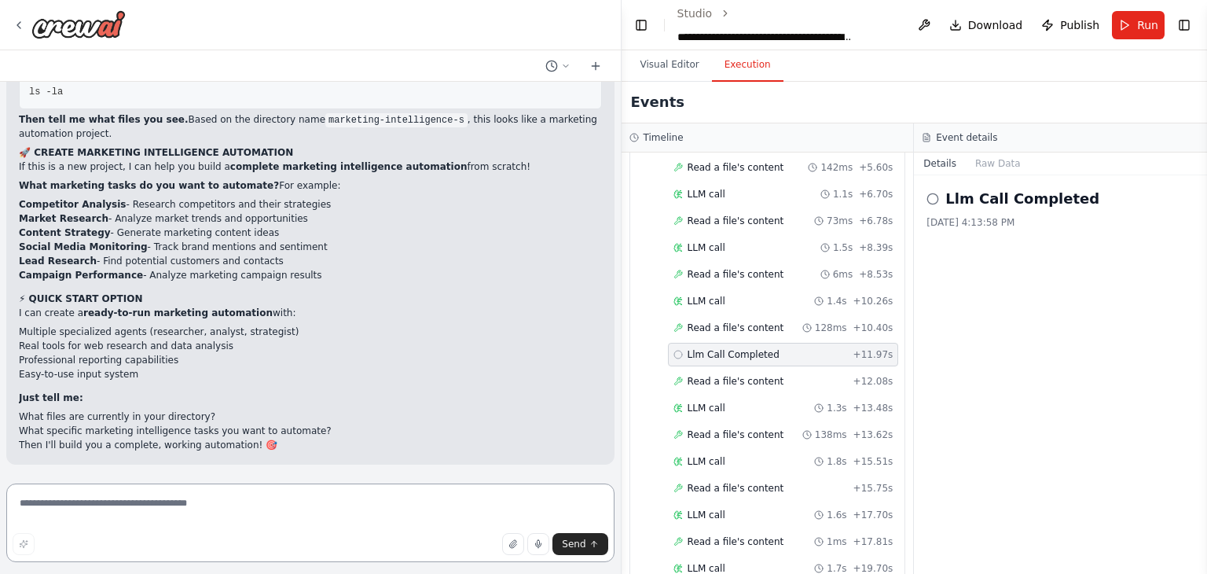
scroll to position [96095, 0]
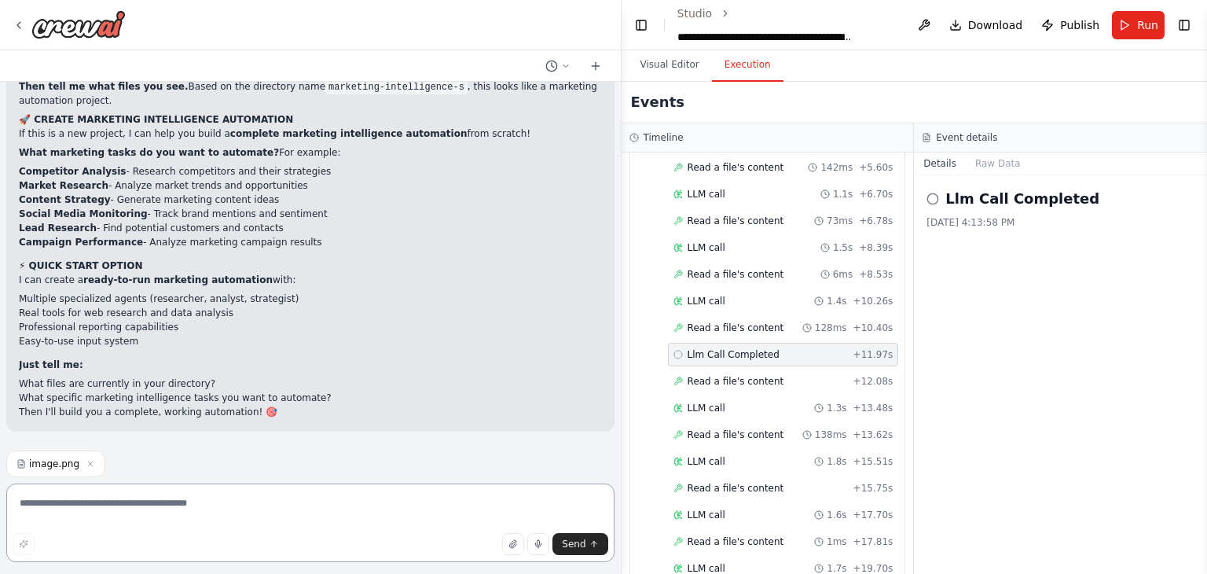
click at [330, 518] on textarea at bounding box center [310, 522] width 608 height 79
type textarea "********"
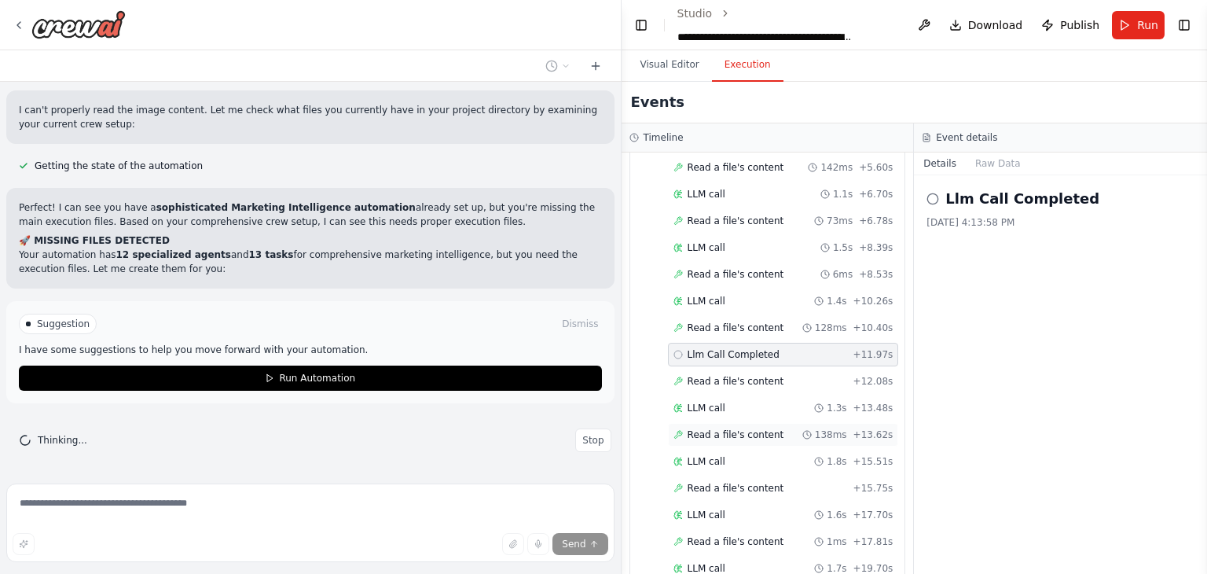
scroll to position [3918, 0]
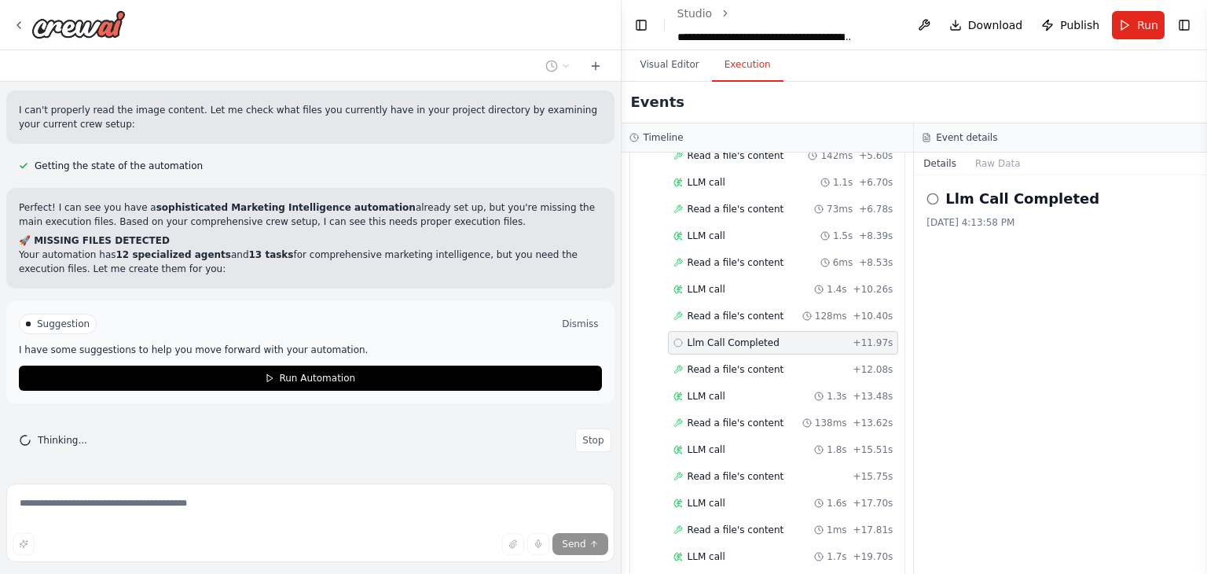
click at [559, 325] on button "Dismiss" at bounding box center [580, 324] width 42 height 16
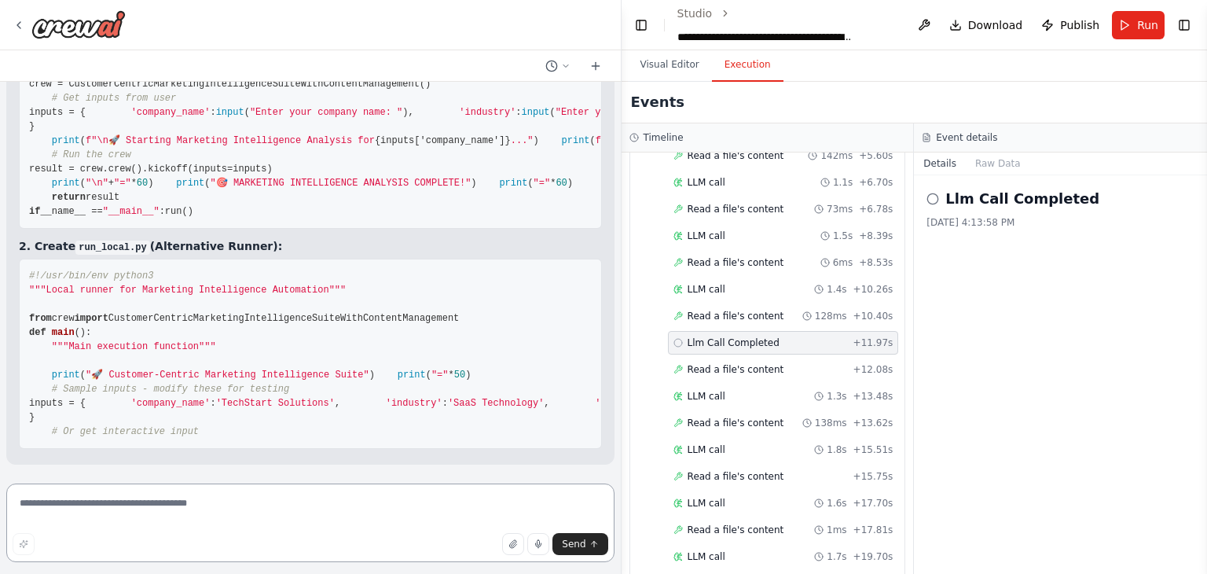
scroll to position [96511, 0]
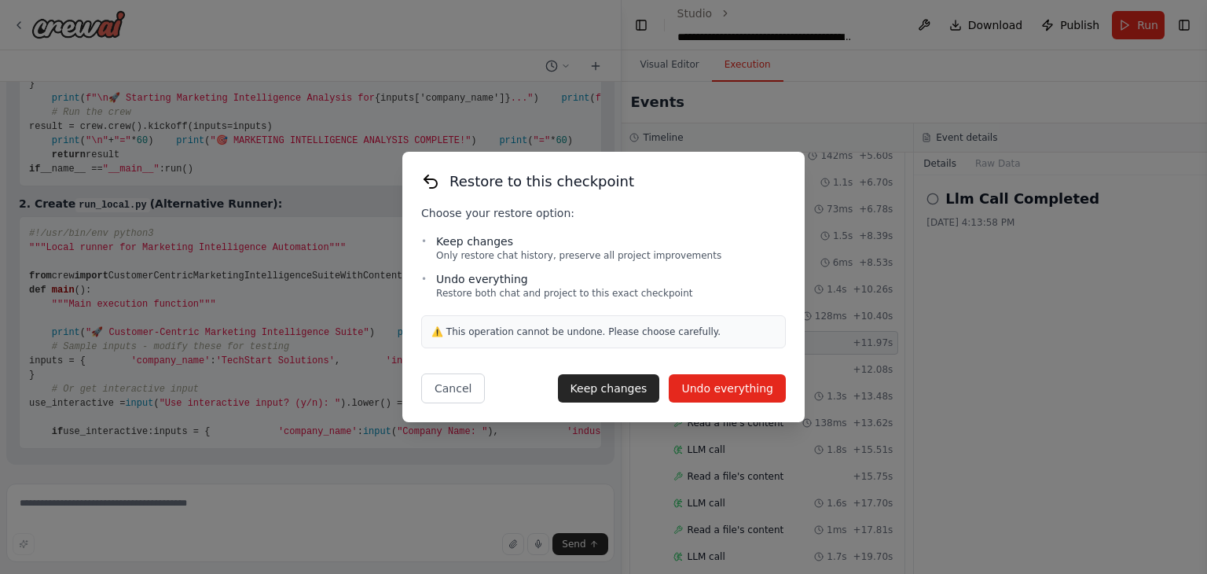
click at [701, 380] on button "Undo everything" at bounding box center [727, 388] width 117 height 28
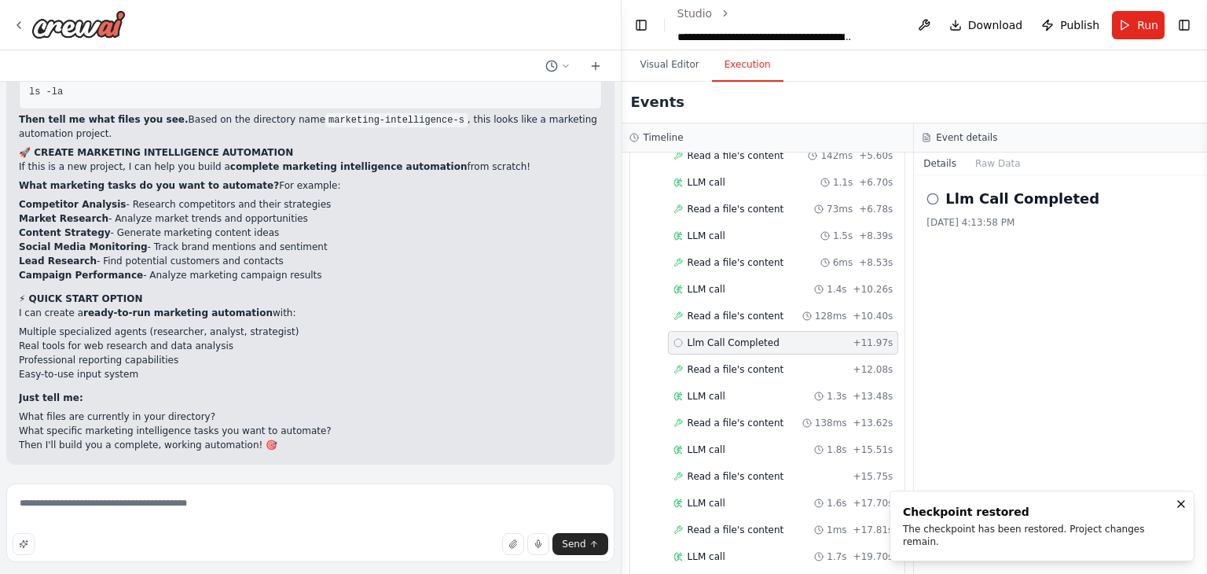
scroll to position [96095, 0]
click at [279, 514] on textarea "********" at bounding box center [310, 522] width 608 height 79
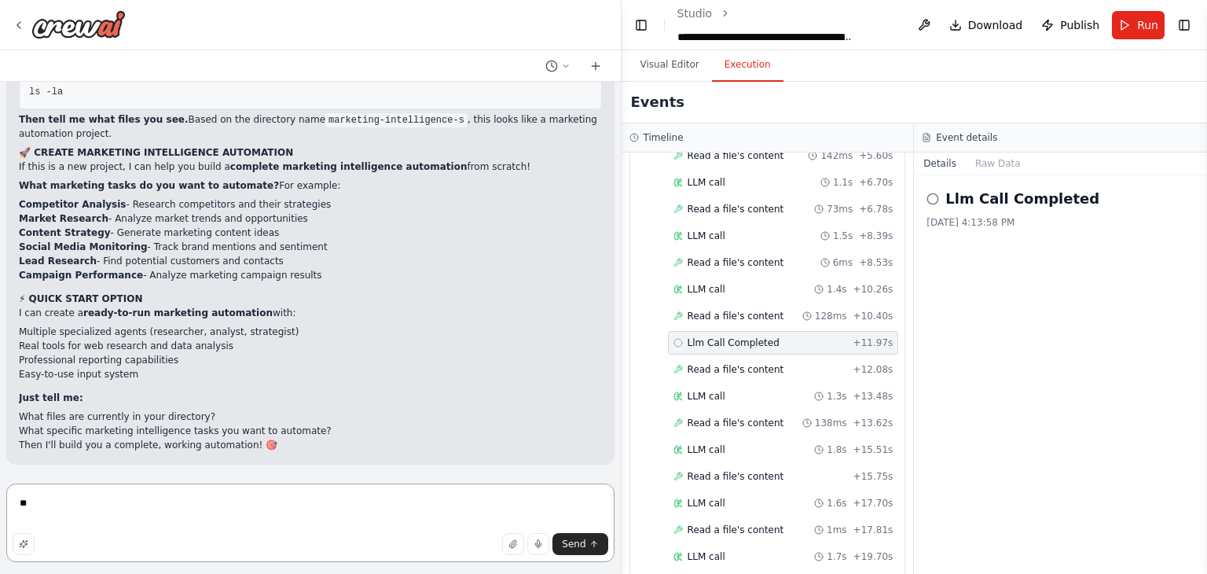
type textarea "*"
drag, startPoint x: 28, startPoint y: 210, endPoint x: 53, endPoint y: 211, distance: 25.2
click at [53, 109] on pre "dir # or ls -la" at bounding box center [310, 77] width 583 height 63
click at [284, 533] on div "Send" at bounding box center [311, 544] width 596 height 22
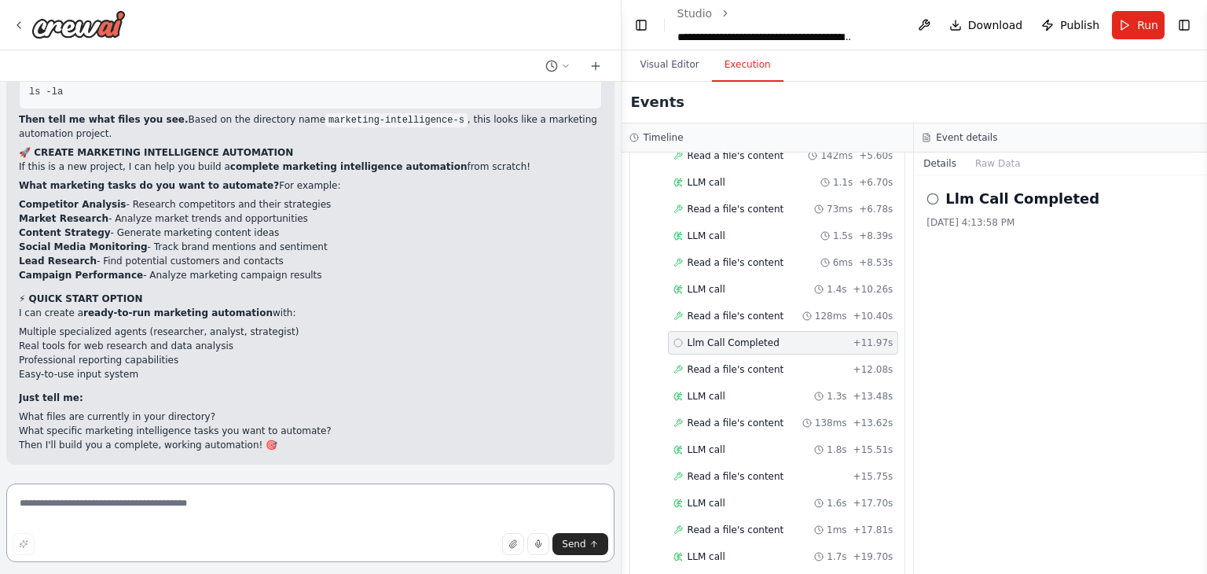
click at [170, 497] on textarea at bounding box center [310, 522] width 608 height 79
paste textarea "**********"
type textarea "**********"
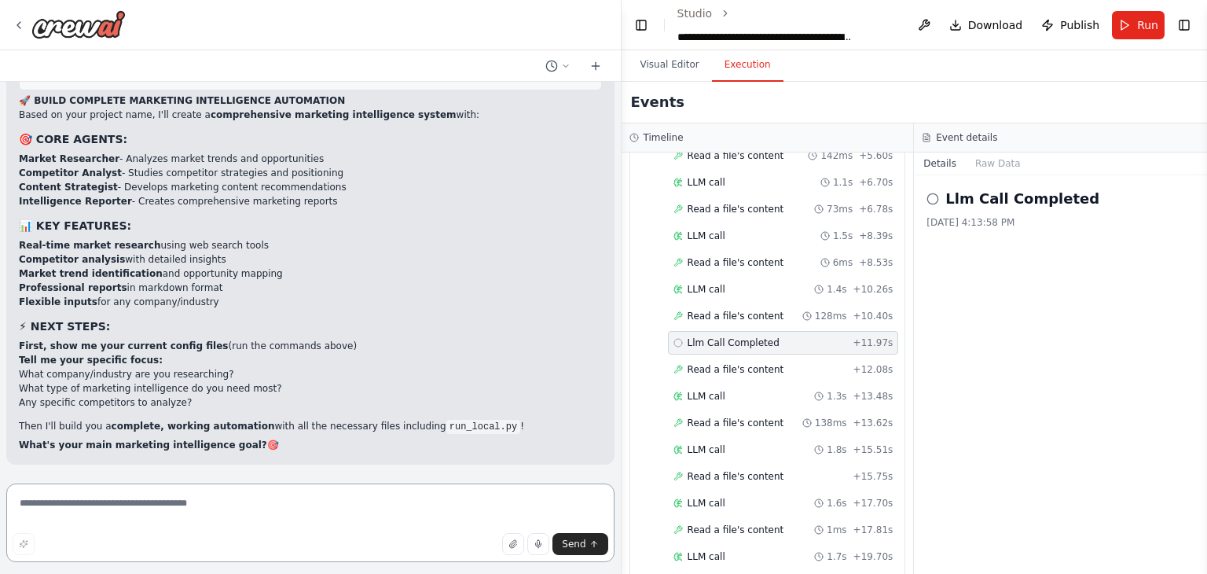
scroll to position [96774, 0]
click at [181, 510] on textarea at bounding box center [310, 522] width 608 height 79
drag, startPoint x: 105, startPoint y: 339, endPoint x: 26, endPoint y: 339, distance: 78.6
